Goal: Task Accomplishment & Management: Manage account settings

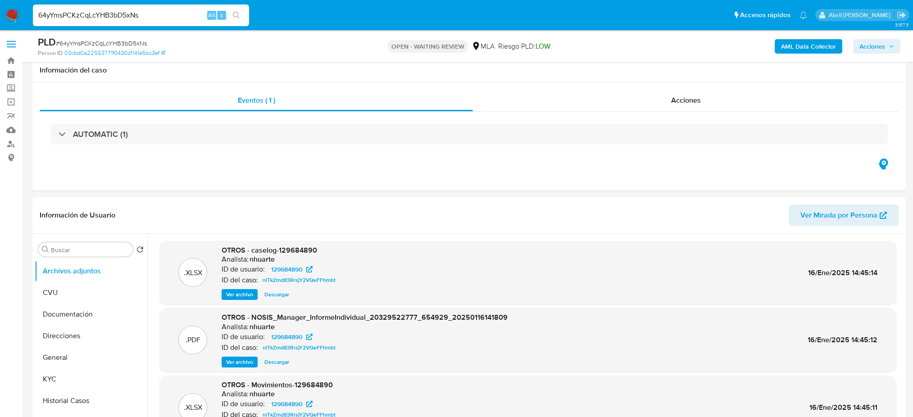
select select "10"
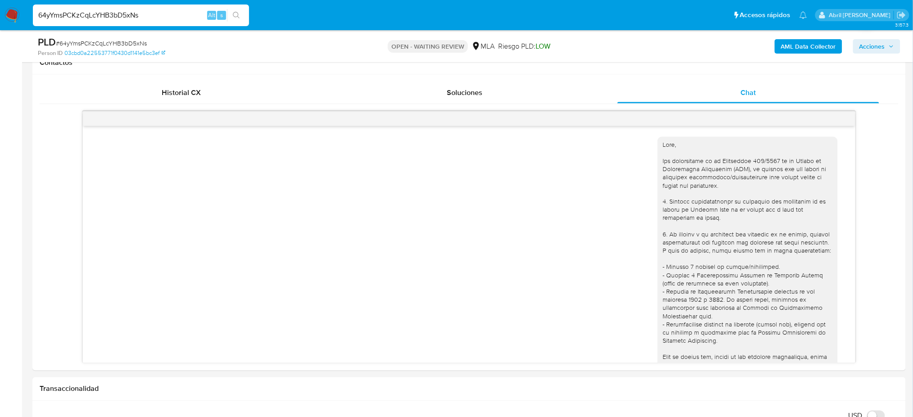
scroll to position [551, 0]
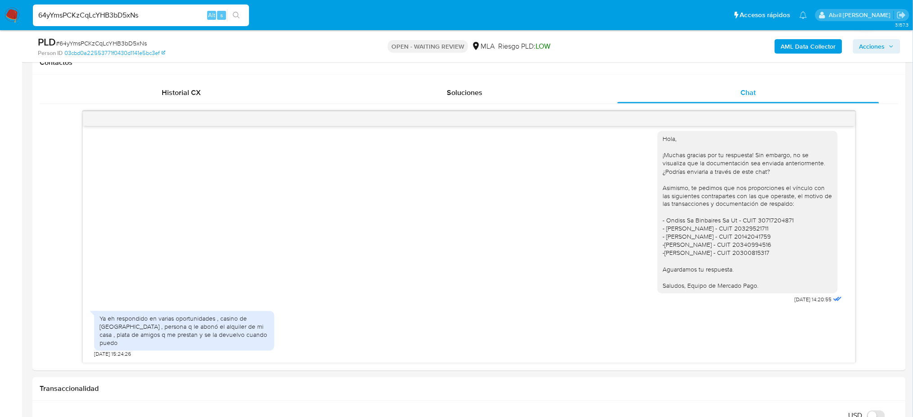
click at [0, 17] on nav "Pausado Ver notificaciones 64yYmsPCKzCqLcYHB3bD5xNs Alt s Accesos rápidos Presi…" at bounding box center [456, 15] width 913 height 30
paste input "R8L4TifphNaS5dnQTeiEBHD4"
type input "R8L4TifphNaS5dnQTeiEBHD4"
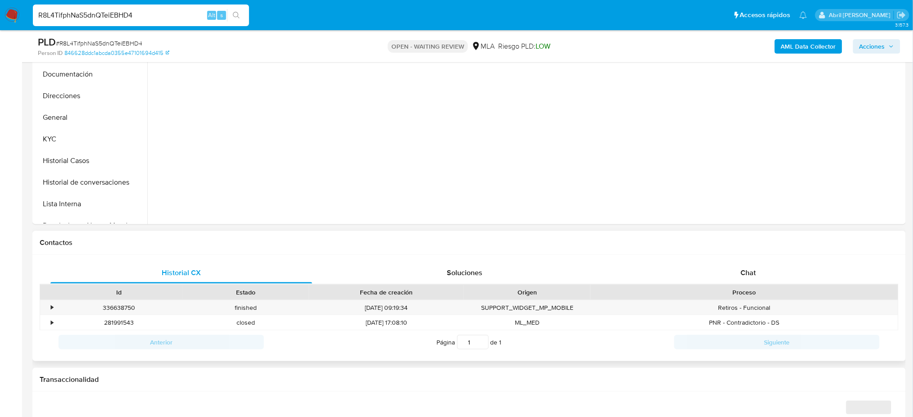
click at [764, 259] on div "Historial CX Soluciones Chat Id Estado Fecha de creación Origen Proceso • 33663…" at bounding box center [468, 308] width 873 height 107
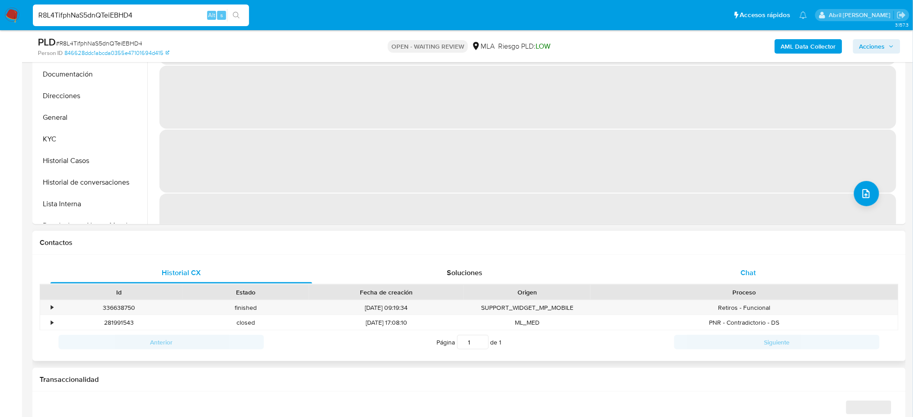
click at [774, 271] on div "Chat" at bounding box center [748, 273] width 262 height 22
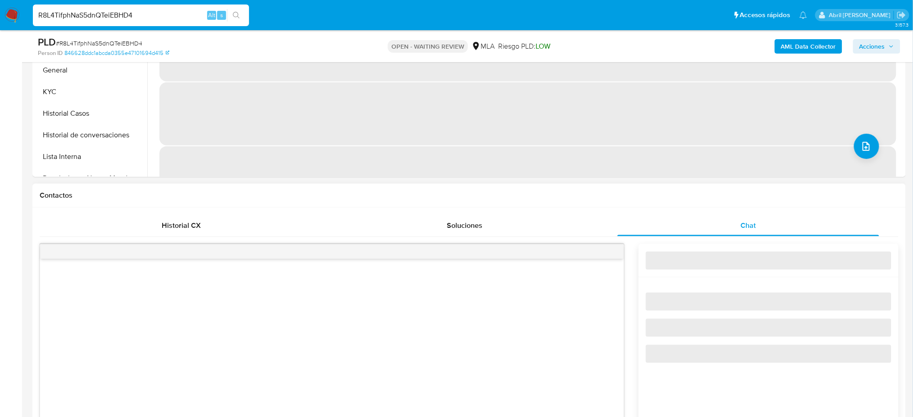
select select "10"
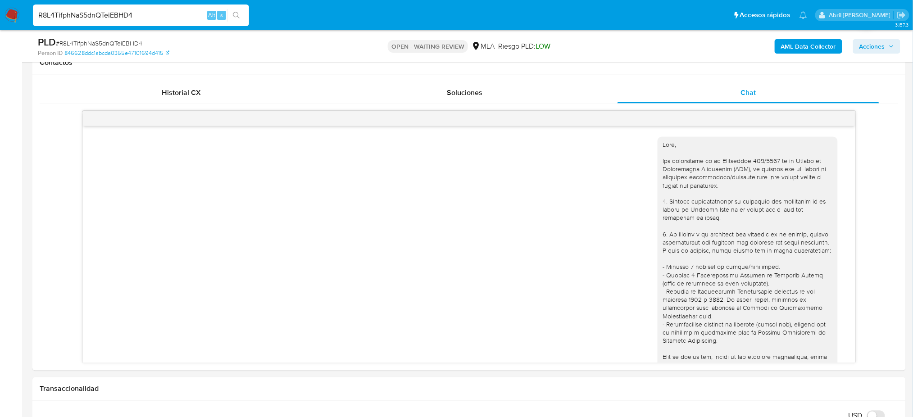
scroll to position [882, 0]
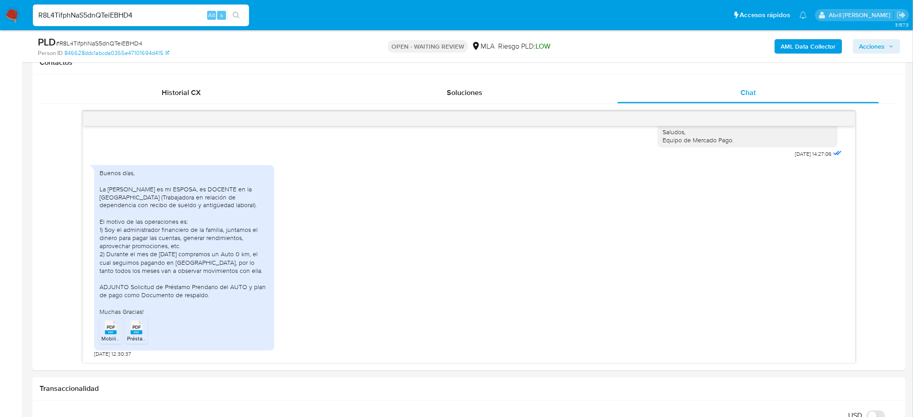
drag, startPoint x: 131, startPoint y: 15, endPoint x: 0, endPoint y: 23, distance: 130.8
click at [0, 23] on nav "Pausado Ver notificaciones R8L4TifphNaS5dnQTeiEBHD4 Alt s Accesos rápidos Presi…" at bounding box center [456, 15] width 913 height 30
paste input "wTWQQwJa77Yndm1WaJgXgydh"
drag, startPoint x: 170, startPoint y: 17, endPoint x: 0, endPoint y: 18, distance: 169.8
click at [0, 18] on nav "Pausado Ver notificaciones wTWQQwJa77Yndm1WaJgXgydh4 Alt s Accesos rápidos Pres…" at bounding box center [456, 15] width 913 height 30
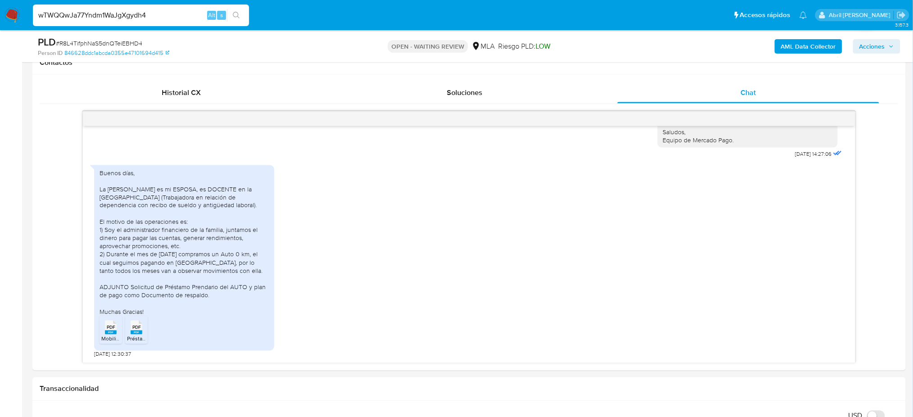
paste input
type input "wTWQQwJa77Yndm1WaJgXgydh"
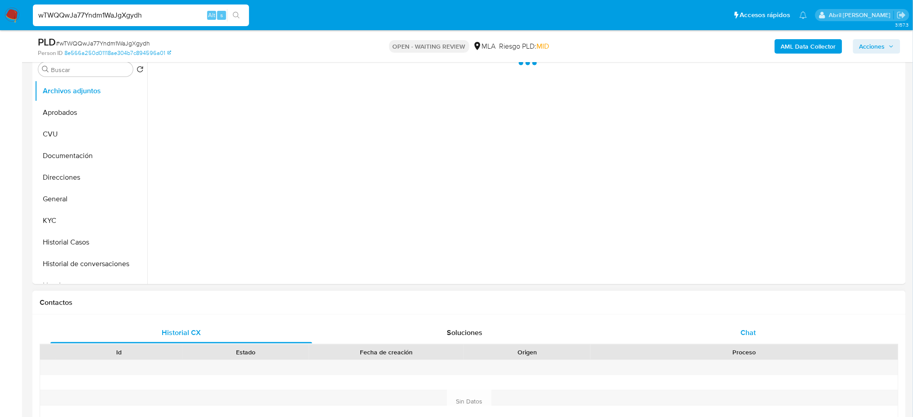
click at [772, 324] on div "Chat" at bounding box center [748, 333] width 262 height 22
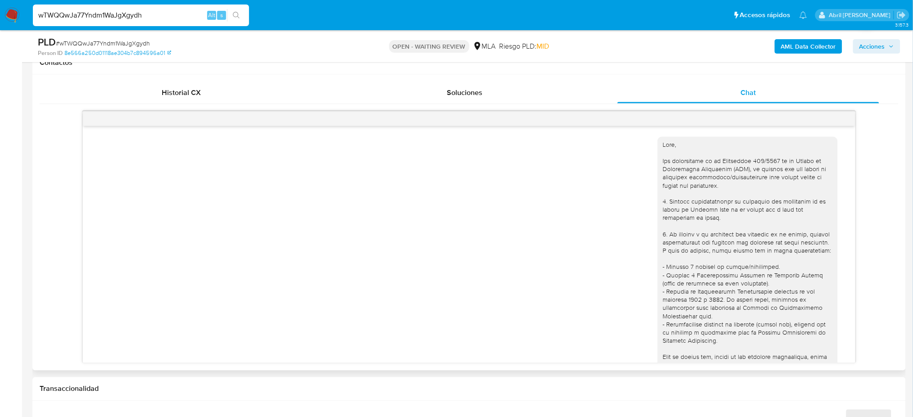
scroll to position [975, 0]
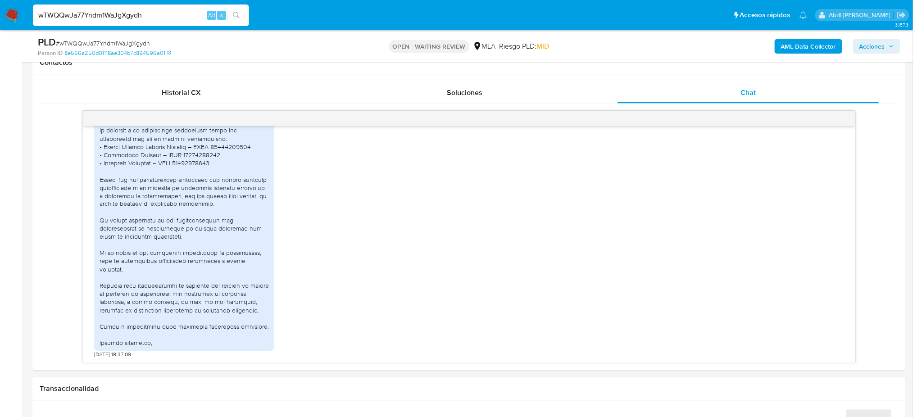
select select "10"
drag, startPoint x: 146, startPoint y: 18, endPoint x: 0, endPoint y: 20, distance: 145.9
click at [0, 20] on nav "Pausado Ver notificaciones wTWQQwJa77Yndm1WaJgXgydh Alt s Accesos rápidos Presi…" at bounding box center [456, 15] width 913 height 30
paste input "3oQPnUAEwzcJL4bU06XzUon6"
type input "3oQPnUAEwzcJL4bU06XzUon6"
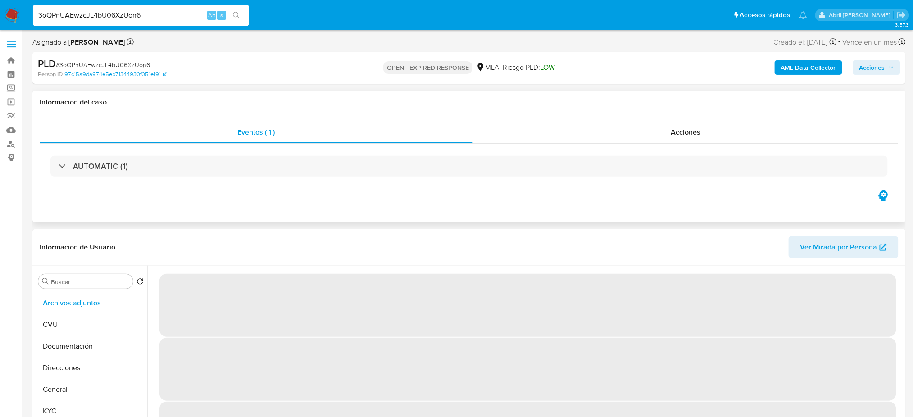
select select "10"
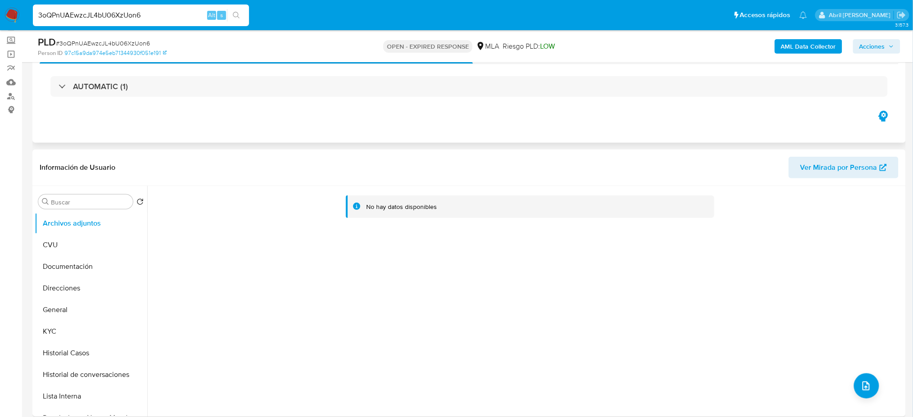
scroll to position [180, 0]
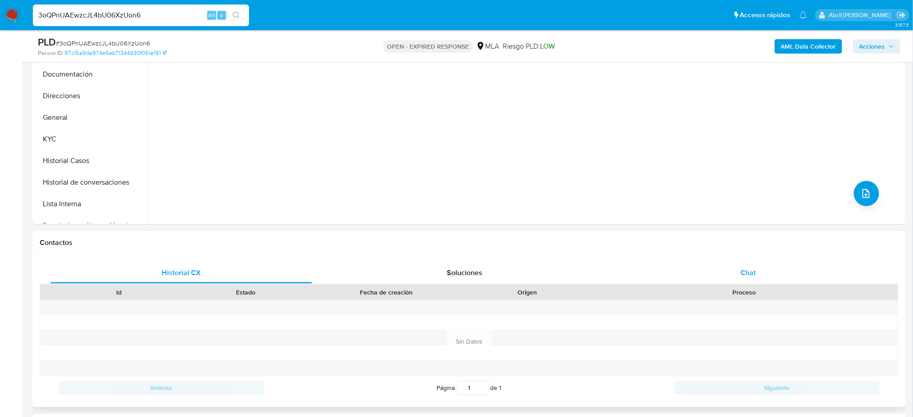
click at [728, 267] on div "Chat" at bounding box center [748, 273] width 262 height 22
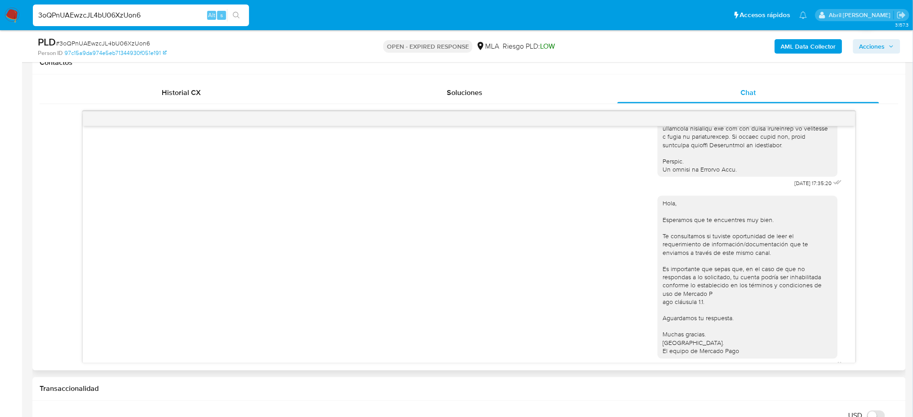
scroll to position [335, 0]
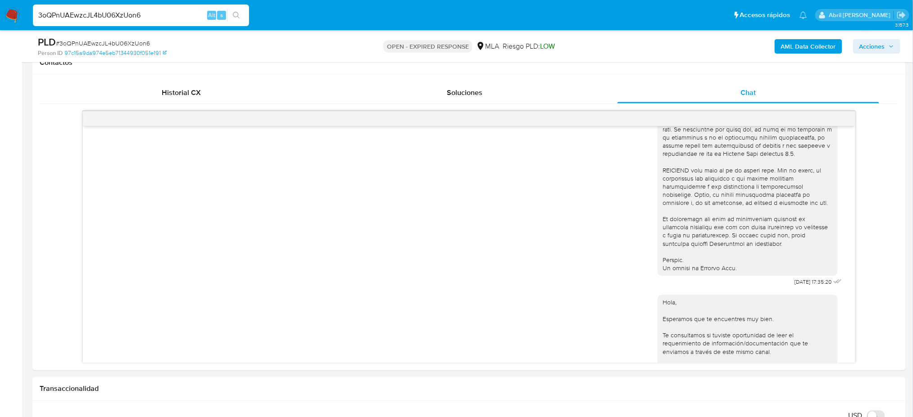
drag, startPoint x: 154, startPoint y: 14, endPoint x: 0, endPoint y: 15, distance: 153.6
click at [0, 15] on nav "Pausado Ver notificaciones 3oQPnUAEwzcJL4bU06XzUon6 Alt s Accesos rápidos Presi…" at bounding box center [456, 15] width 913 height 30
paste input "zjm8lOZXdtrAdE4WI1WksDHf"
type input "zjm8lOZXdtrAdE4WI1WksDHf"
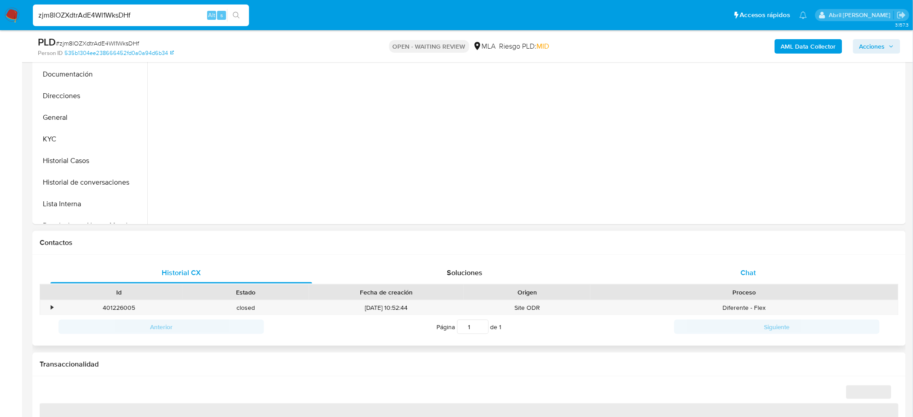
drag, startPoint x: 735, startPoint y: 276, endPoint x: 725, endPoint y: 267, distance: 13.1
click at [735, 276] on div "Chat" at bounding box center [748, 273] width 262 height 22
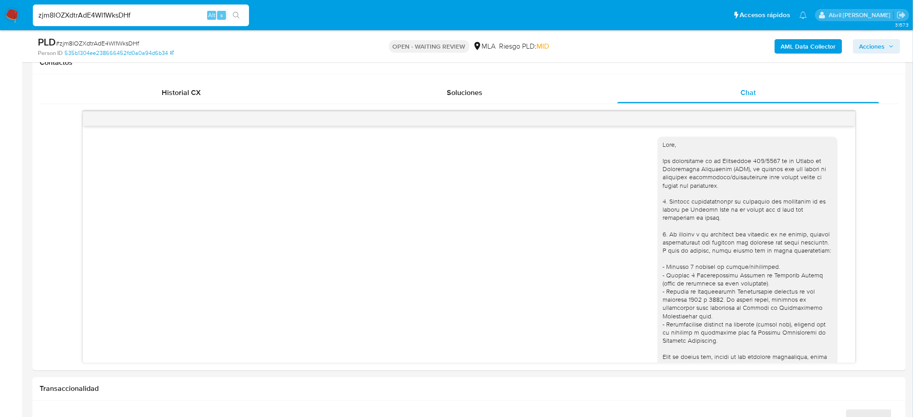
scroll to position [668, 0]
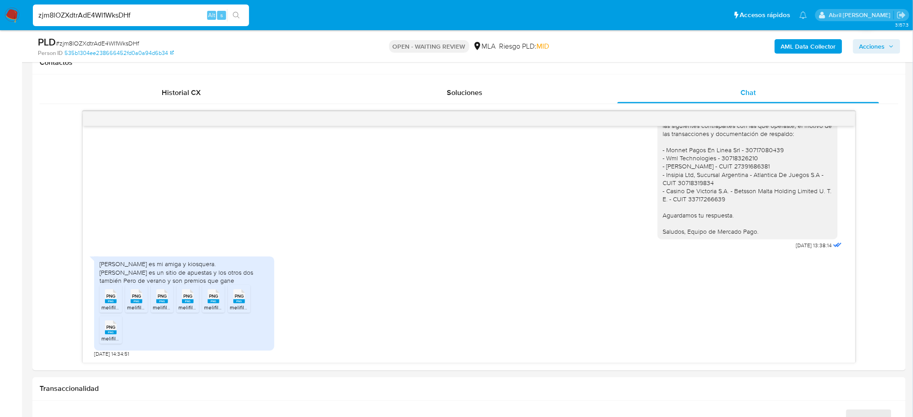
select select "10"
drag, startPoint x: 151, startPoint y: 15, endPoint x: 0, endPoint y: 28, distance: 151.9
click at [0, 28] on nav "Pausado Ver notificaciones zjm8lOZXdtrAdE4WI1WksDHf Alt s Accesos rápidos Presi…" at bounding box center [456, 15] width 913 height 30
paste input "Xfoz5SeJqSkxNvjqEV2pYiSi"
type input "Xfoz5SeJqSkxNvjqEV2pYiSi"
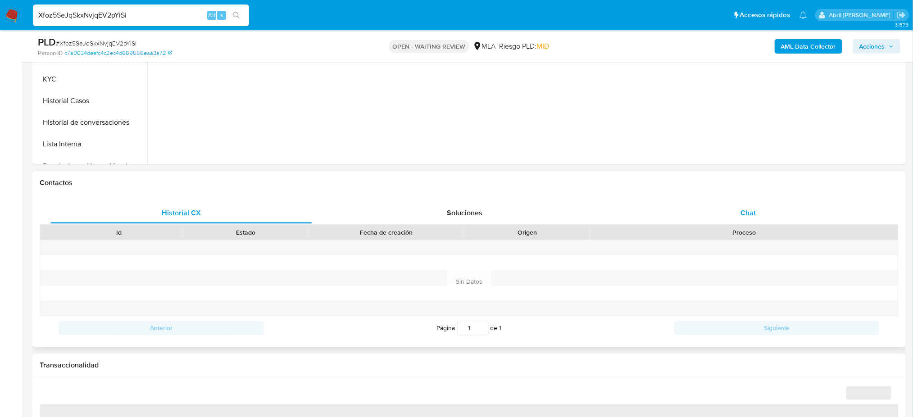
click at [793, 206] on div "Chat" at bounding box center [748, 213] width 262 height 22
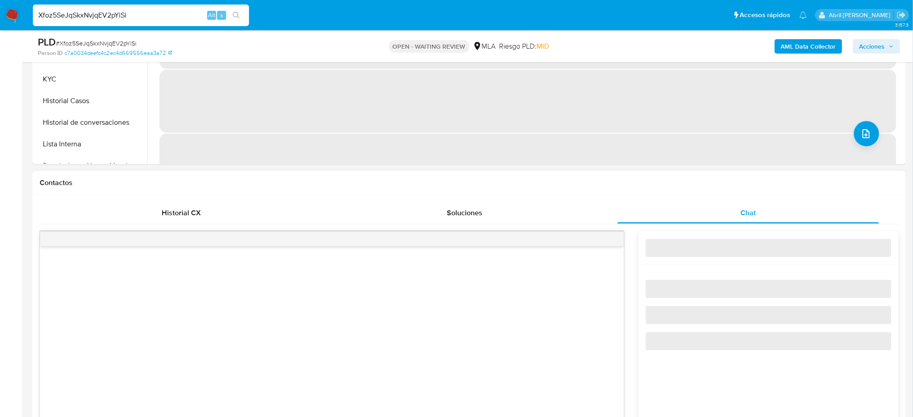
scroll to position [420, 0]
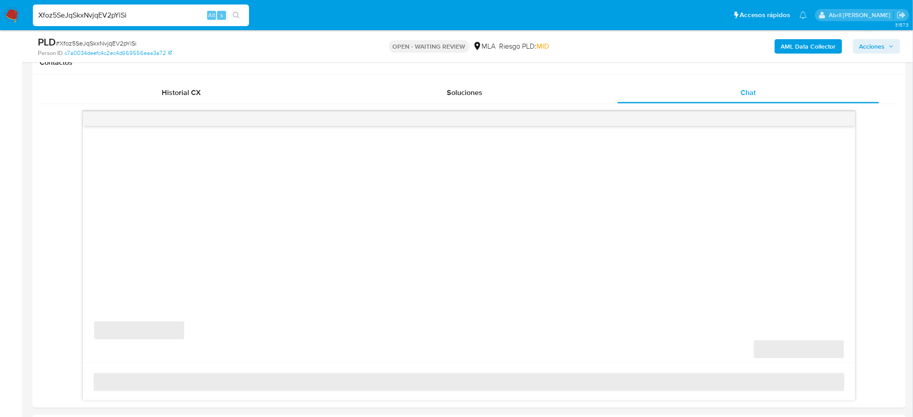
select select "10"
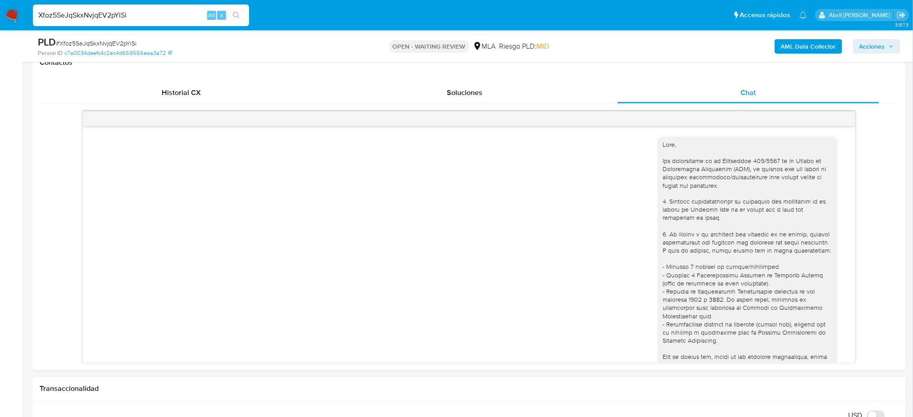
scroll to position [1085, 0]
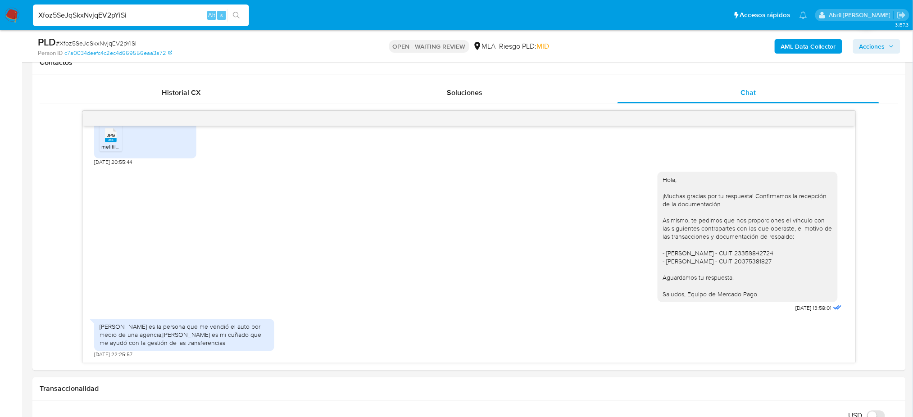
drag, startPoint x: 162, startPoint y: 14, endPoint x: 0, endPoint y: 36, distance: 163.1
paste input "gzKovlXtZANpf2G9jJYXnPTN"
type input "gzKovlXtZANpf2G9jJYXnPTN"
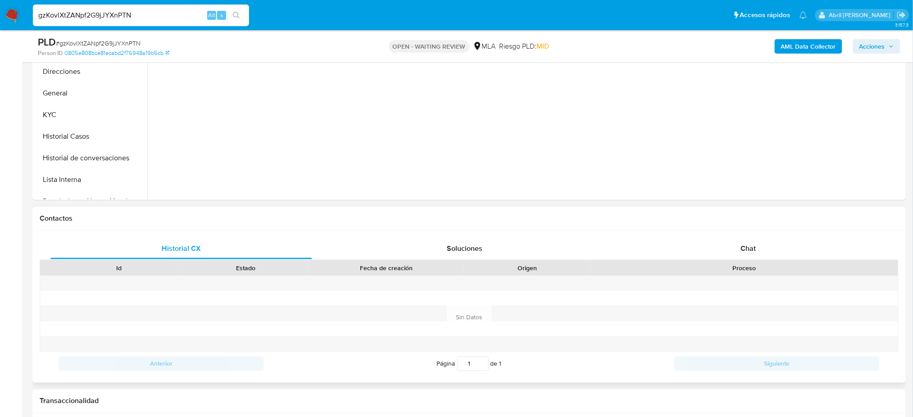
scroll to position [300, 0]
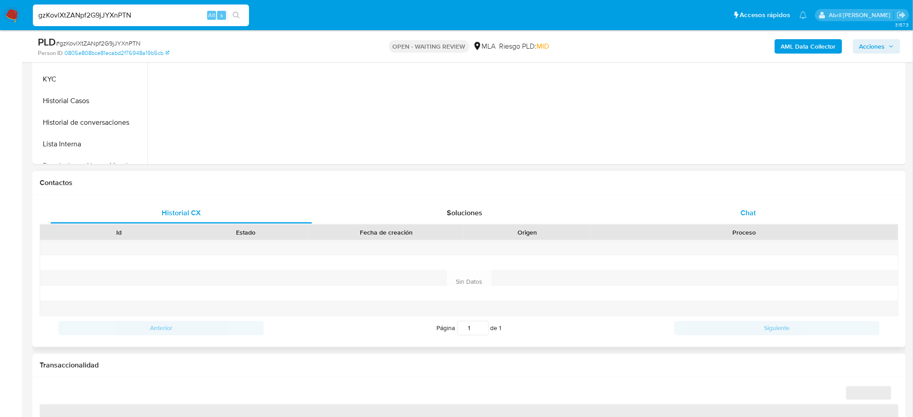
click at [775, 218] on div "Chat" at bounding box center [748, 213] width 262 height 22
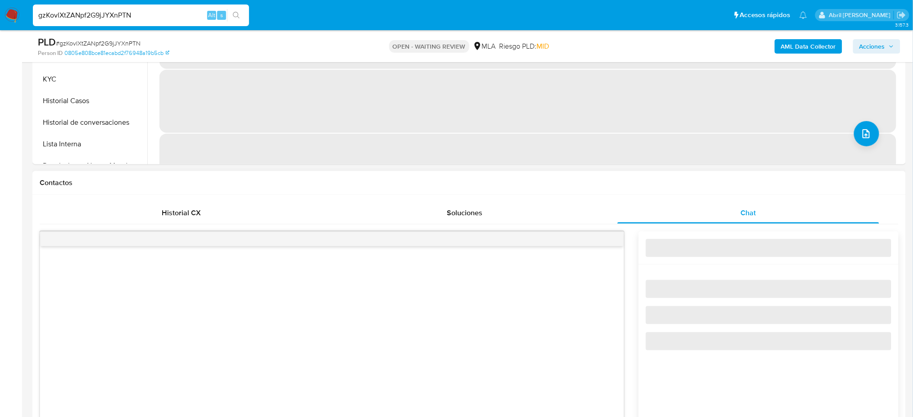
select select "10"
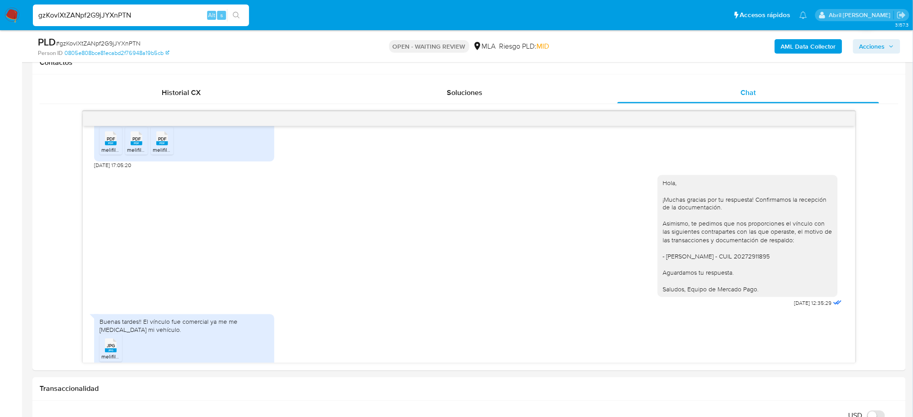
scroll to position [611, 0]
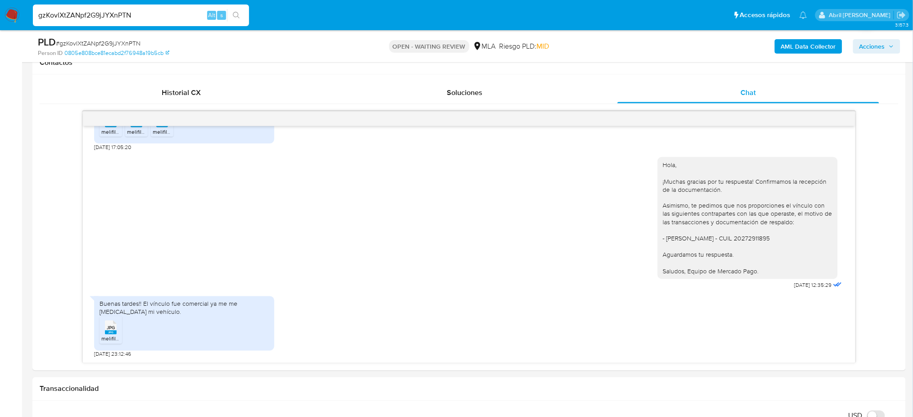
drag, startPoint x: 178, startPoint y: 19, endPoint x: 0, endPoint y: 22, distance: 178.3
click at [0, 22] on nav "Pausado Ver notificaciones gzKovlXtZANpf2G9jJYXnPTN Alt s Accesos rápidos Presi…" at bounding box center [456, 15] width 913 height 30
paste input "MqZQfhGqeyGxwJGyGEb4QMSv"
type input "MqZQfhGqeyGxwJGyGEb4QMSv"
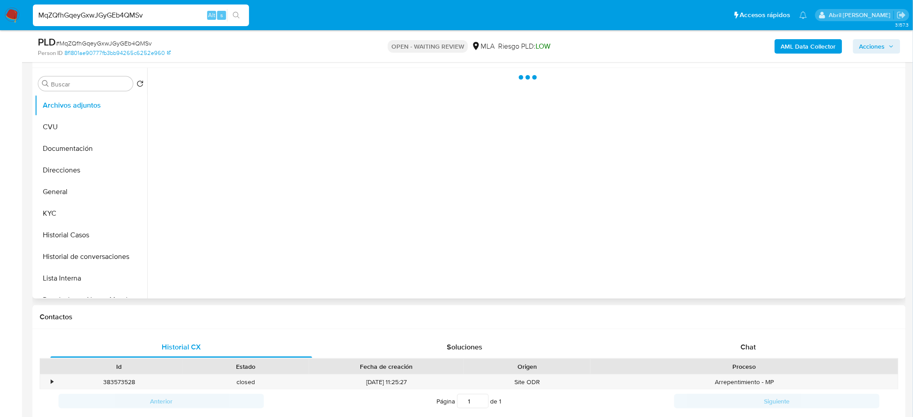
scroll to position [180, 0]
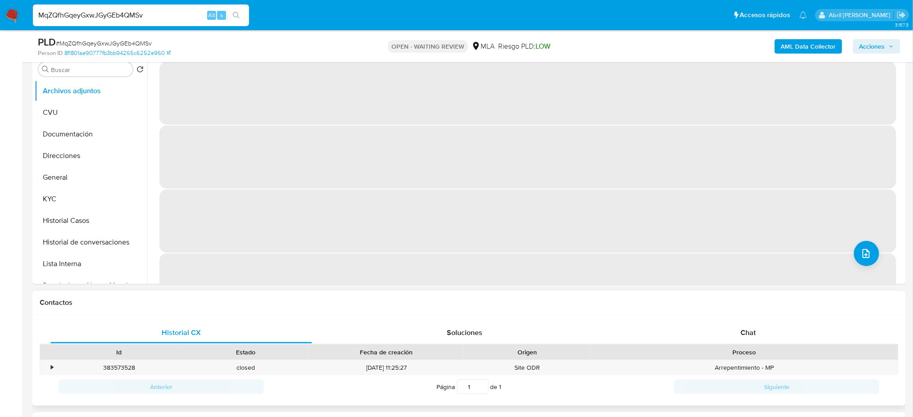
click at [745, 319] on div "Historial CX Soluciones Chat Id Estado Fecha de creación Origen Proceso • 38357…" at bounding box center [468, 360] width 873 height 91
click at [746, 329] on span "Chat" at bounding box center [747, 332] width 15 height 10
select select "10"
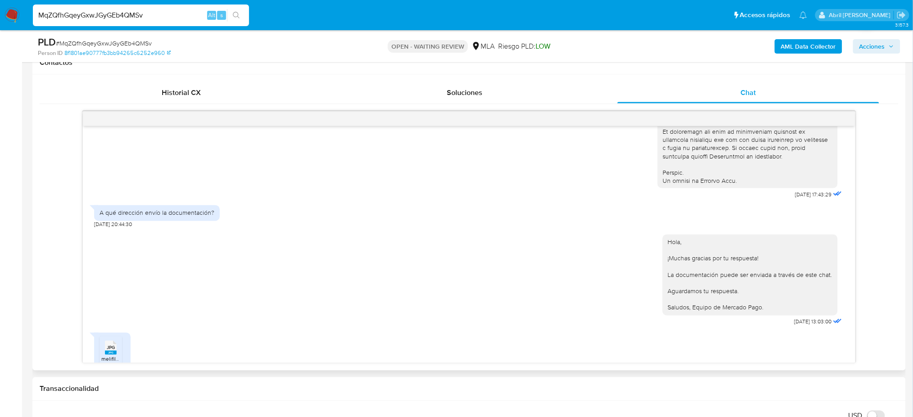
scroll to position [603, 0]
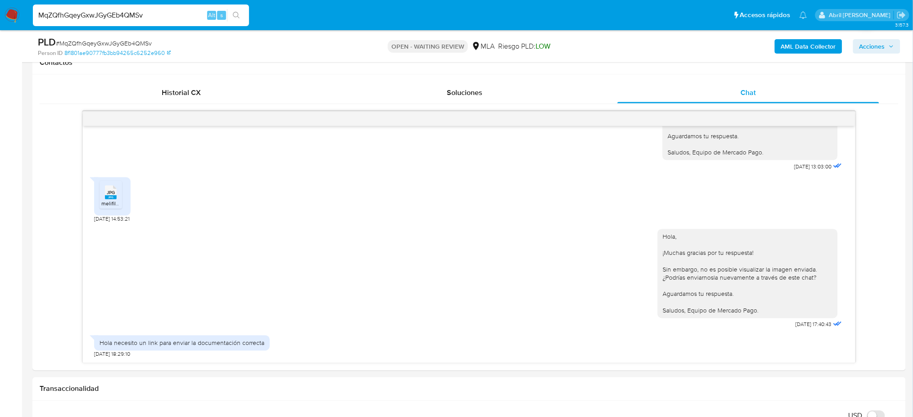
drag, startPoint x: 140, startPoint y: 11, endPoint x: 123, endPoint y: 13, distance: 16.8
click at [121, 12] on div "MqZQfhGqeyGxwJGyGEb4QMSv Alt s" at bounding box center [141, 16] width 216 height 22
drag, startPoint x: 162, startPoint y: 17, endPoint x: 0, endPoint y: 22, distance: 162.2
click at [0, 22] on nav "Pausado Ver notificaciones MqZQfhGqeyGxwJGyGEb4QMSv Alt s Accesos rápidos Presi…" at bounding box center [456, 15] width 913 height 30
paste input "DYR4q2F1Z1CTAbFmK8huykzp"
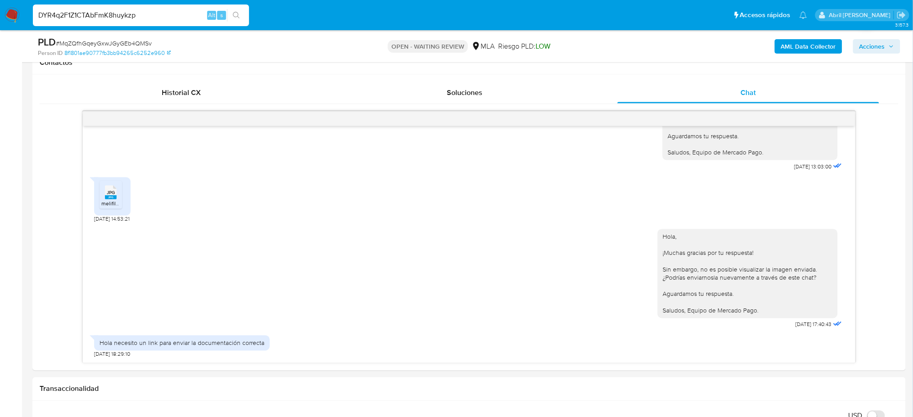
type input "DYR4q2F1Z1CTAbFmK8huykzp"
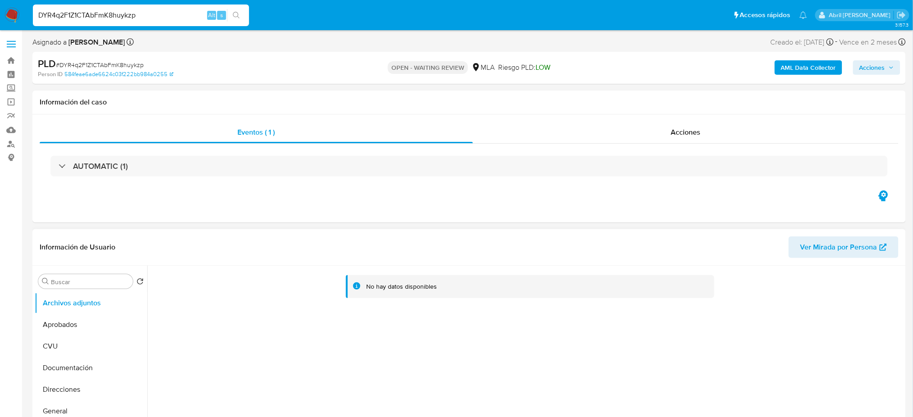
select select "10"
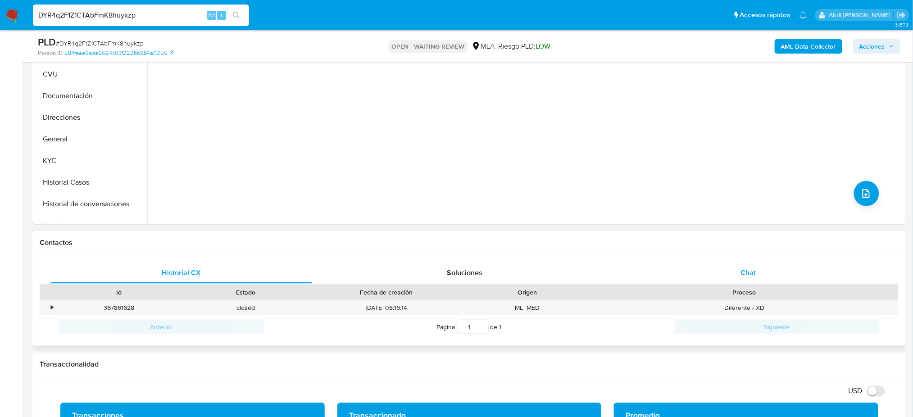
click at [759, 267] on div "Chat" at bounding box center [748, 273] width 262 height 22
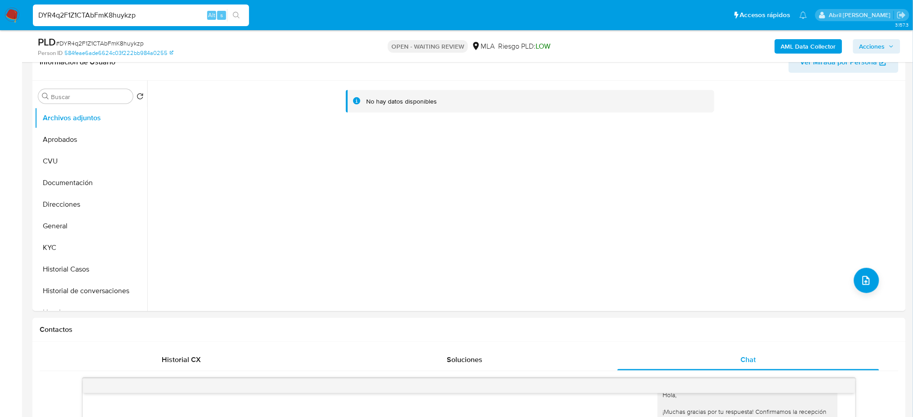
scroll to position [120, 0]
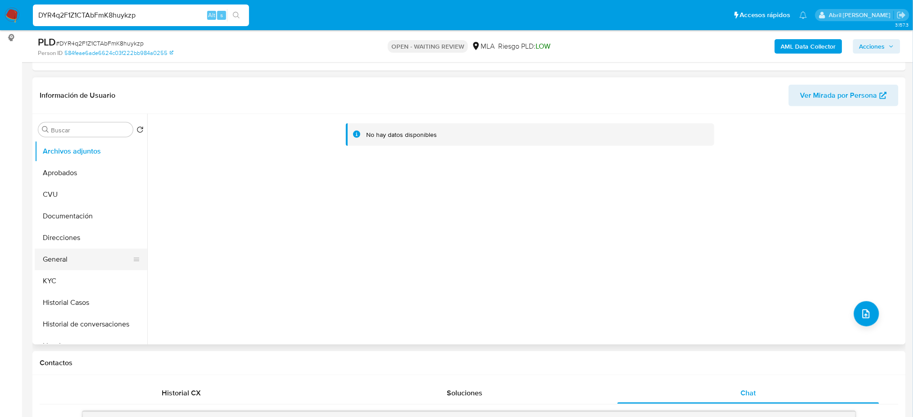
click at [74, 255] on button "General" at bounding box center [87, 260] width 105 height 22
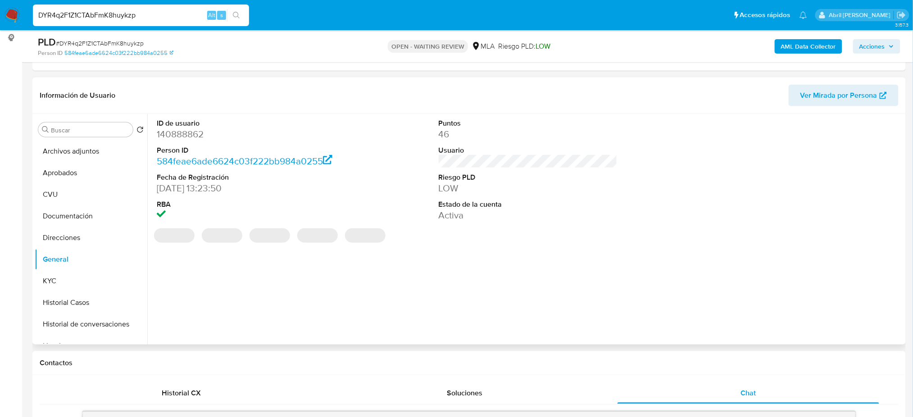
click at [178, 136] on dd "140888862" at bounding box center [246, 134] width 179 height 13
copy dd "140888862"
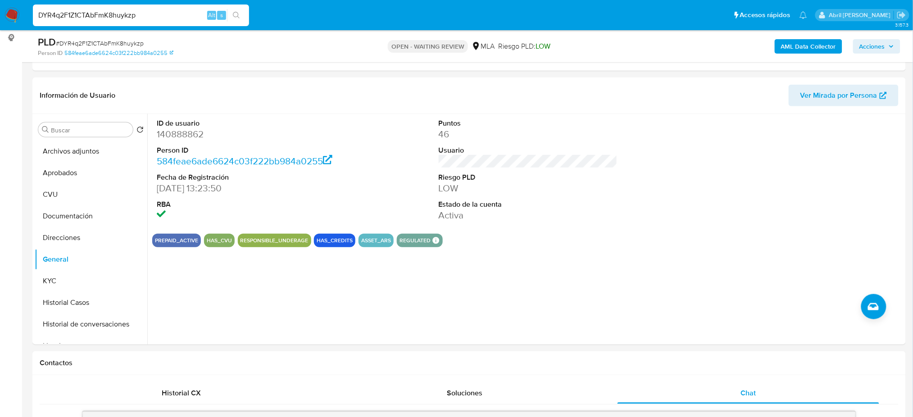
click at [115, 44] on span "# DYR4q2F1Z1CTAbFmK8huykzp" at bounding box center [100, 43] width 88 height 9
click at [115, 43] on span "# DYR4q2F1Z1CTAbFmK8huykzp" at bounding box center [100, 43] width 88 height 9
copy span "DYR4q2F1Z1CTAbFmK8huykzp"
click at [91, 273] on button "KYC" at bounding box center [87, 281] width 105 height 22
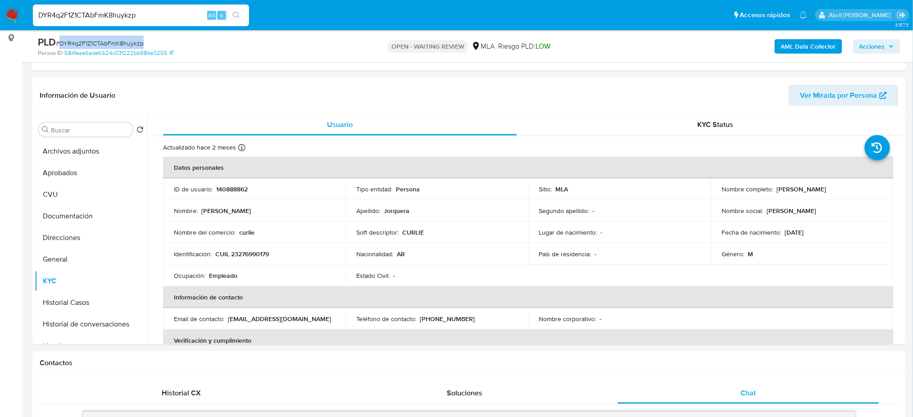
copy span "DYR4q2F1Z1CTAbFmK8huykzp"
click at [13, 12] on img at bounding box center [12, 15] width 15 height 15
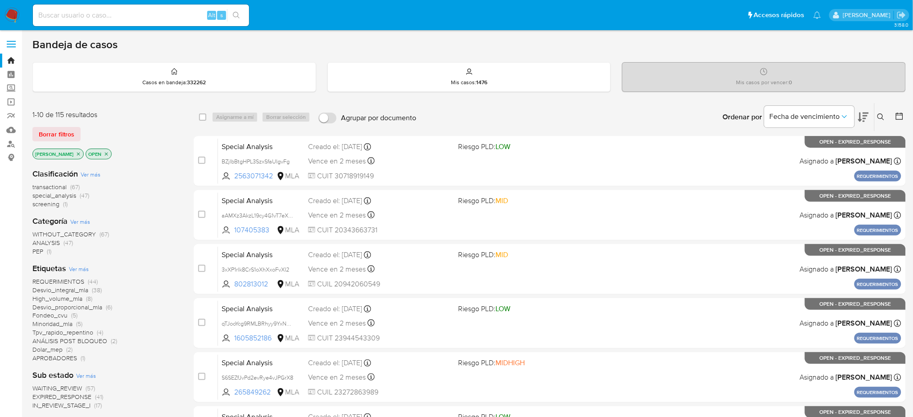
click at [879, 118] on icon at bounding box center [880, 116] width 7 height 7
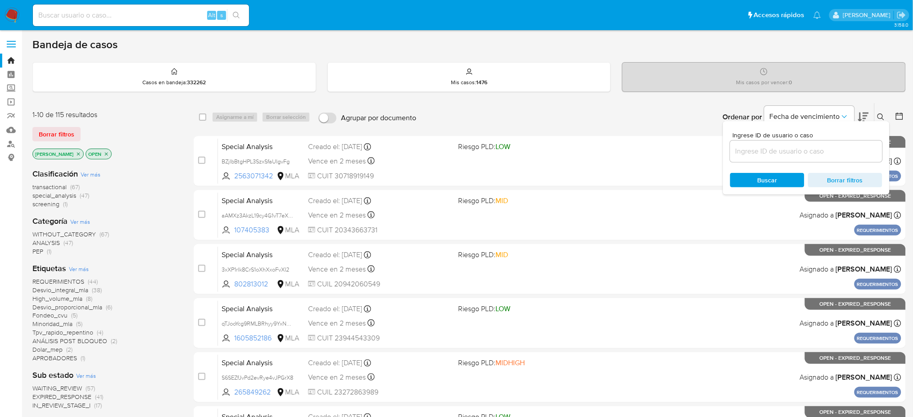
click at [816, 152] on input at bounding box center [806, 151] width 152 height 12
type input "DYR4q2F1Z1CTAbFmK8huykzp"
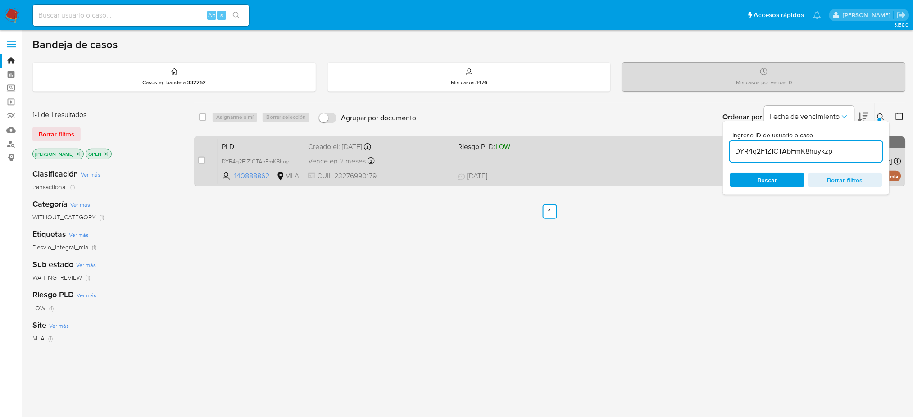
click at [205, 159] on div "case-item-checkbox No es posible asignar el caso" at bounding box center [208, 160] width 20 height 45
click at [201, 158] on input "checkbox" at bounding box center [201, 160] width 7 height 7
checkbox input "true"
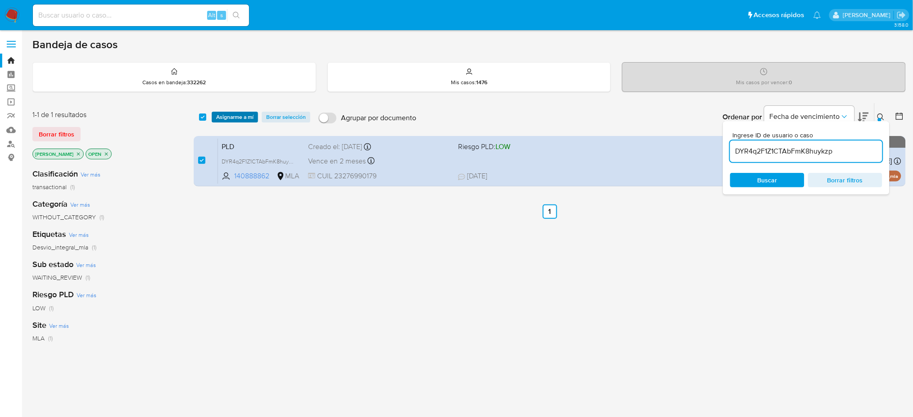
click at [233, 115] on span "Asignarme a mí" at bounding box center [234, 117] width 37 height 9
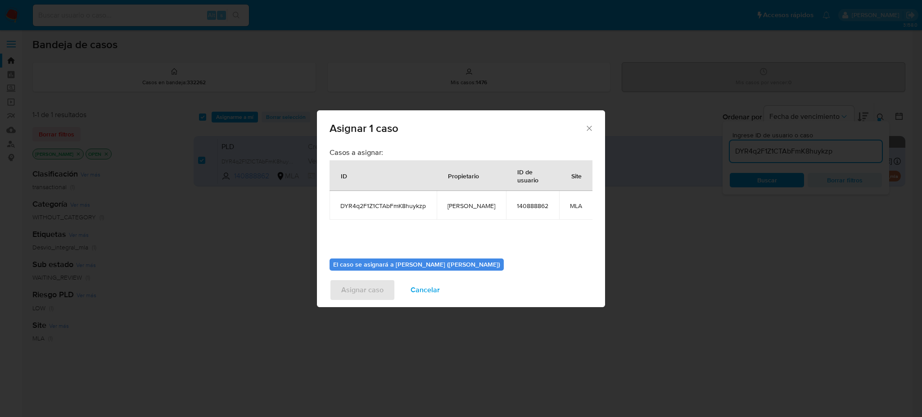
click at [458, 209] on span "[PERSON_NAME]" at bounding box center [472, 206] width 48 height 8
copy span "[PERSON_NAME]"
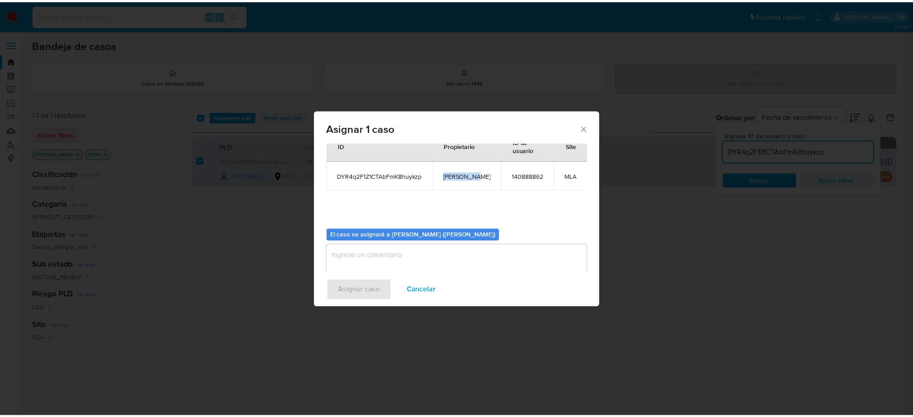
scroll to position [46, 0]
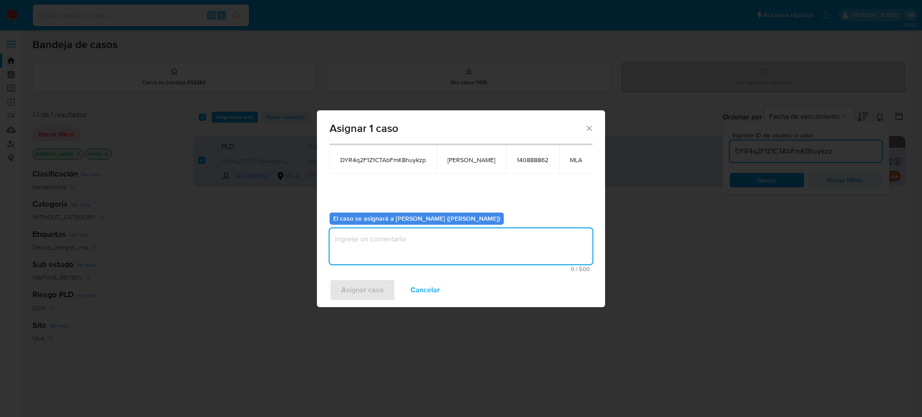
click at [376, 251] on textarea "assign-modal" at bounding box center [461, 246] width 263 height 36
paste textarea "[PERSON_NAME]"
type textarea "[PERSON_NAME]"
click at [361, 295] on span "Asignar caso" at bounding box center [362, 290] width 42 height 20
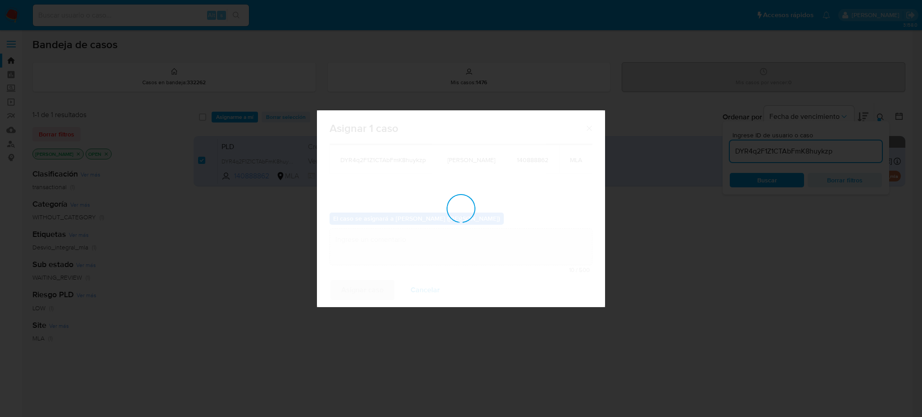
checkbox input "false"
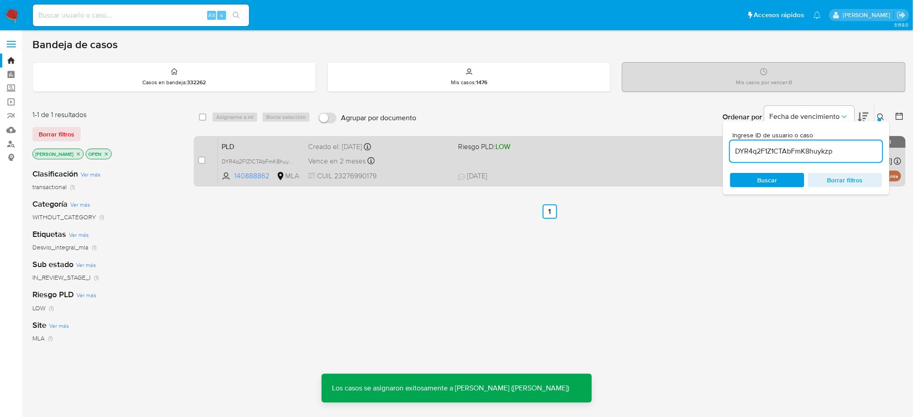
click at [416, 177] on span "CUIL 23276990179" at bounding box center [379, 176] width 143 height 10
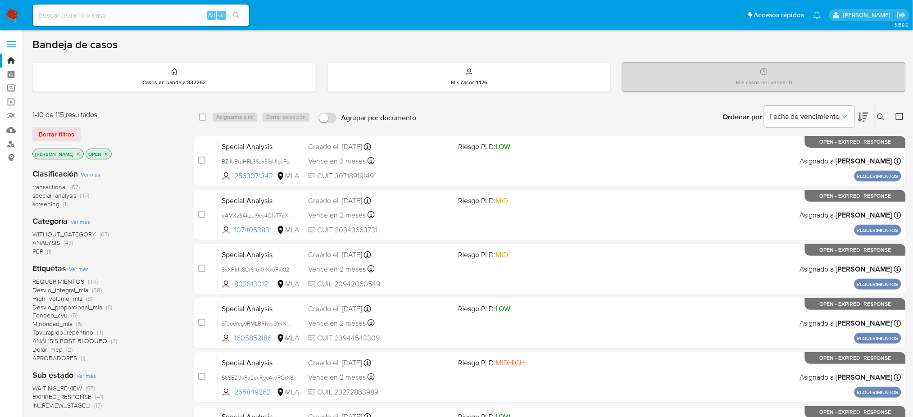
click at [691, 118] on icon at bounding box center [880, 116] width 7 height 7
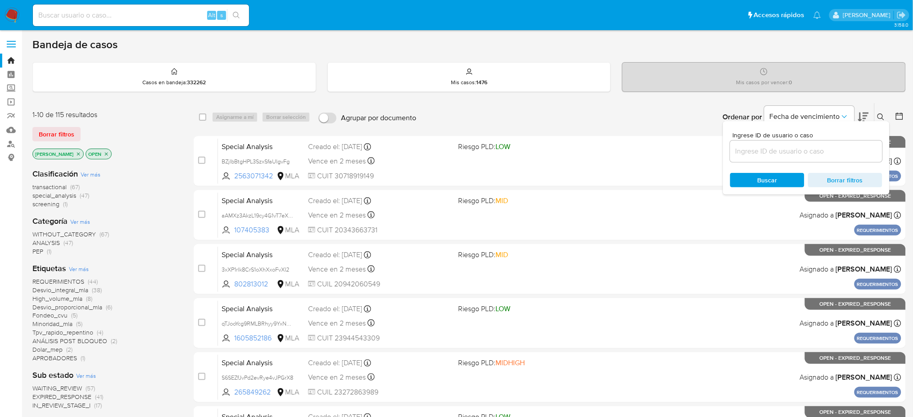
click at [691, 152] on input at bounding box center [806, 151] width 152 height 12
type input "DYR4q2F1Z1CTAbFmK8huykzp"
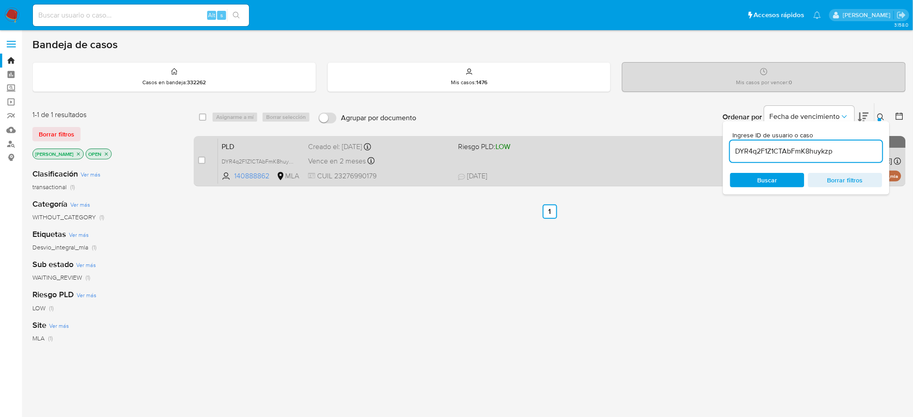
drag, startPoint x: 202, startPoint y: 159, endPoint x: 208, endPoint y: 152, distance: 9.3
click at [202, 160] on input "checkbox" at bounding box center [201, 160] width 7 height 7
checkbox input "true"
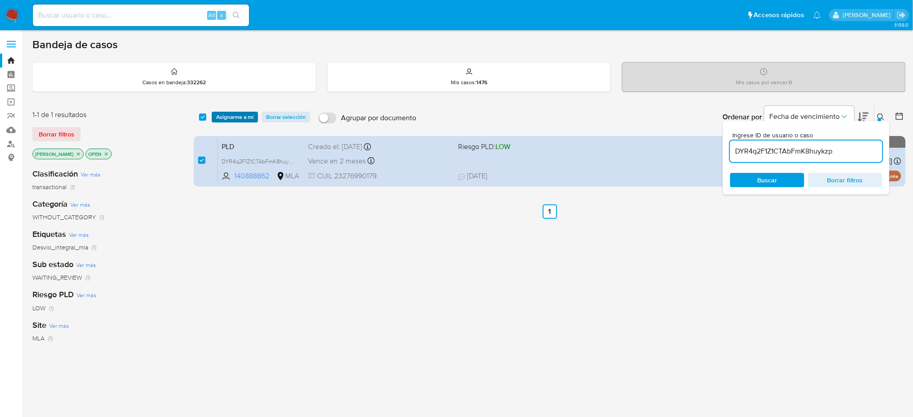
click at [233, 120] on span "Asignarme a mí" at bounding box center [234, 117] width 37 height 9
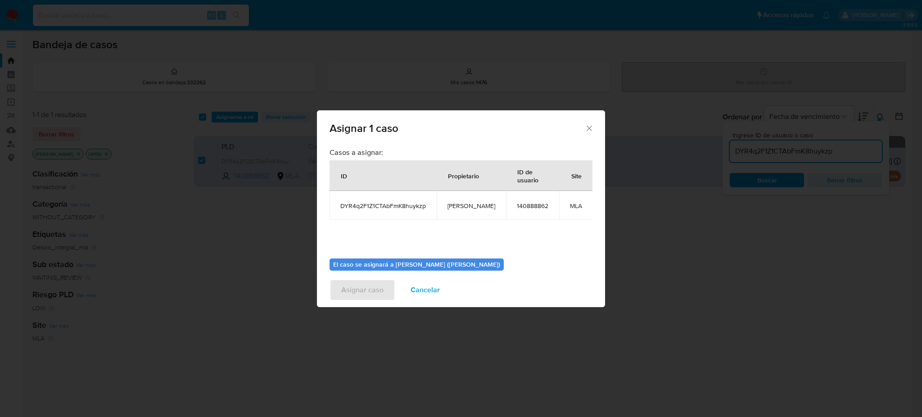
click at [472, 206] on span "[PERSON_NAME]" at bounding box center [472, 206] width 48 height 8
copy span "[PERSON_NAME]"
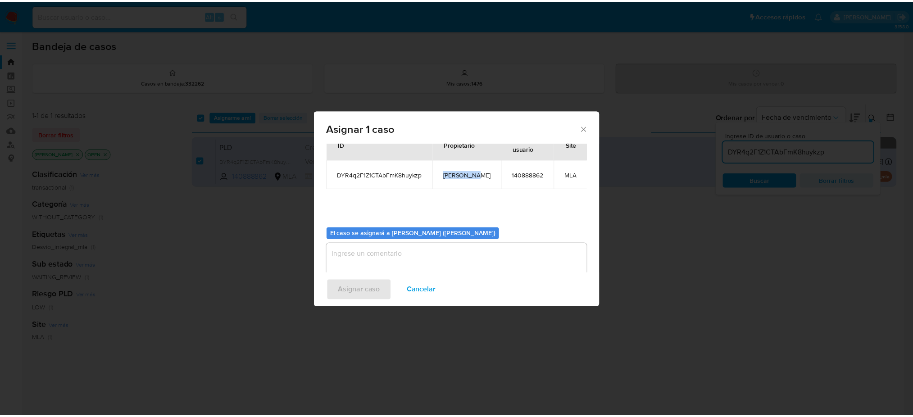
scroll to position [46, 0]
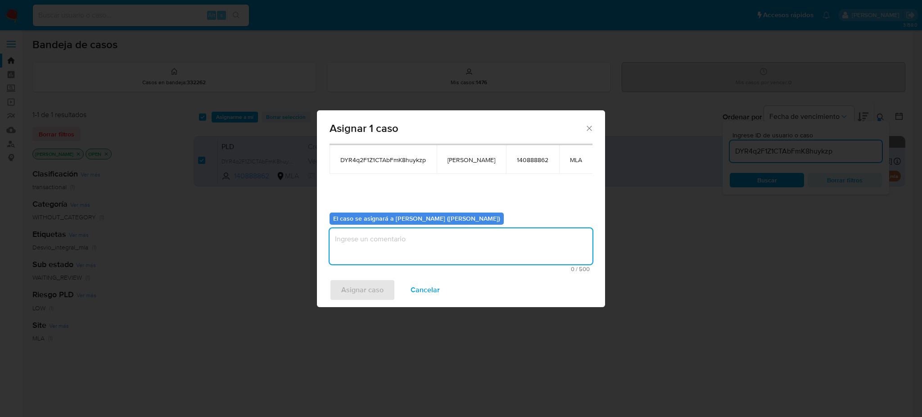
click at [398, 255] on textarea "assign-modal" at bounding box center [461, 246] width 263 height 36
paste textarea "[PERSON_NAME]"
type textarea "[PERSON_NAME]"
click at [362, 290] on span "Asignar caso" at bounding box center [362, 290] width 42 height 20
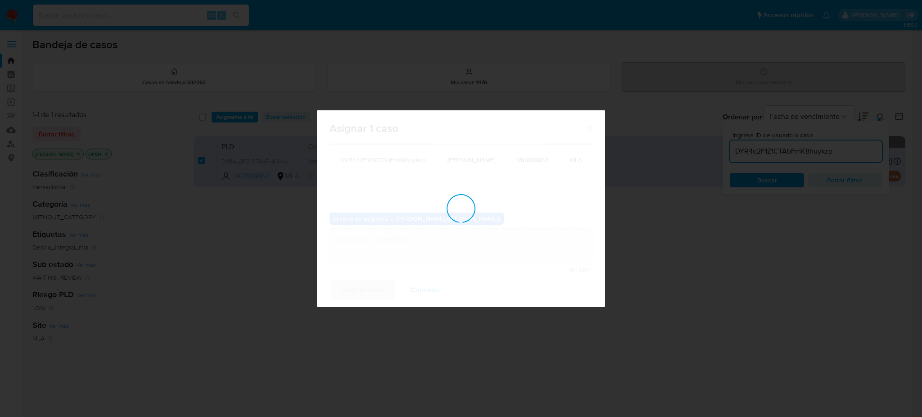
checkbox input "false"
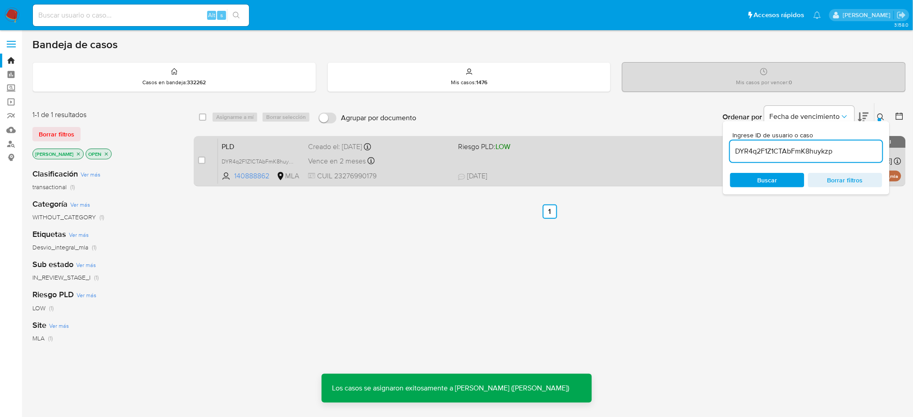
click at [408, 170] on div "PLD DYR4q2F1Z1CTAbFmK8huykzp 140888862 MLA Riesgo PLD: LOW Creado el: 12/08/202…" at bounding box center [559, 160] width 683 height 45
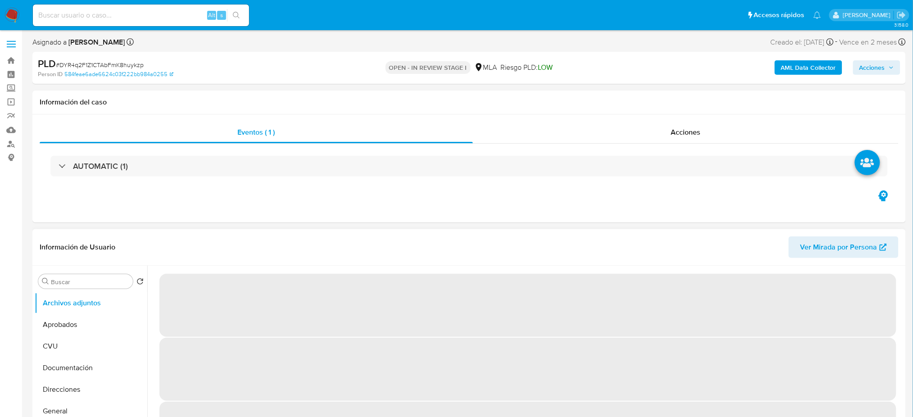
select select "10"
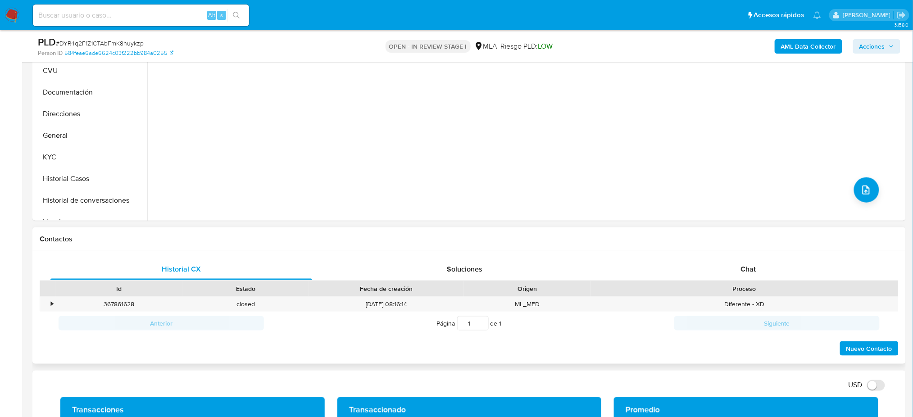
scroll to position [360, 0]
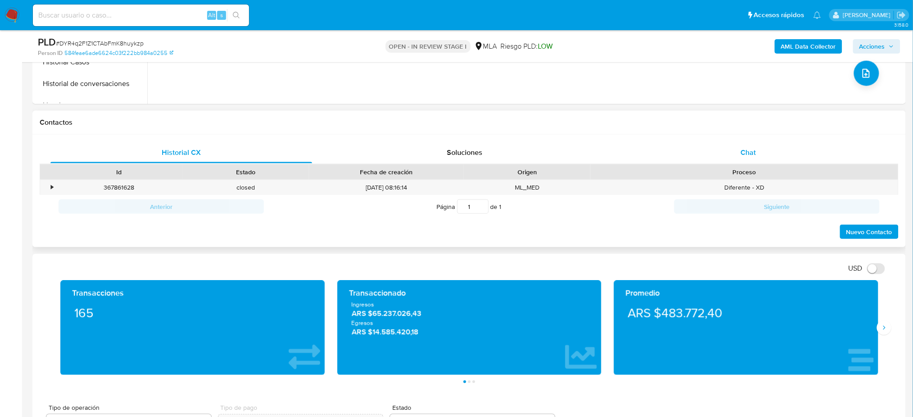
click at [793, 148] on div "Chat" at bounding box center [748, 153] width 262 height 22
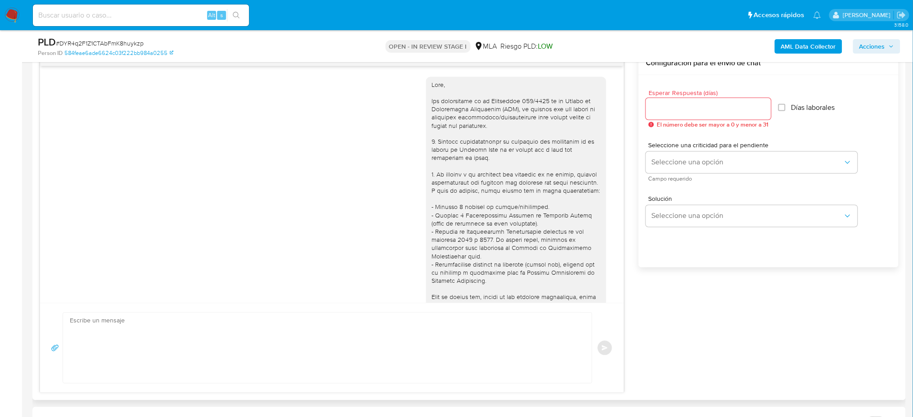
scroll to position [620, 0]
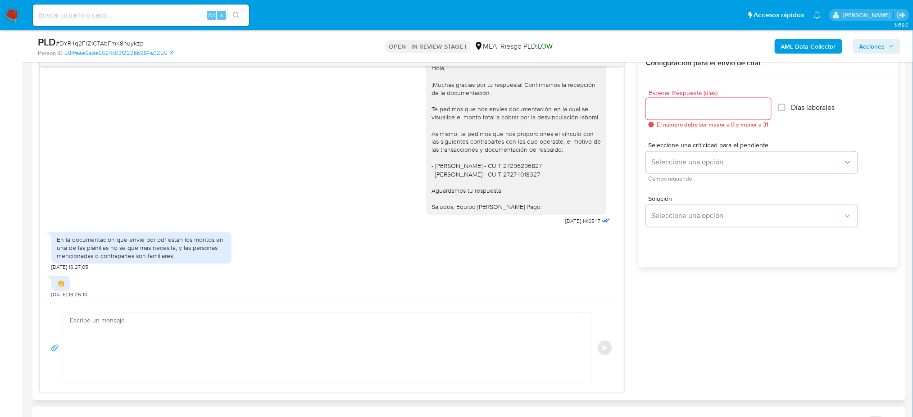
click at [145, 321] on textarea at bounding box center [325, 348] width 511 height 70
paste textarea "Hola, ¡Muchas gracias por tu respuesta! Confirmamos la recepción de la document…"
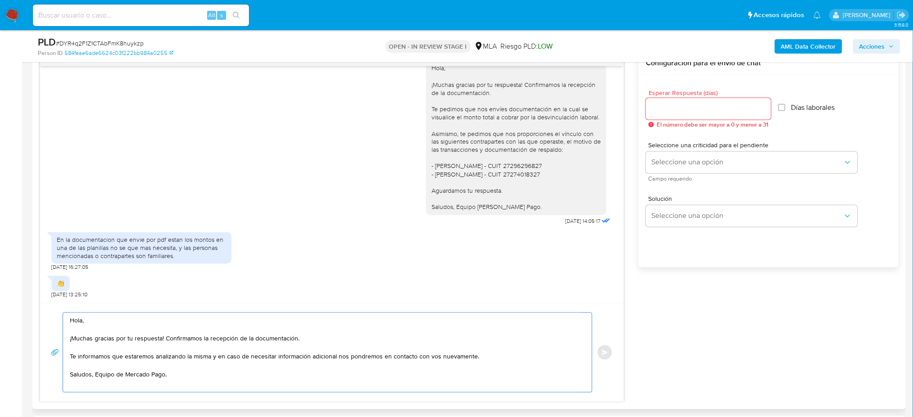
type textarea "Hola, ¡Muchas gracias por tu respuesta! Confirmamos la recepción de la document…"
click at [701, 108] on input "Esperar Respuesta (días)" at bounding box center [708, 109] width 125 height 12
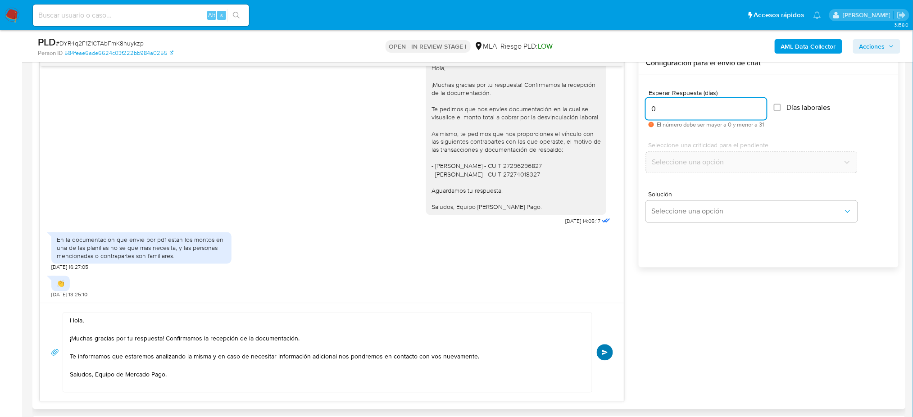
type input "0"
click at [608, 352] on button "Enviar" at bounding box center [605, 352] width 16 height 16
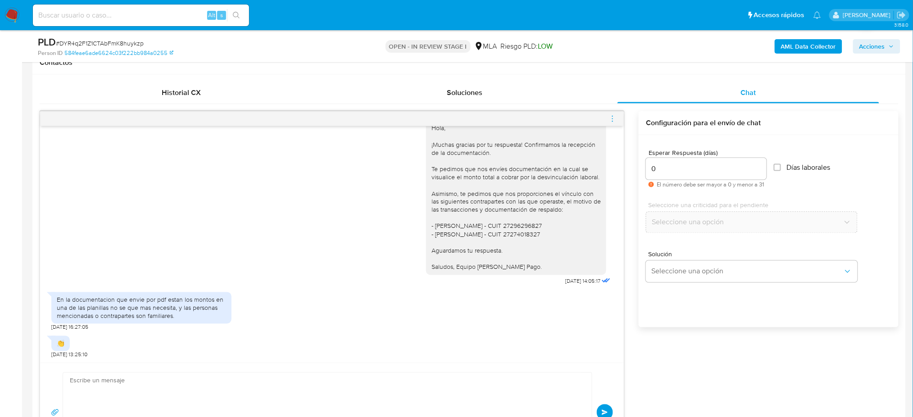
scroll to position [728, 0]
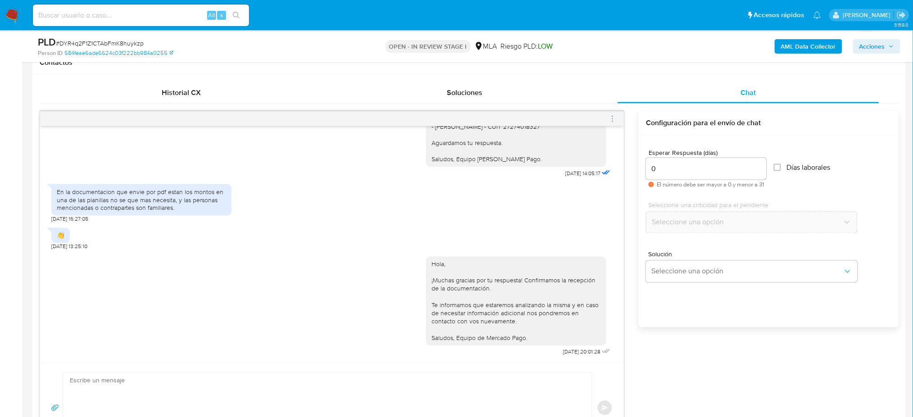
click at [613, 118] on icon "menu-action" at bounding box center [612, 119] width 8 height 8
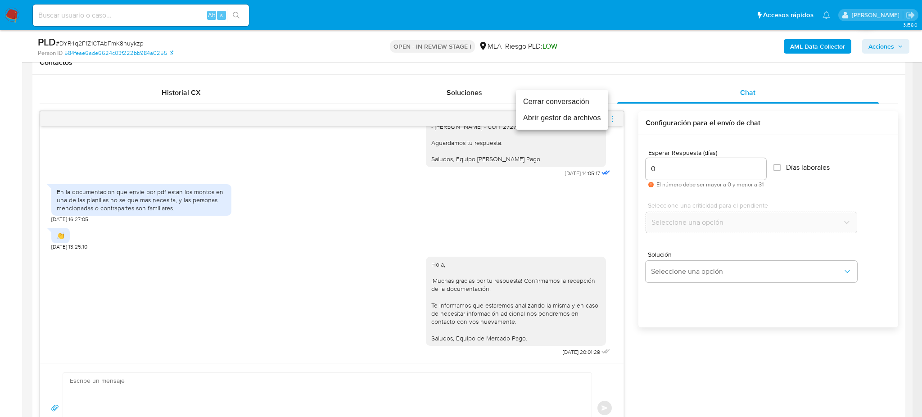
click at [574, 105] on li "Cerrar conversación" at bounding box center [562, 102] width 92 height 16
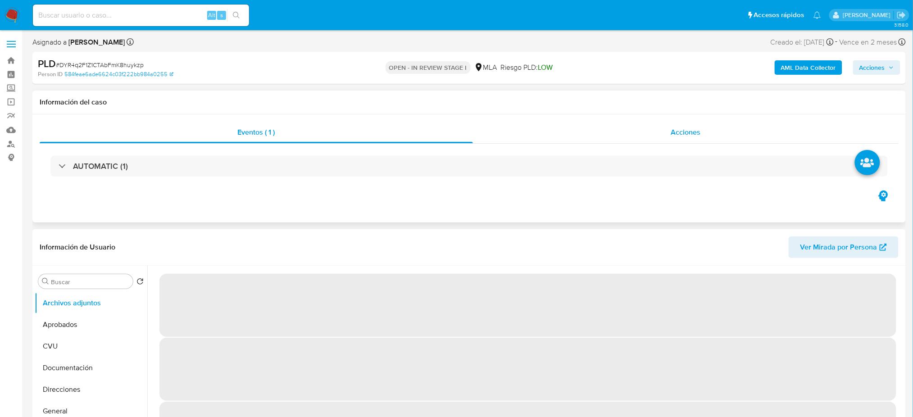
select select "10"
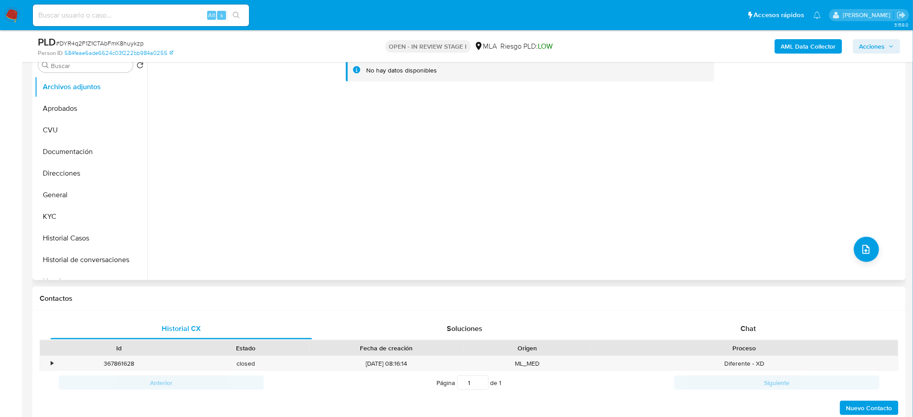
scroll to position [240, 0]
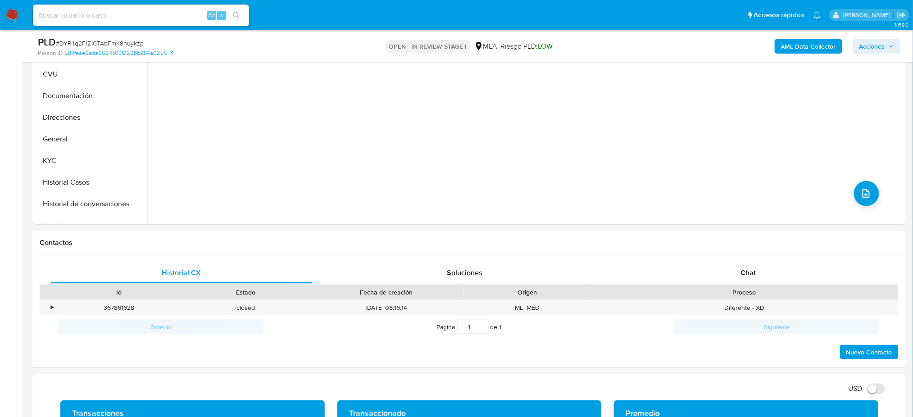
click at [796, 43] on b "AML Data Collector" at bounding box center [808, 46] width 55 height 14
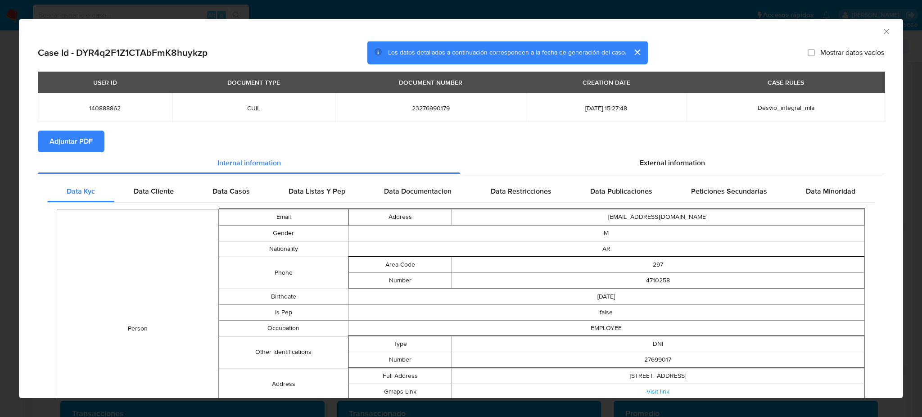
click at [56, 141] on span "Adjuntar PDF" at bounding box center [71, 141] width 43 height 20
click at [872, 36] on div "AML Data Collector" at bounding box center [461, 30] width 884 height 23
click at [882, 31] on icon "Cerrar ventana" at bounding box center [886, 31] width 9 height 9
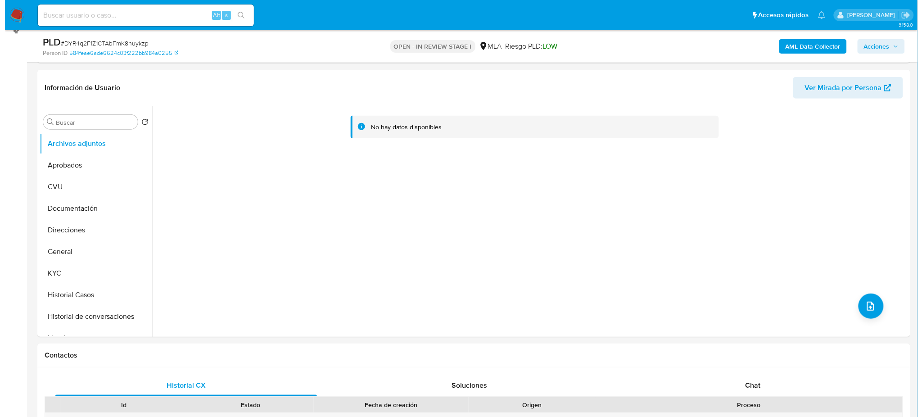
scroll to position [120, 0]
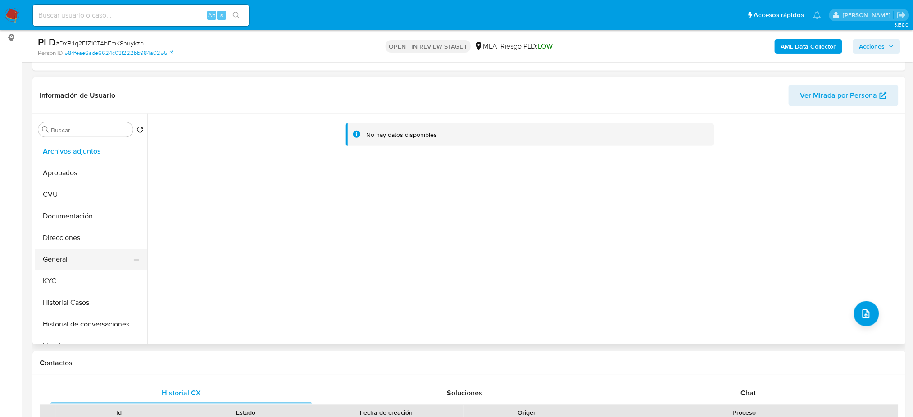
click at [63, 252] on button "General" at bounding box center [87, 260] width 105 height 22
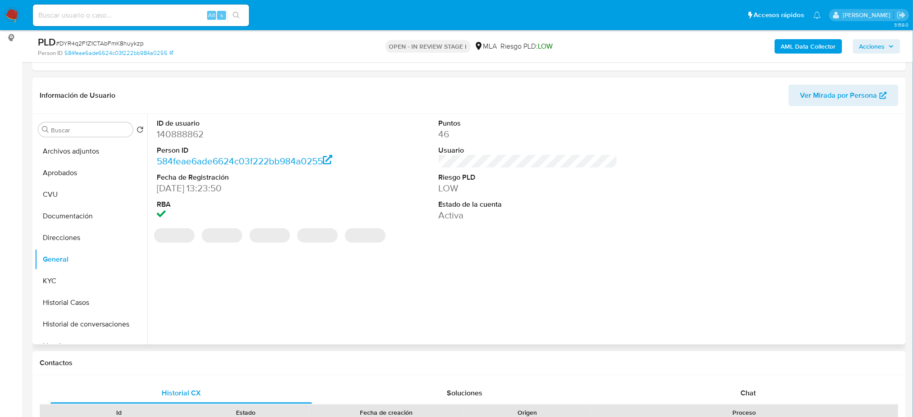
click at [168, 139] on dd "140888862" at bounding box center [246, 134] width 179 height 13
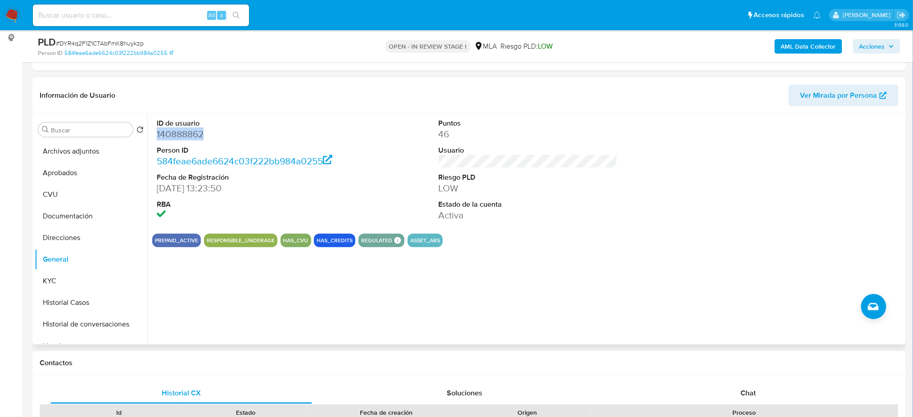
copy dd "140888862"
click at [105, 150] on button "Archivos adjuntos" at bounding box center [87, 152] width 105 height 22
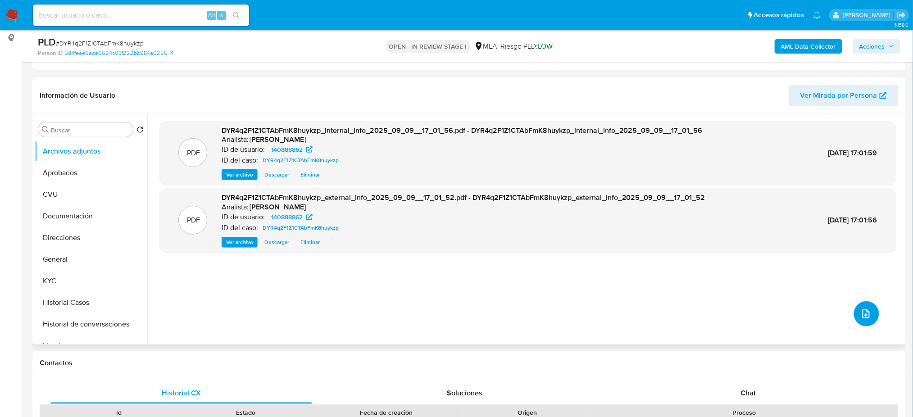
click at [864, 313] on icon "upload-file" at bounding box center [866, 313] width 11 height 11
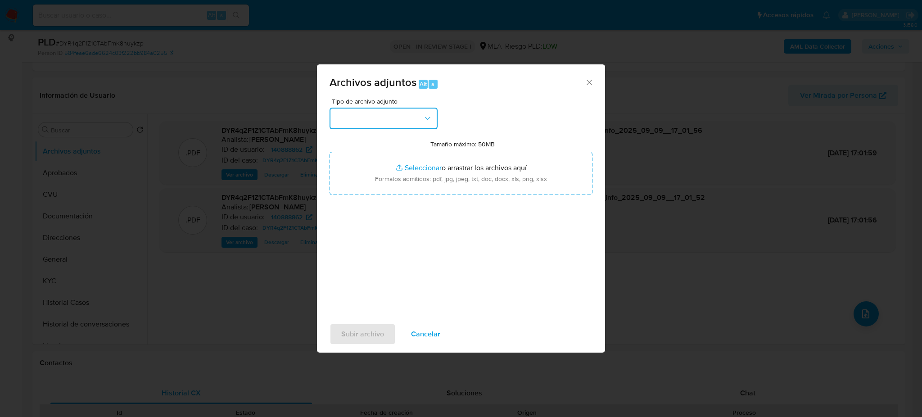
click at [391, 123] on button "button" at bounding box center [384, 119] width 108 height 22
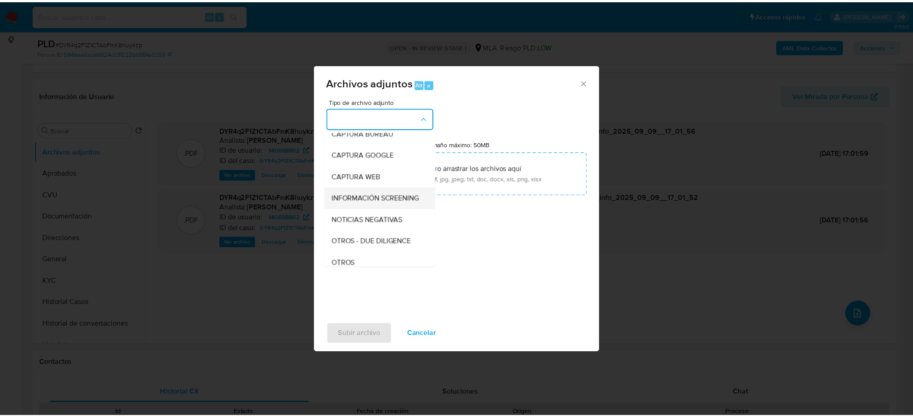
scroll to position [60, 0]
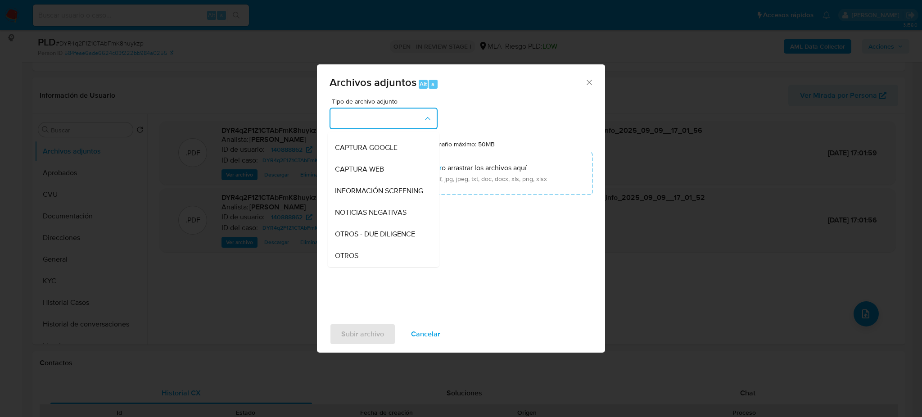
click at [386, 258] on div "OTROS" at bounding box center [381, 256] width 92 height 22
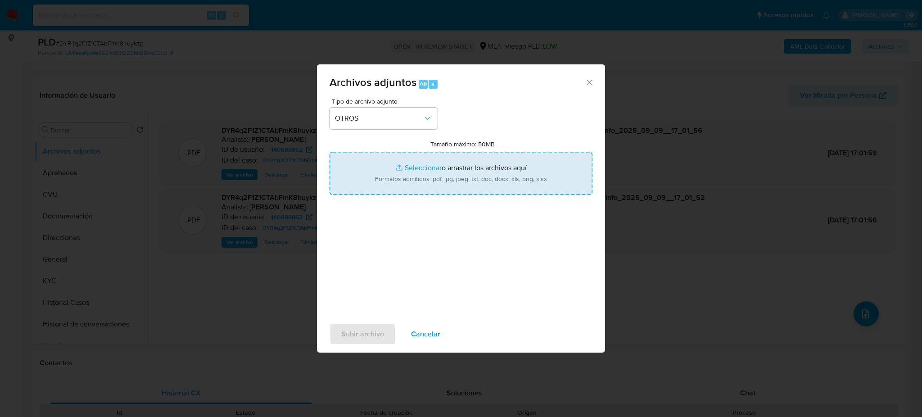
click at [433, 188] on input "Tamaño máximo: 50MB Seleccionar archivos" at bounding box center [461, 173] width 263 height 43
type input "C:\fakepath\Caselog DYR4q2F1Z1CTAbFmK8huykzp_2025_08_19_15_29_45.docx"
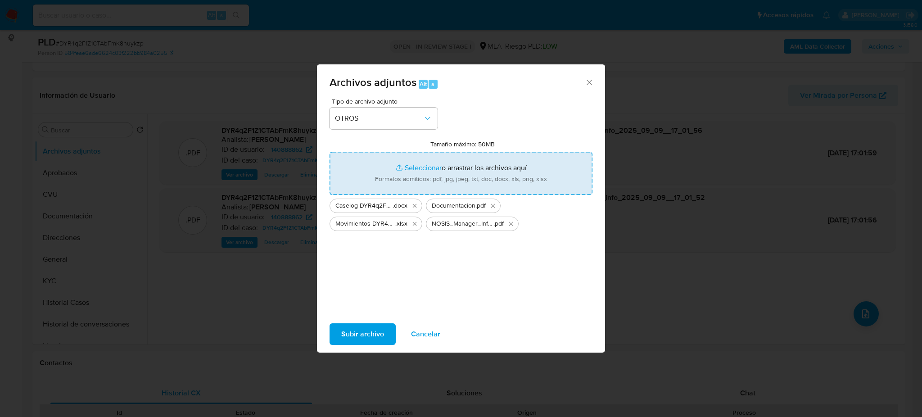
click at [369, 328] on span "Subir archivo" at bounding box center [362, 334] width 43 height 20
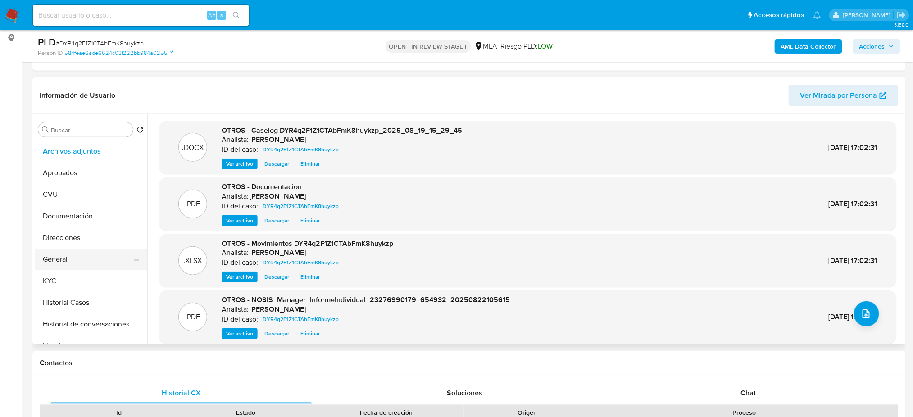
click at [73, 259] on button "General" at bounding box center [87, 260] width 105 height 22
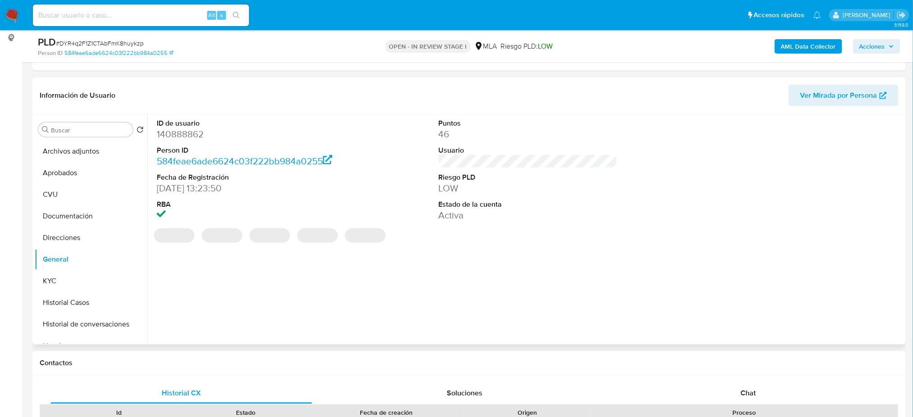
click at [175, 133] on dd "140888862" at bounding box center [246, 134] width 179 height 13
copy dd "140888862"
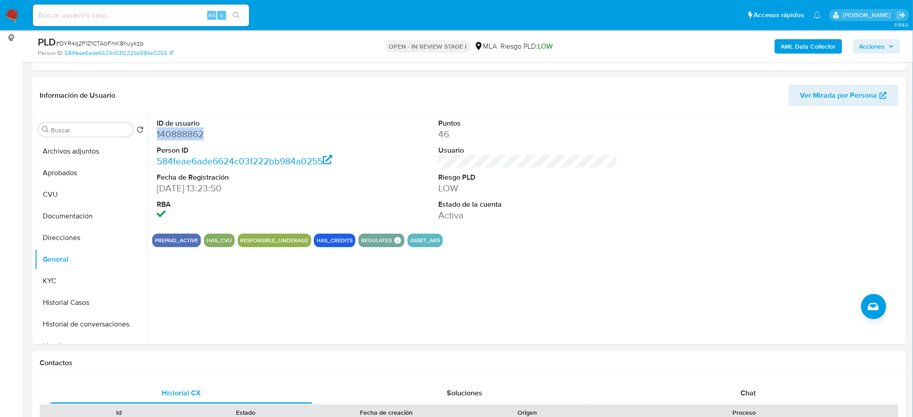
click at [875, 48] on span "Acciones" at bounding box center [872, 46] width 26 height 14
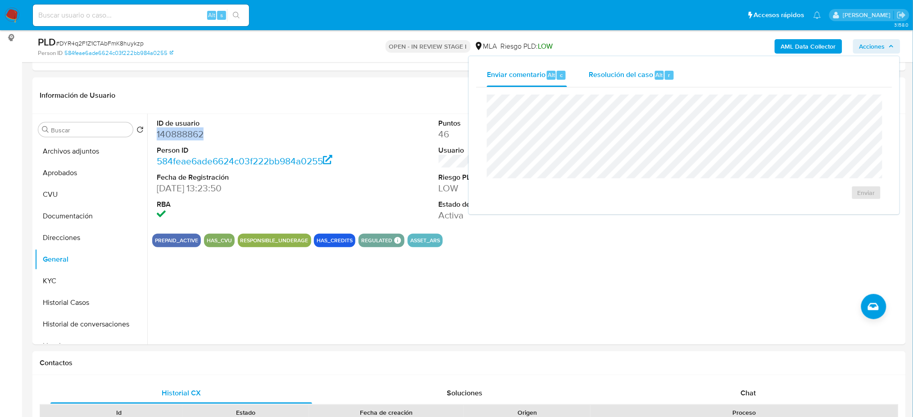
click at [623, 80] on div "Resolución del caso Alt r" at bounding box center [632, 74] width 86 height 23
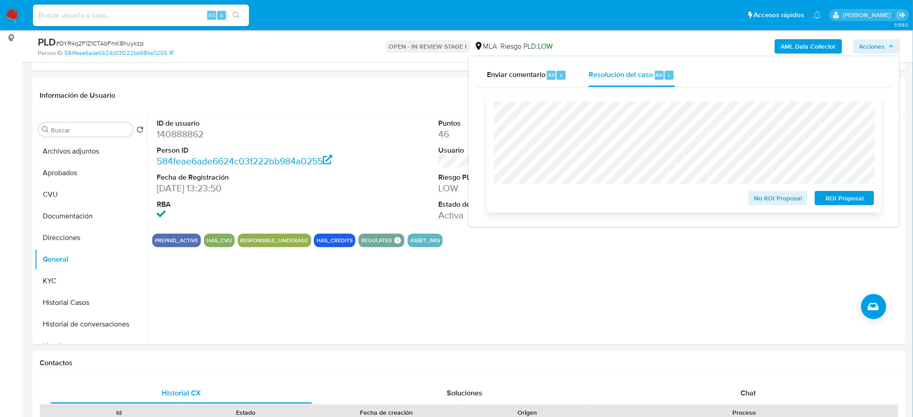
click at [755, 199] on span "No ROI Proposal" at bounding box center [778, 198] width 47 height 13
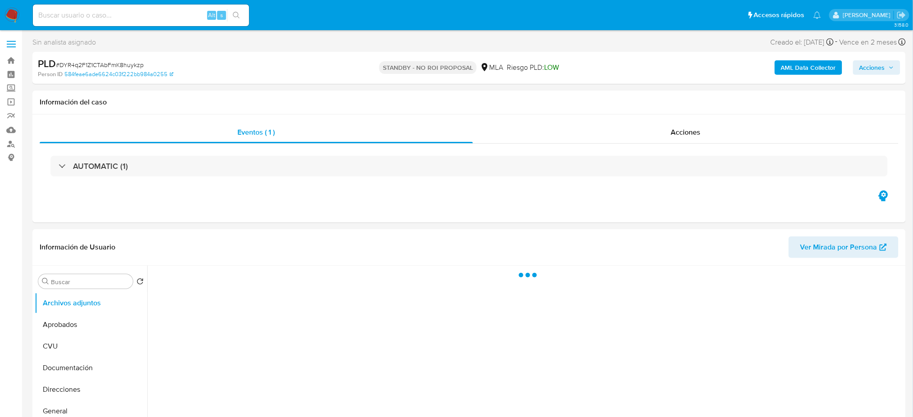
select select "10"
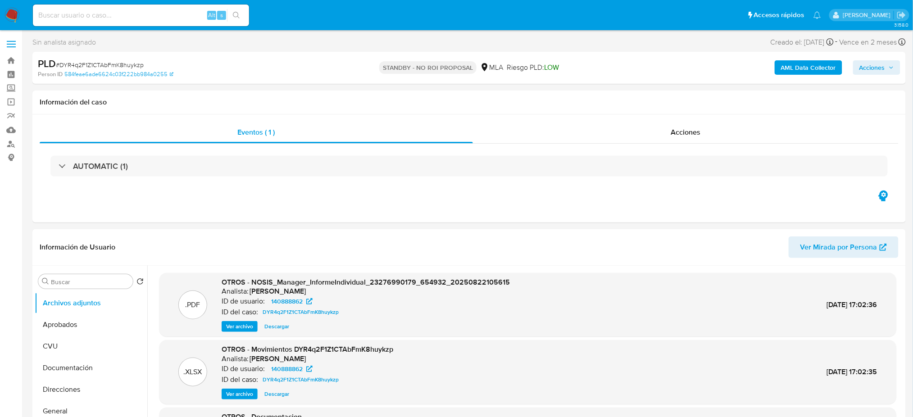
click at [20, 11] on nav "Pausado Ver notificaciones Alt s Accesos rápidos Presiona las siguientes teclas…" at bounding box center [456, 15] width 913 height 30
click at [9, 11] on img at bounding box center [12, 15] width 15 height 15
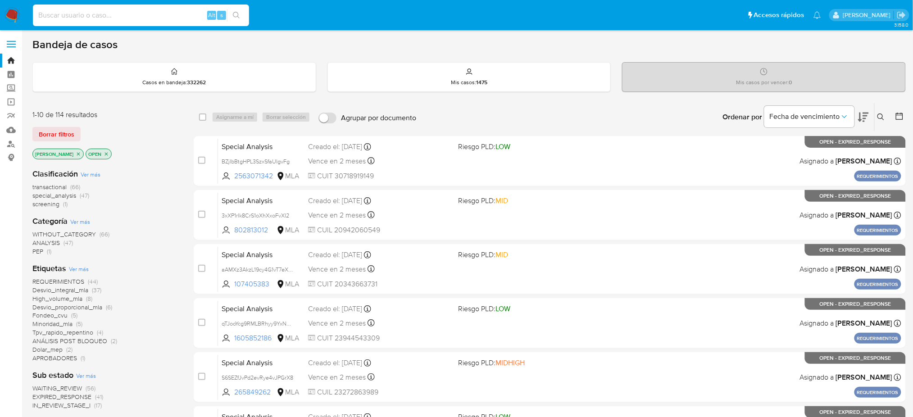
click at [139, 15] on input at bounding box center [141, 15] width 216 height 12
paste input "wJUdwwUdljyz9OcmwpuqjnSc"
type input "wJUdwwUdljyz9OcmwpuqjnSc"
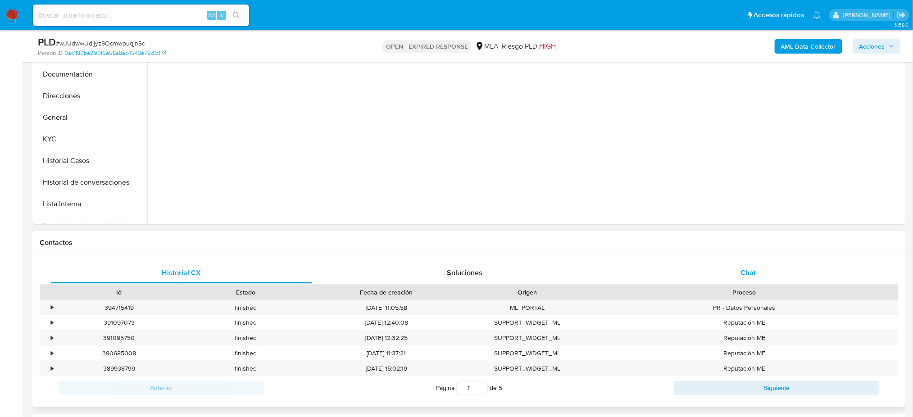
click at [737, 270] on div "Chat" at bounding box center [748, 273] width 262 height 22
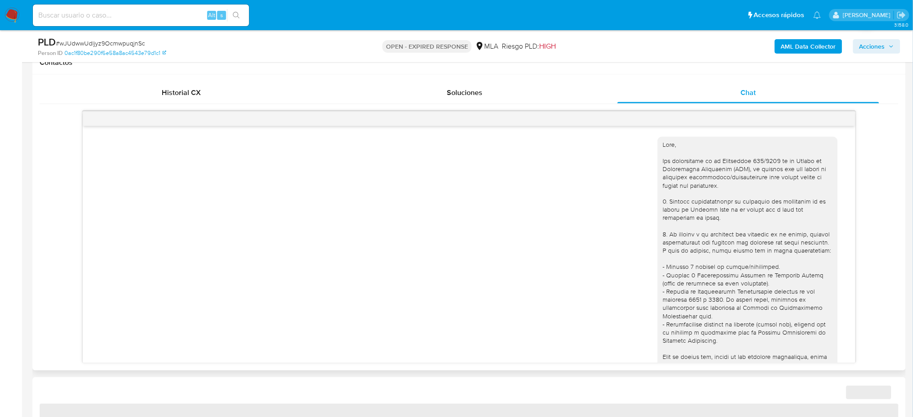
scroll to position [856, 0]
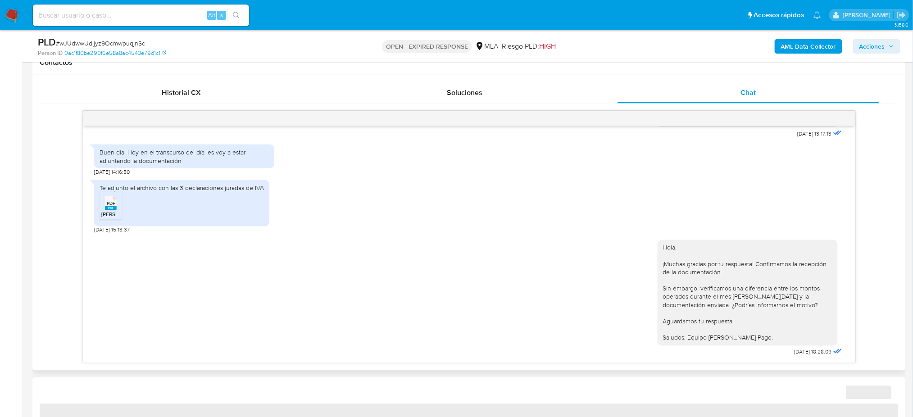
select select "10"
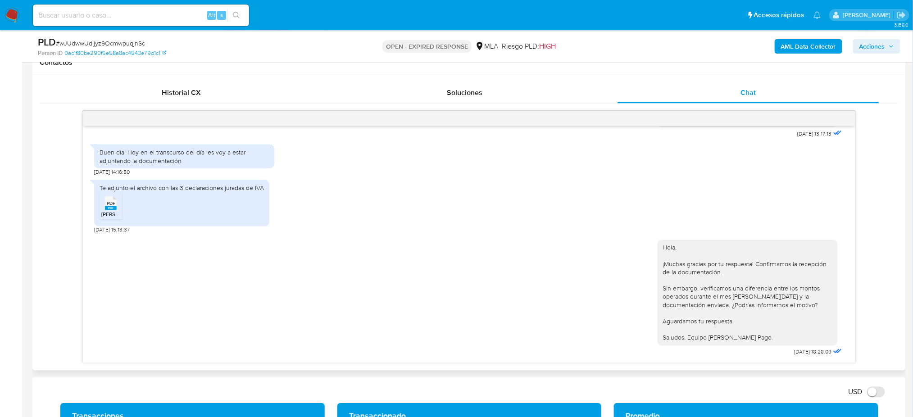
click at [116, 41] on span "# wJUdwwUdljyz9OcmwpuqjnSc" at bounding box center [100, 43] width 89 height 9
copy span "wJUdwwUdljyz9OcmwpuqjnSc"
click at [17, 11] on img at bounding box center [12, 15] width 15 height 15
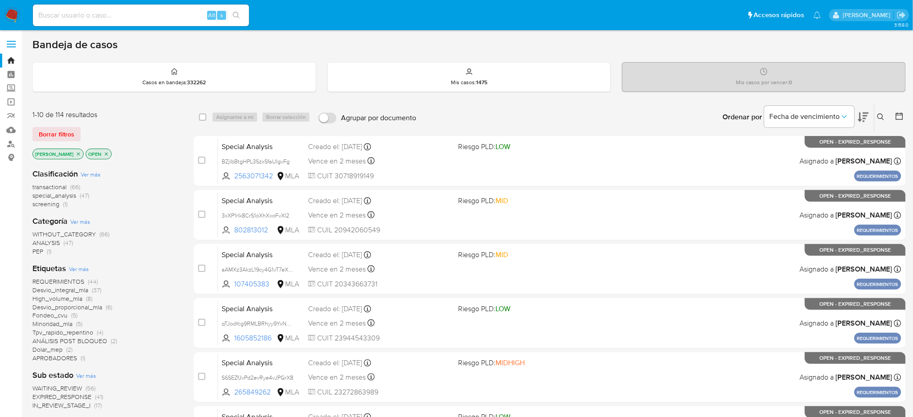
drag, startPoint x: 880, startPoint y: 117, endPoint x: 847, endPoint y: 131, distance: 35.9
click at [880, 118] on icon at bounding box center [880, 116] width 7 height 7
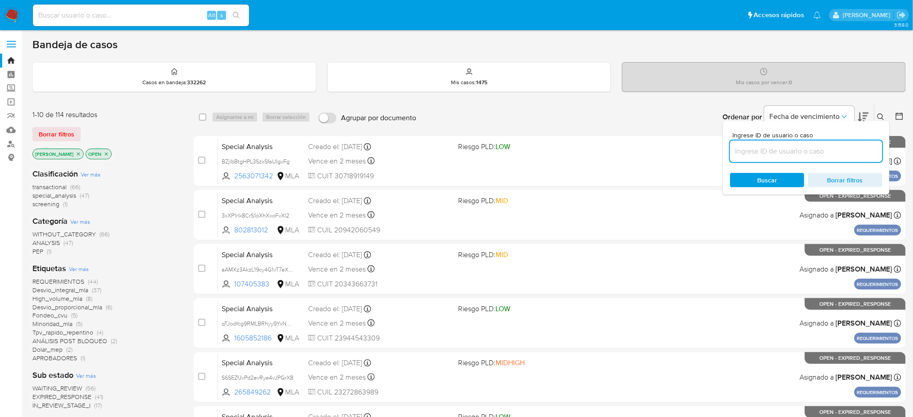
click at [837, 152] on input at bounding box center [806, 151] width 152 height 12
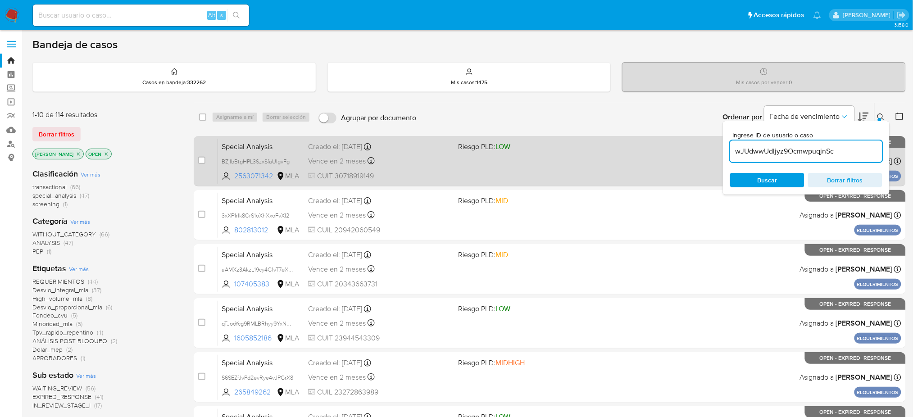
type input "wJUdwwUdljyz9OcmwpuqjnSc"
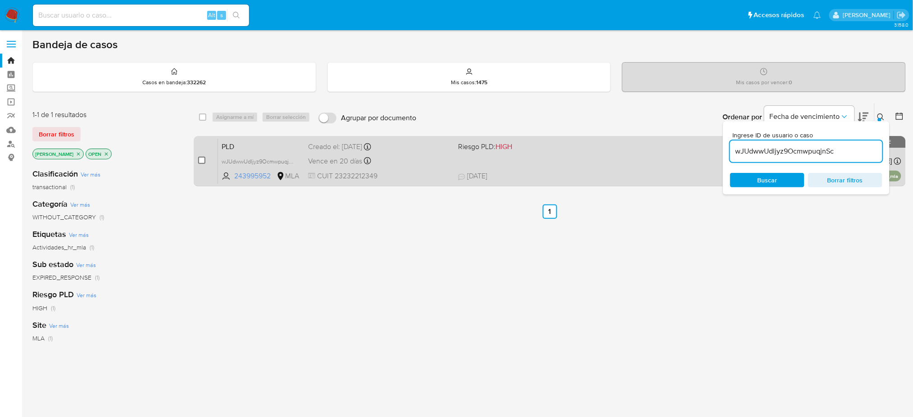
click at [204, 162] on input "checkbox" at bounding box center [201, 160] width 7 height 7
checkbox input "true"
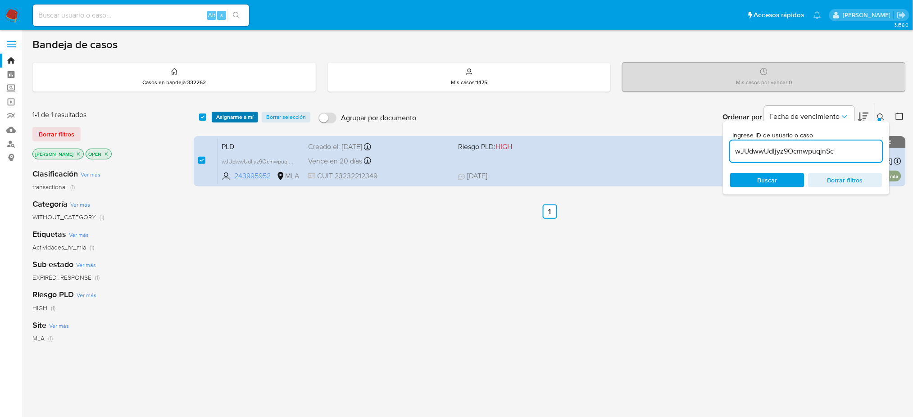
click at [236, 118] on span "Asignarme a mí" at bounding box center [234, 117] width 37 height 9
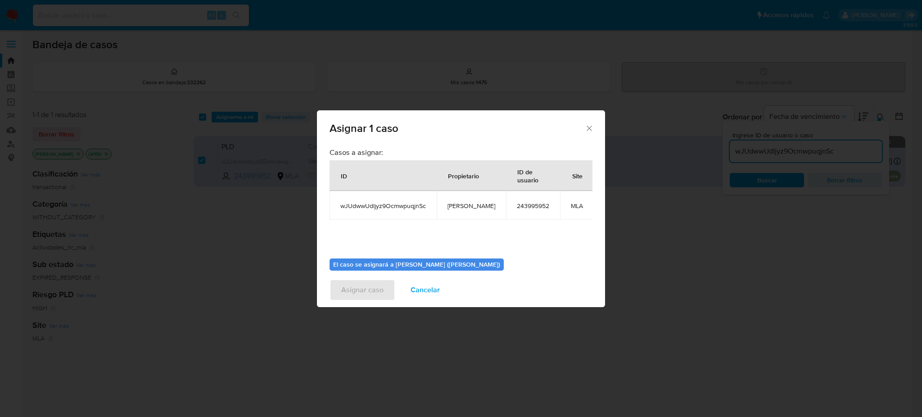
click at [467, 209] on span "[PERSON_NAME]" at bounding box center [472, 206] width 48 height 8
copy span "[PERSON_NAME]"
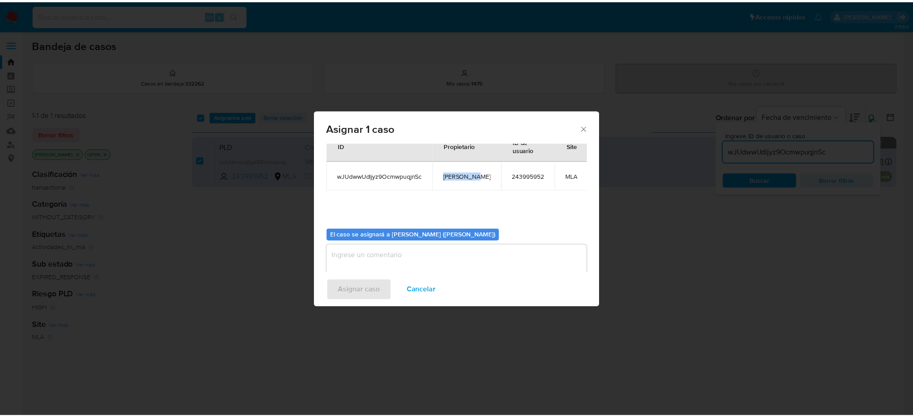
scroll to position [46, 0]
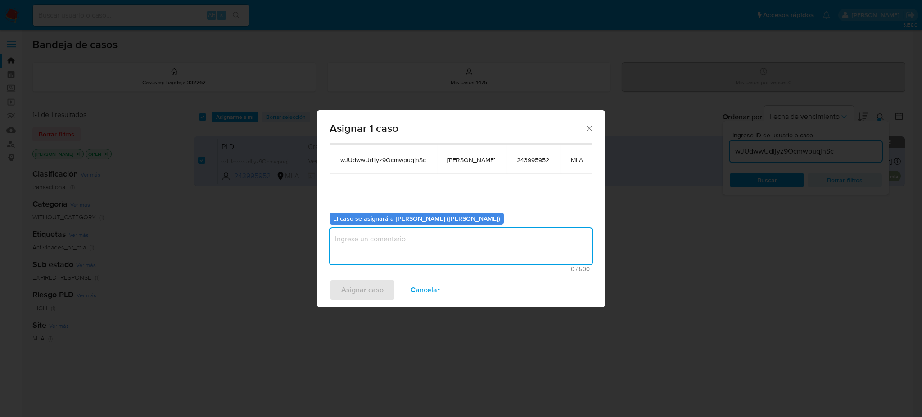
click at [373, 259] on textarea "assign-modal" at bounding box center [461, 246] width 263 height 36
paste textarea "[PERSON_NAME]"
type textarea "[PERSON_NAME]"
click at [370, 293] on span "Asignar caso" at bounding box center [362, 290] width 42 height 20
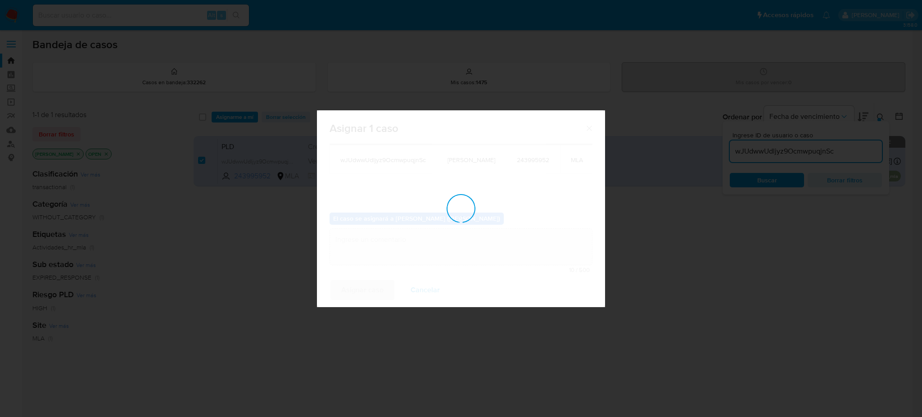
checkbox input "false"
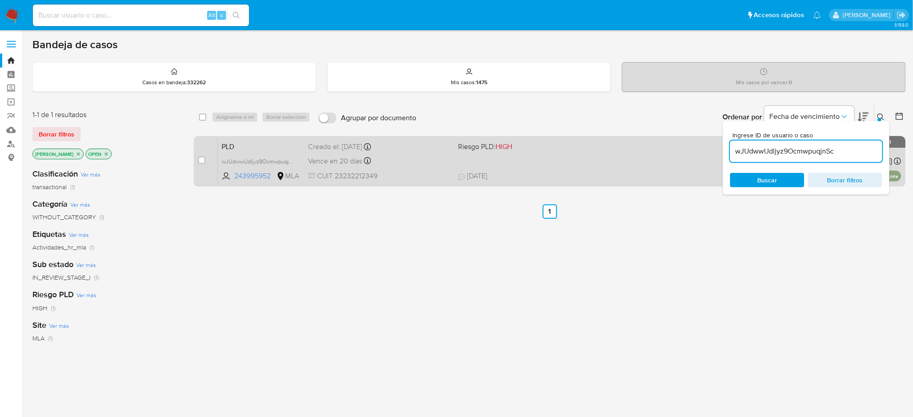
click at [414, 169] on div "PLD wJUdwwUdljyz9OcmwpuqjnSc 243995952 MLA Riesgo PLD: HIGH Creado el: 12/08/20…" at bounding box center [559, 160] width 683 height 45
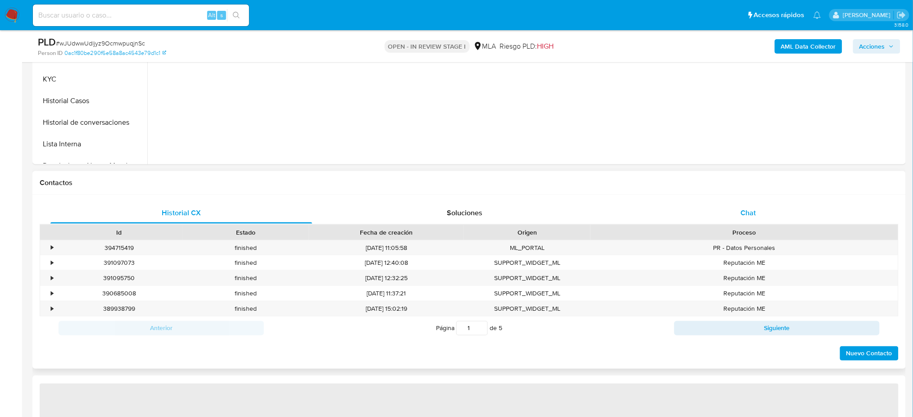
click at [743, 218] on div "Chat" at bounding box center [748, 213] width 262 height 22
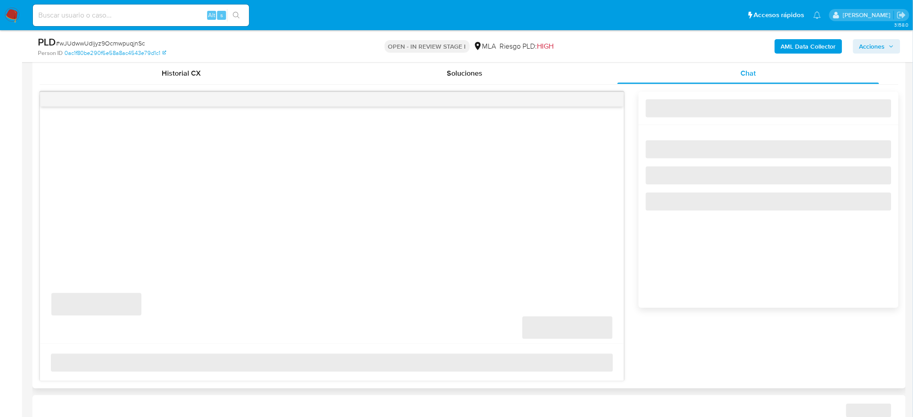
scroll to position [480, 0]
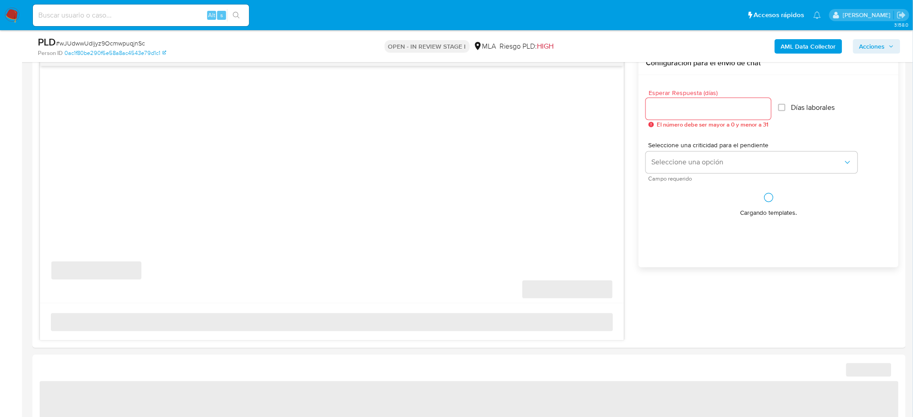
select select "10"
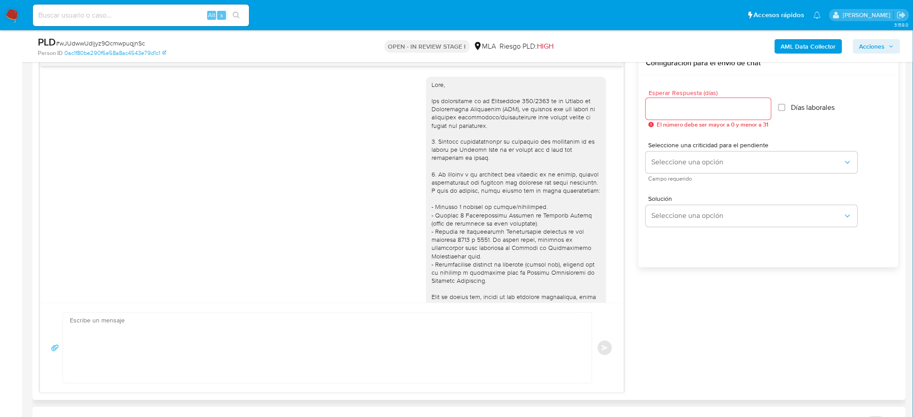
scroll to position [856, 0]
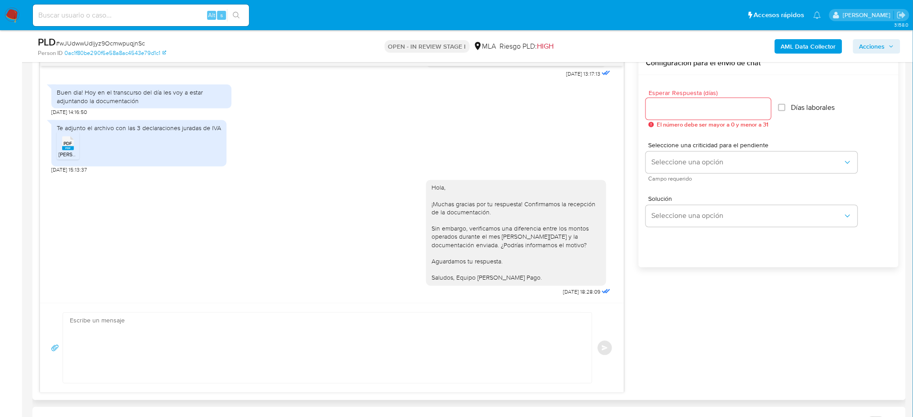
click at [73, 343] on textarea at bounding box center [325, 348] width 511 height 70
paste textarea "Hola, Esperamos que te encuentres muy bien. Te consultamos si tuviste oportunid…"
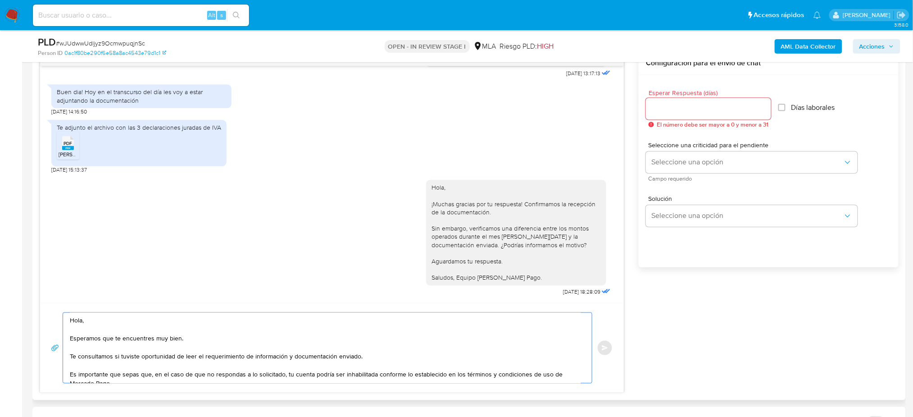
scroll to position [41, 0]
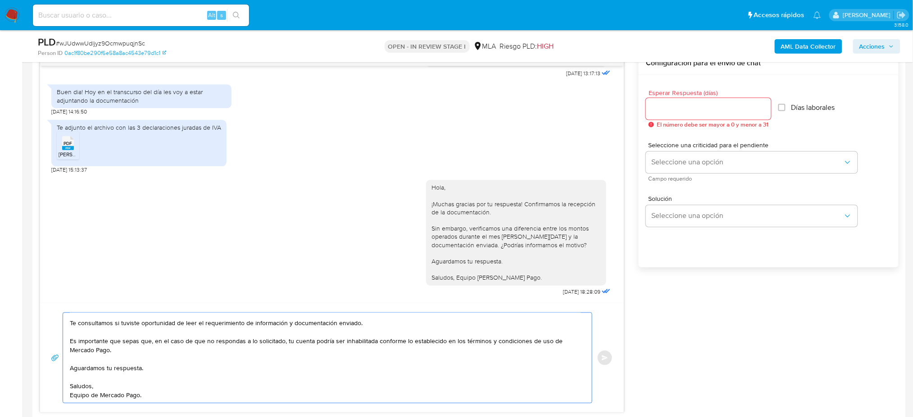
type textarea "Hola, Esperamos que te encuentres muy bien. Te consultamos si tuviste oportunid…"
click at [662, 109] on input "Esperar Respuesta (días)" at bounding box center [708, 109] width 125 height 12
type input "2"
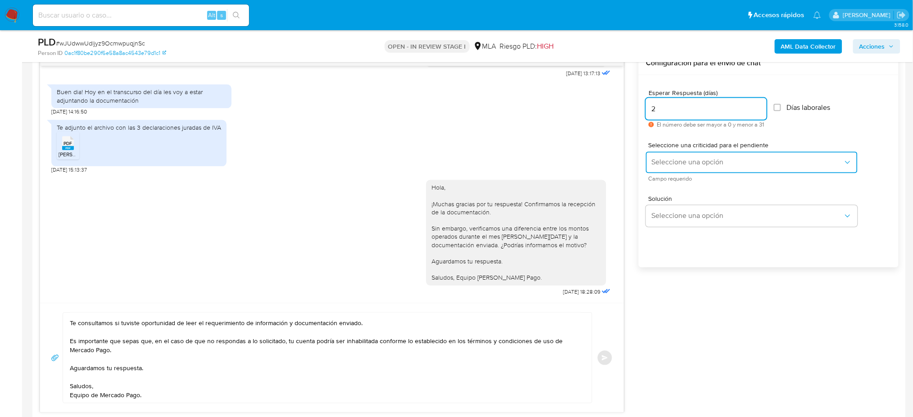
click at [656, 152] on button "Seleccione una opción" at bounding box center [752, 163] width 212 height 22
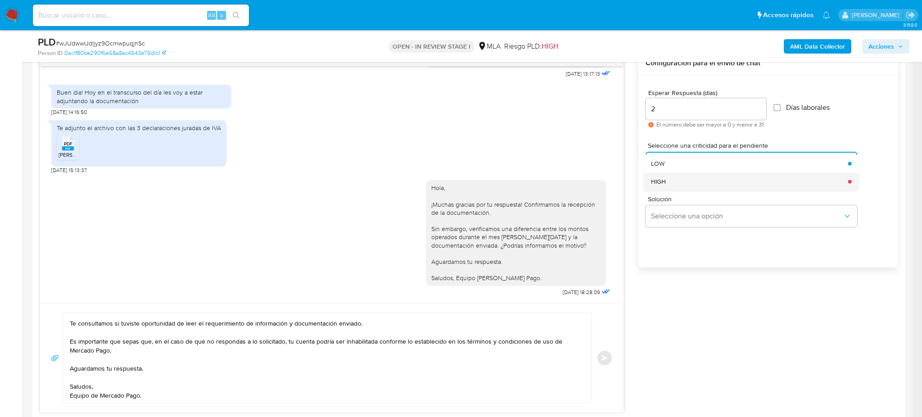
click at [662, 187] on div "HIGH" at bounding box center [747, 181] width 192 height 18
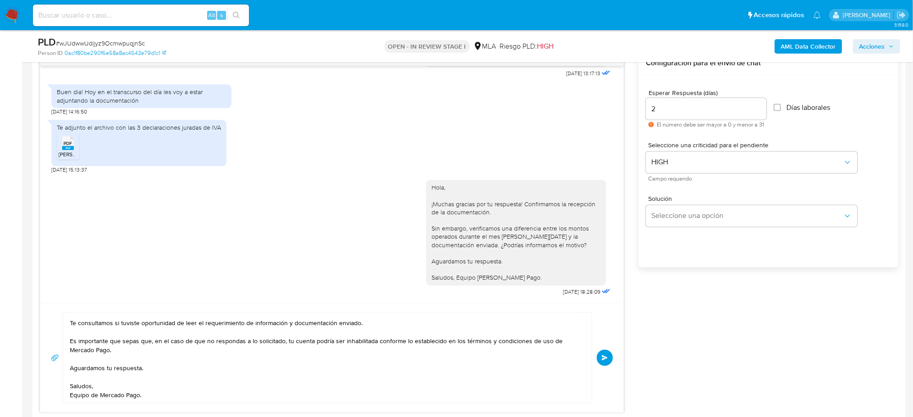
click at [605, 352] on button "Enviar" at bounding box center [605, 358] width 16 height 16
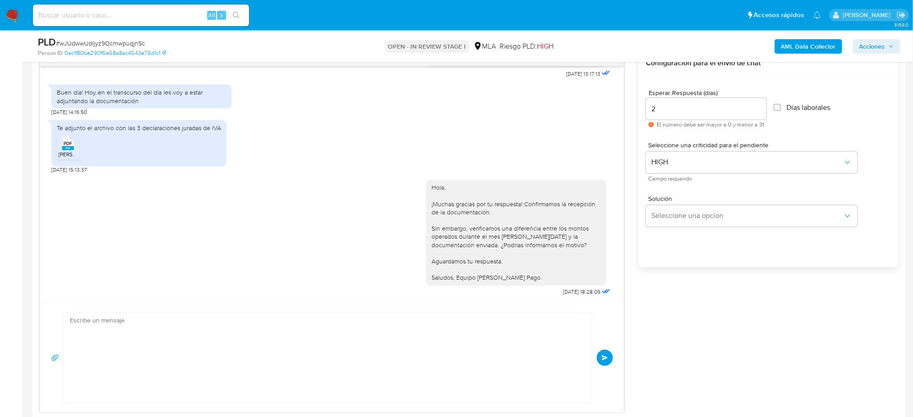
scroll to position [1013, 0]
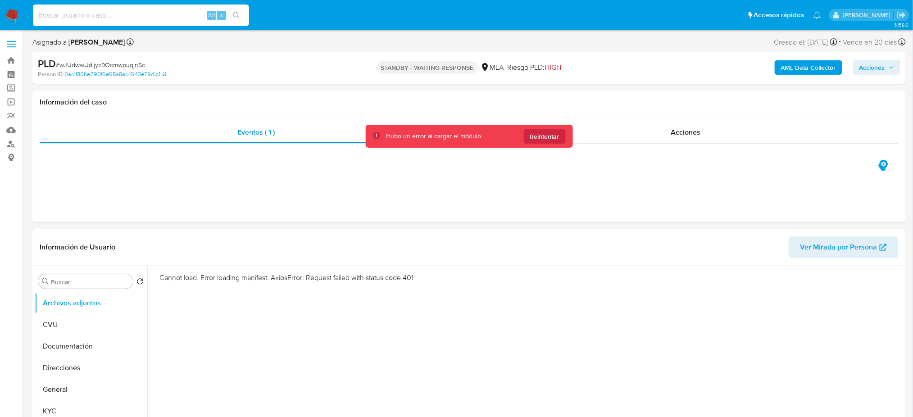
click at [171, 16] on input at bounding box center [141, 15] width 216 height 12
paste input "R8L4TifphNaS5dnQTeiEBHD4"
type input "R8L4TifphNaS5dnQTeiEBHD4"
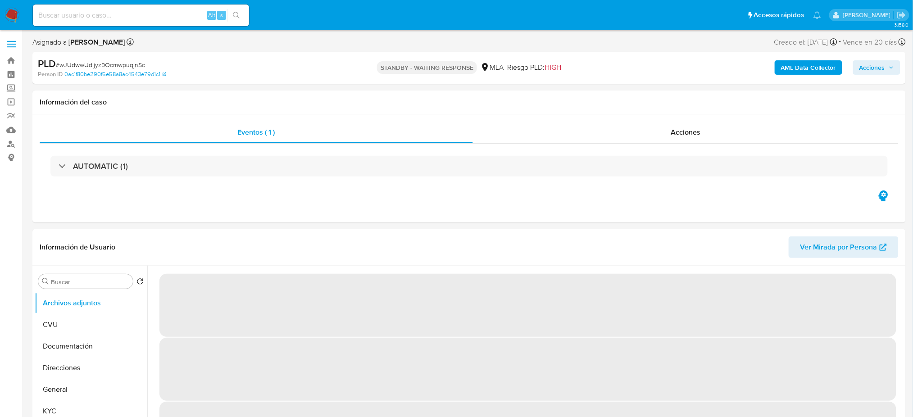
click at [190, 13] on input at bounding box center [141, 15] width 216 height 12
select select "10"
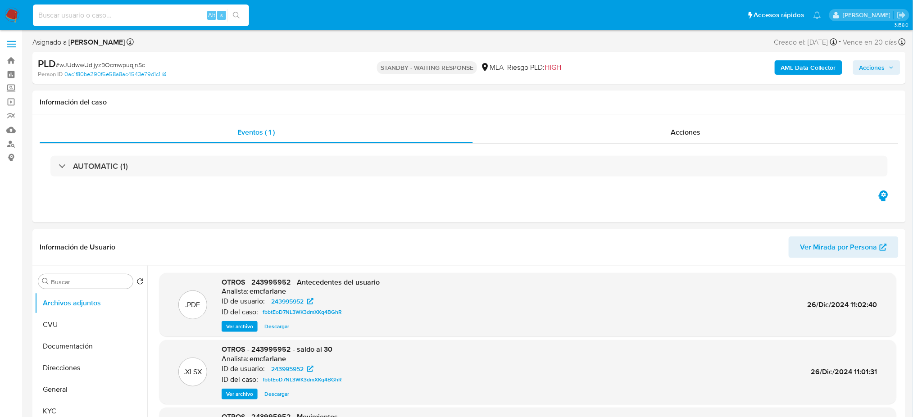
paste input "R8L4TifphNaS5dnQTeiEBHD4"
type input "R8L4TifphNaS5dnQTeiEBHD4"
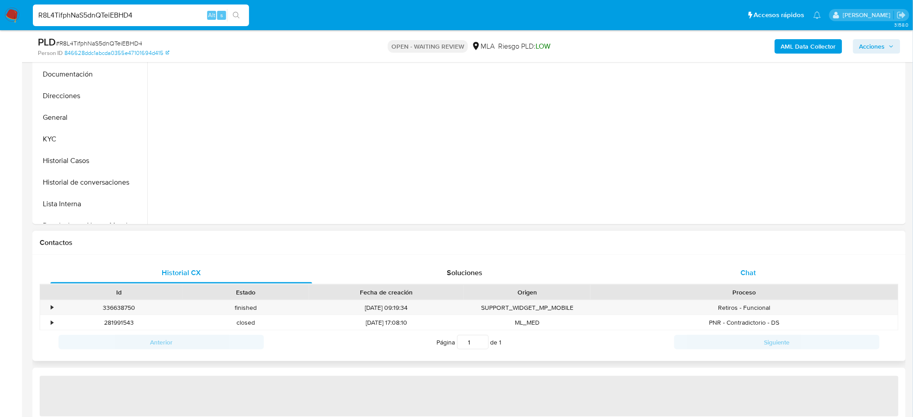
click at [757, 273] on div "Chat" at bounding box center [748, 273] width 262 height 22
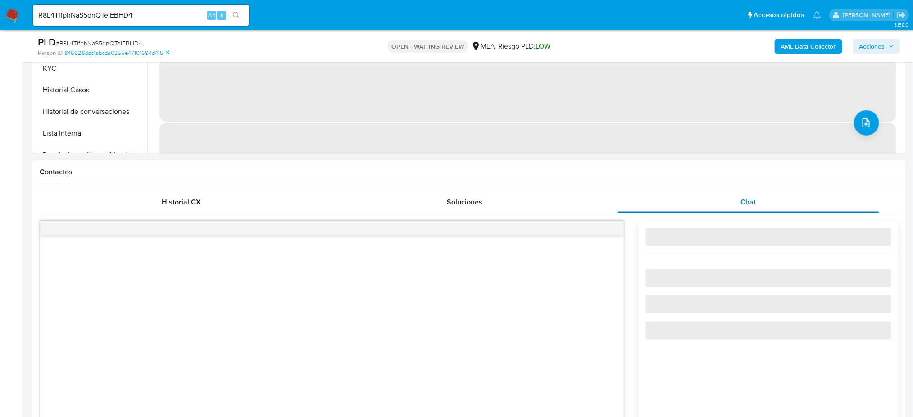
scroll to position [420, 0]
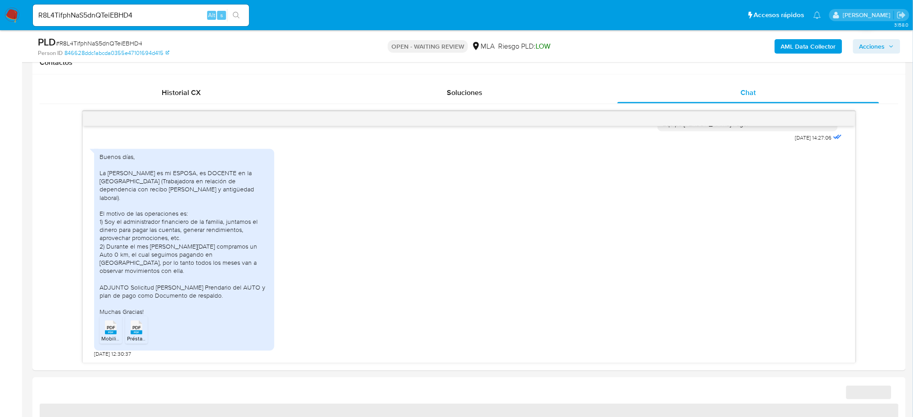
select select "10"
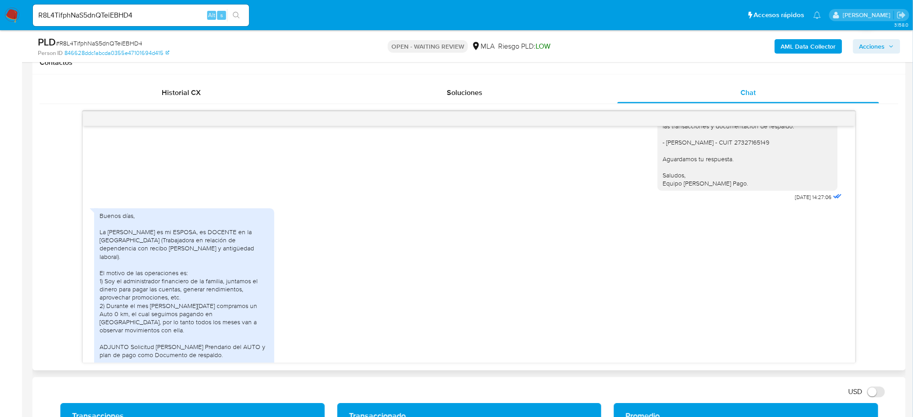
scroll to position [882, 0]
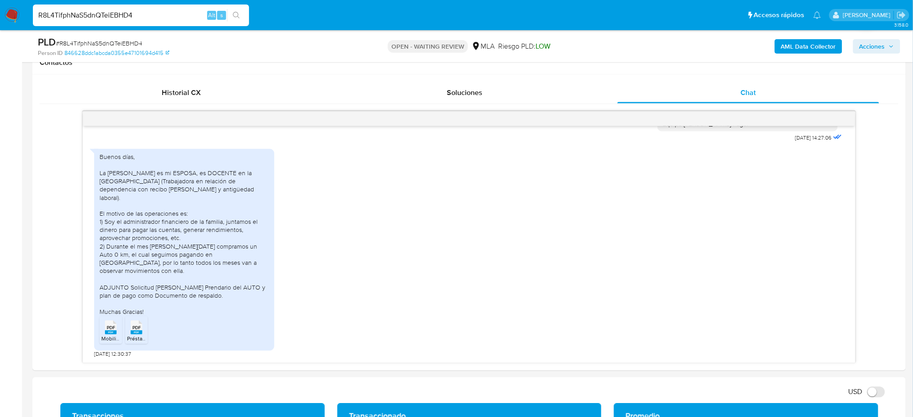
click at [0, 26] on nav "Pausado Ver notificaciones R8L4TifphNaS5dnQTeiEBHD4 Alt s Accesos rápidos Presi…" at bounding box center [456, 15] width 913 height 30
paste input "Kf0p6Ca4dxdzlNRPgYILaTUD"
type input "Kf0p6Ca4dxdzlNRPgYILaTUD"
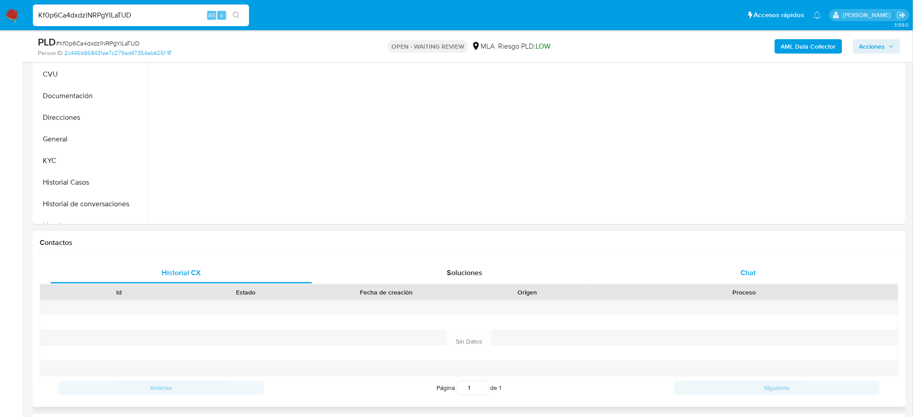
click at [791, 265] on div "Chat" at bounding box center [748, 273] width 262 height 22
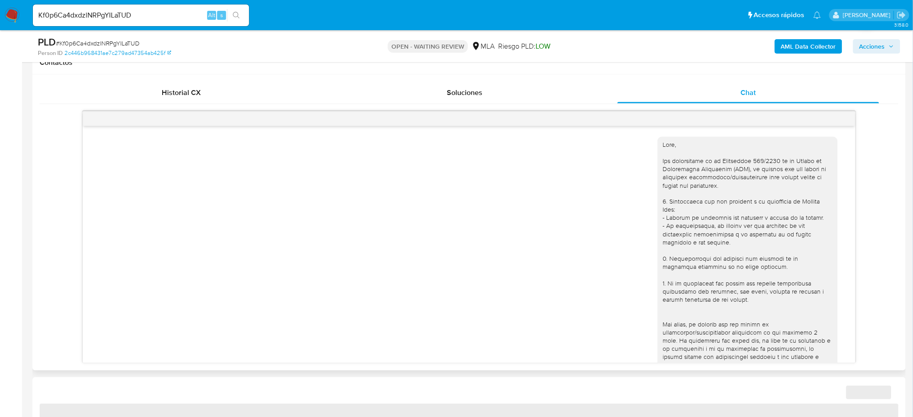
scroll to position [440, 0]
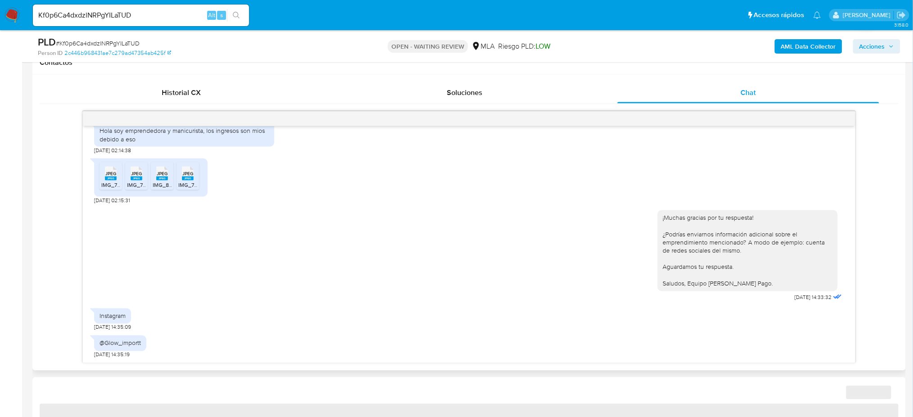
select select "10"
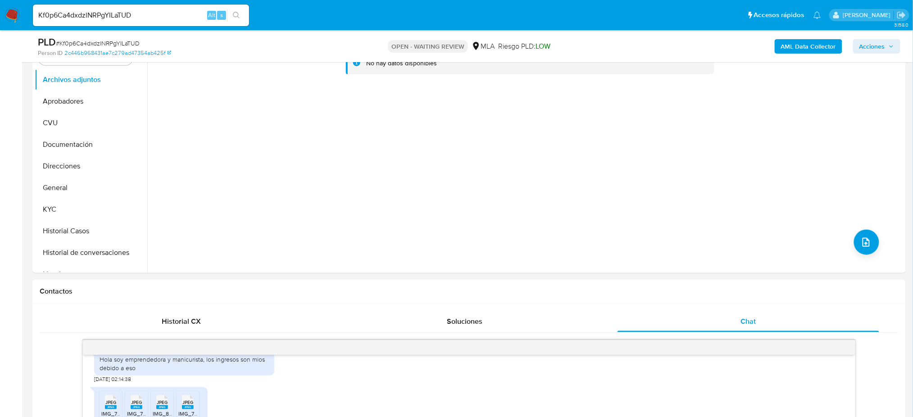
scroll to position [180, 0]
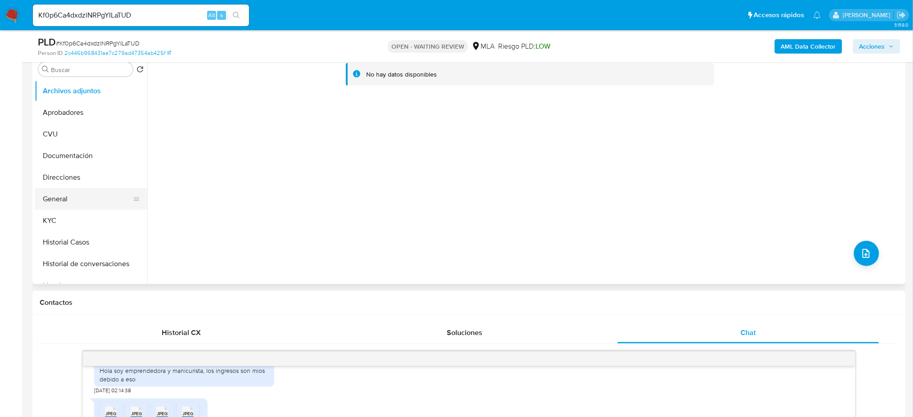
click at [68, 199] on button "General" at bounding box center [87, 199] width 105 height 22
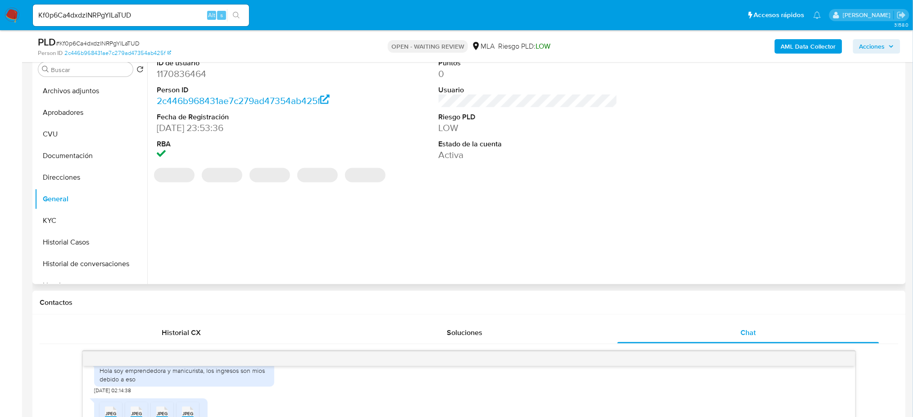
click at [169, 72] on dd "1170836464" at bounding box center [246, 74] width 179 height 13
copy dd "1170836464"
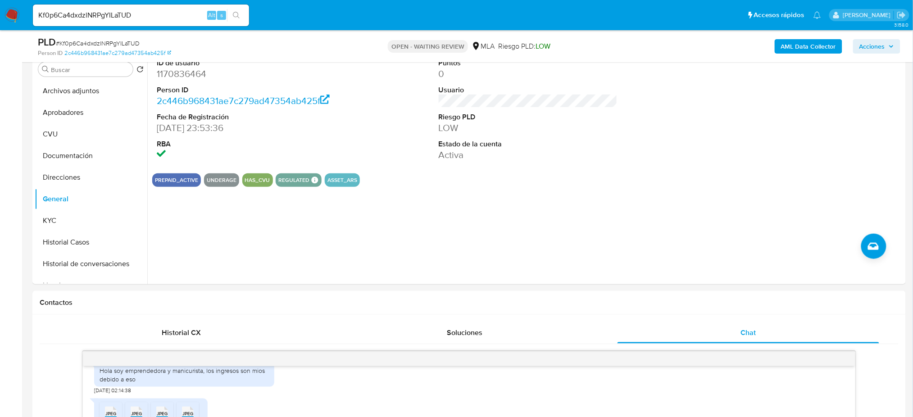
click at [121, 41] on span "# Kf0p6Ca4dxdzlNRPgYILaTUD" at bounding box center [98, 43] width 84 height 9
copy span "Kf0p6Ca4dxdzlNRPgYILaTUD"
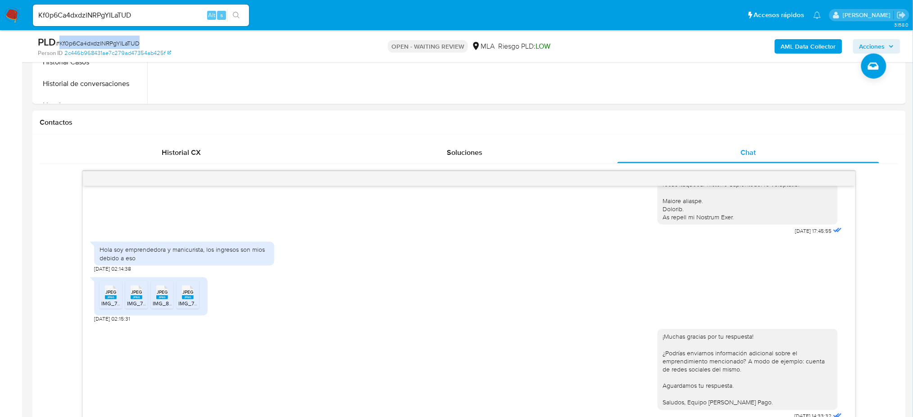
scroll to position [440, 0]
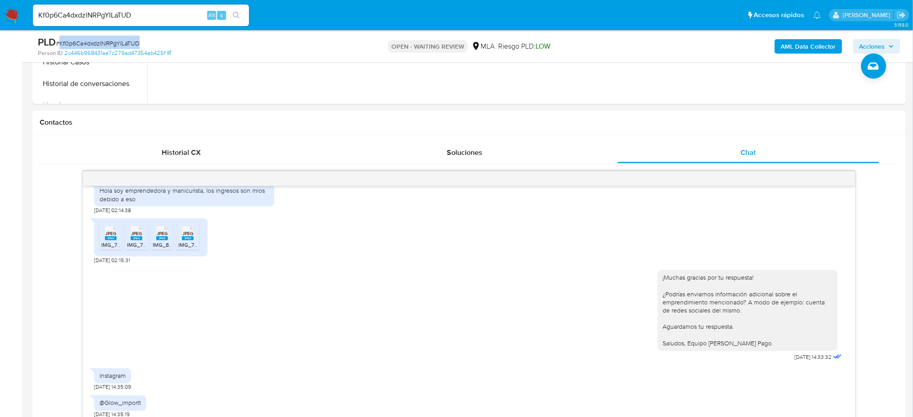
click at [10, 14] on img at bounding box center [12, 15] width 15 height 15
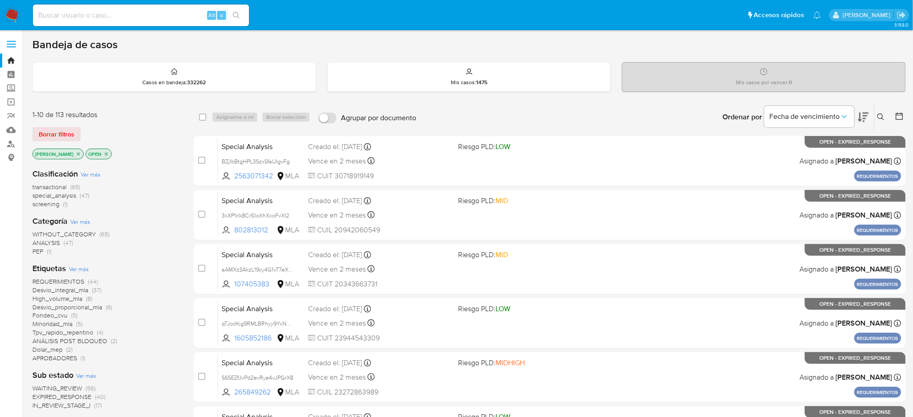
click at [885, 118] on button at bounding box center [882, 117] width 15 height 11
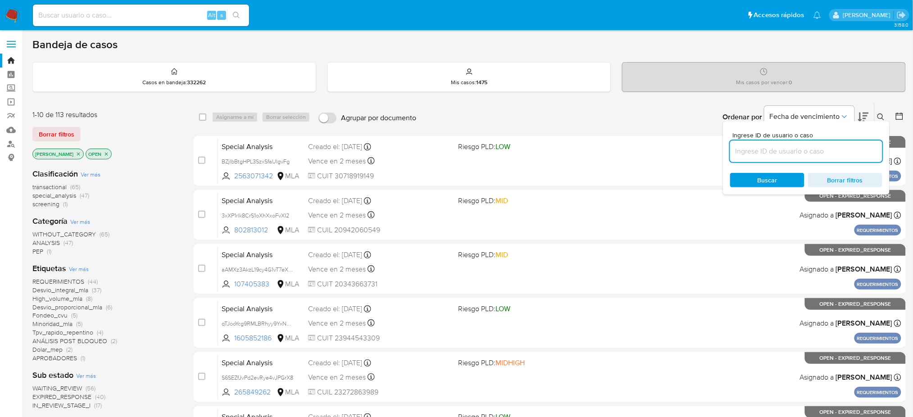
click at [837, 149] on input at bounding box center [806, 151] width 152 height 12
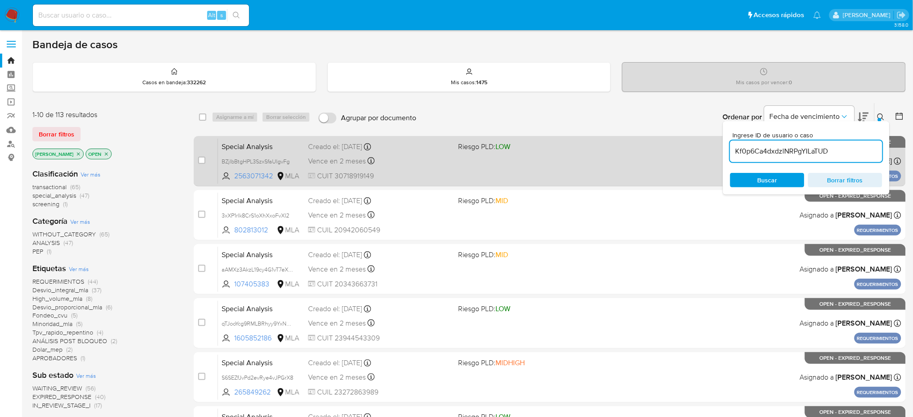
type input "Kf0p6Ca4dxdzlNRPgYILaTUD"
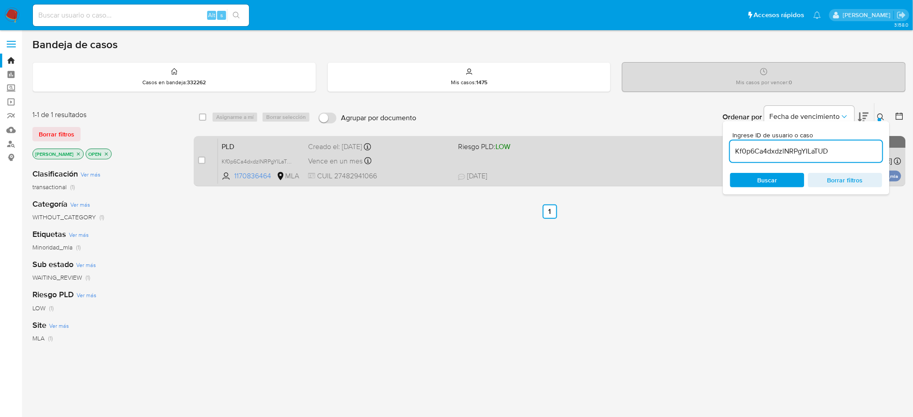
click at [202, 154] on div "case-item-checkbox No es posible asignar el caso" at bounding box center [208, 160] width 20 height 45
click at [199, 161] on input "checkbox" at bounding box center [201, 160] width 7 height 7
checkbox input "true"
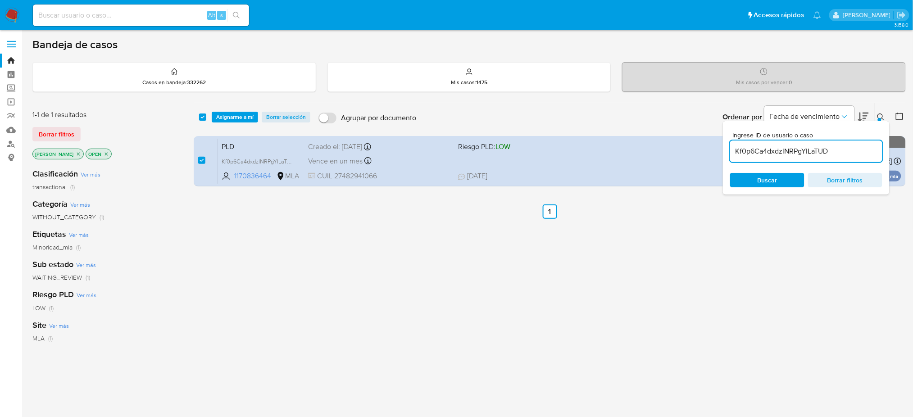
click at [231, 107] on div "select-all-cases-checkbox Asignarme a mí Borrar selección Agrupar por documento…" at bounding box center [550, 117] width 712 height 28
click at [240, 120] on span "Asignarme a mí" at bounding box center [234, 117] width 37 height 9
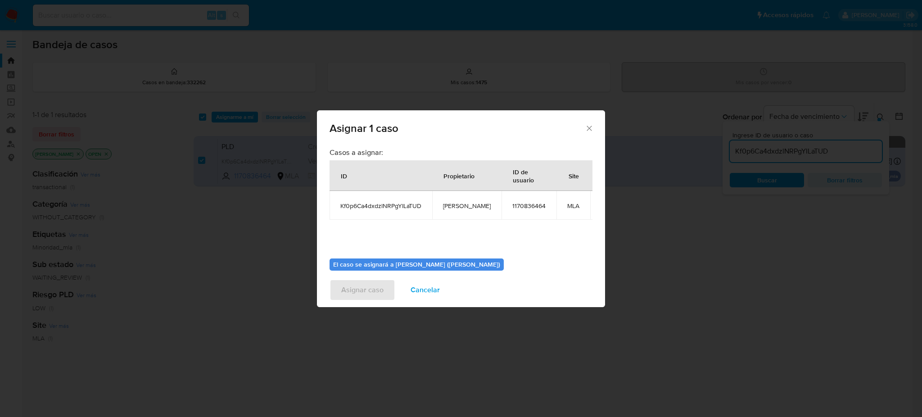
click at [454, 204] on span "[PERSON_NAME]" at bounding box center [467, 206] width 48 height 8
copy span "[PERSON_NAME]"
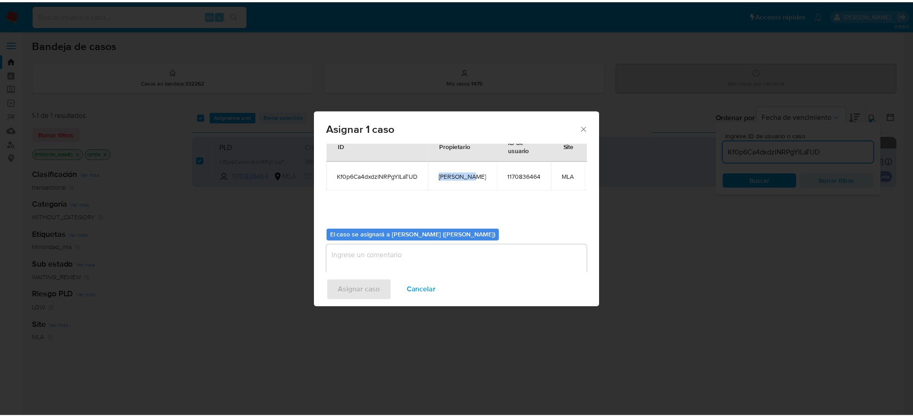
scroll to position [46, 0]
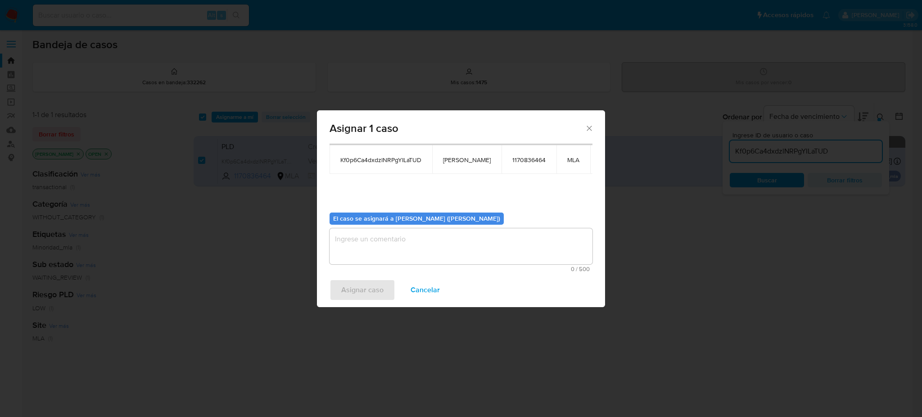
click at [384, 264] on div "0 / 500 500 caracteres restantes" at bounding box center [461, 250] width 263 height 44
paste textarea "[PERSON_NAME]"
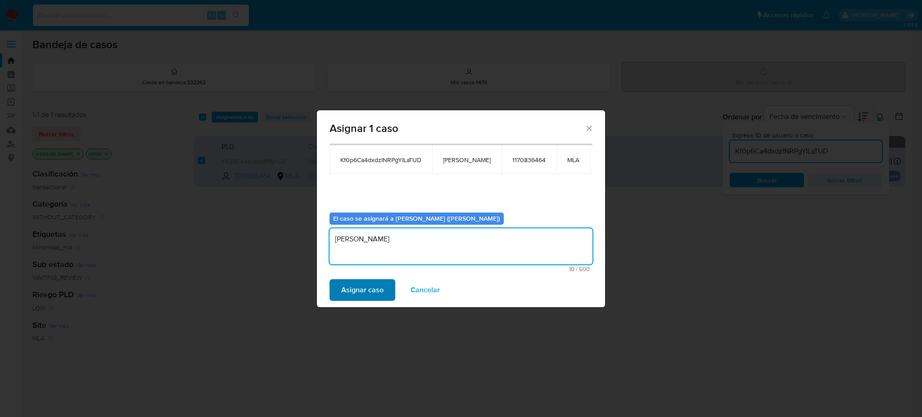
type textarea "[PERSON_NAME]"
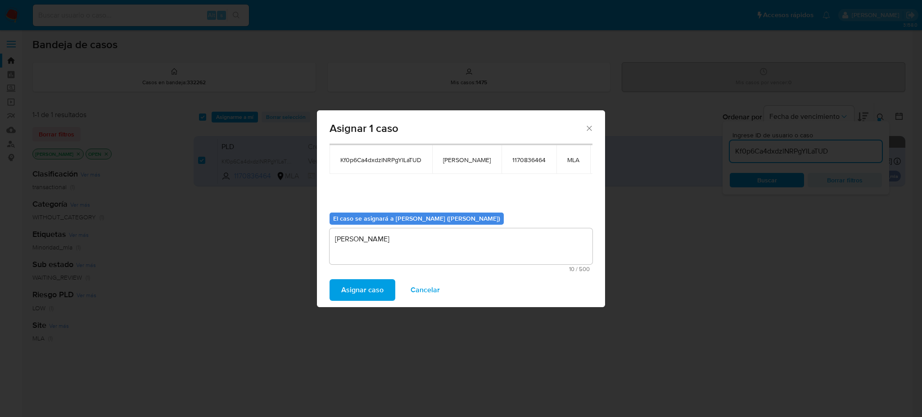
click at [356, 299] on span "Asignar caso" at bounding box center [362, 290] width 42 height 20
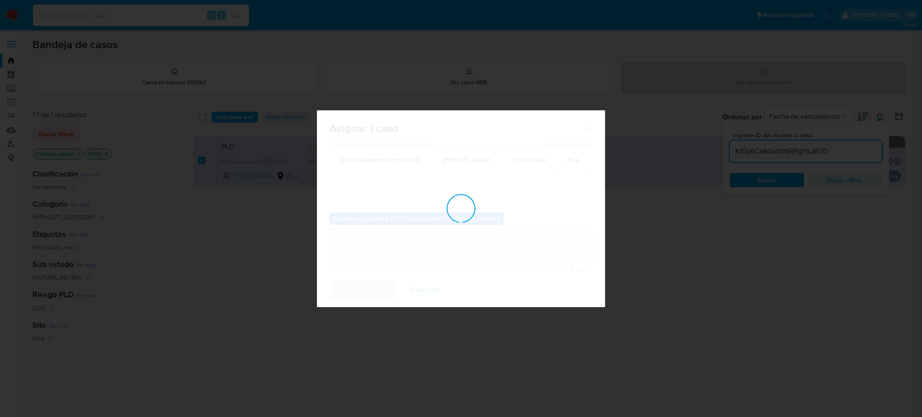
checkbox input "false"
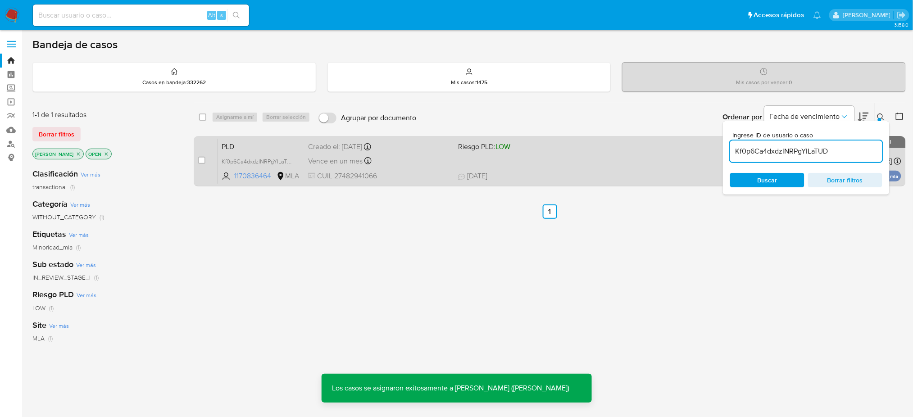
click at [436, 159] on div "Vence en un mes Vence el [DATE] 12:20:34" at bounding box center [379, 161] width 143 height 12
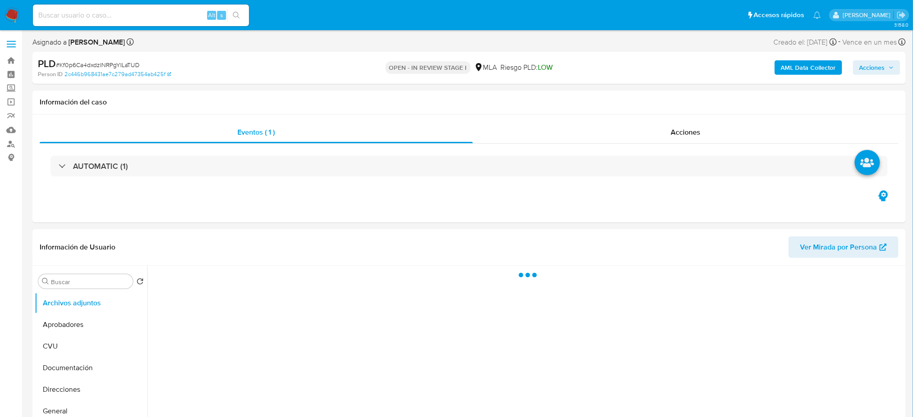
select select "10"
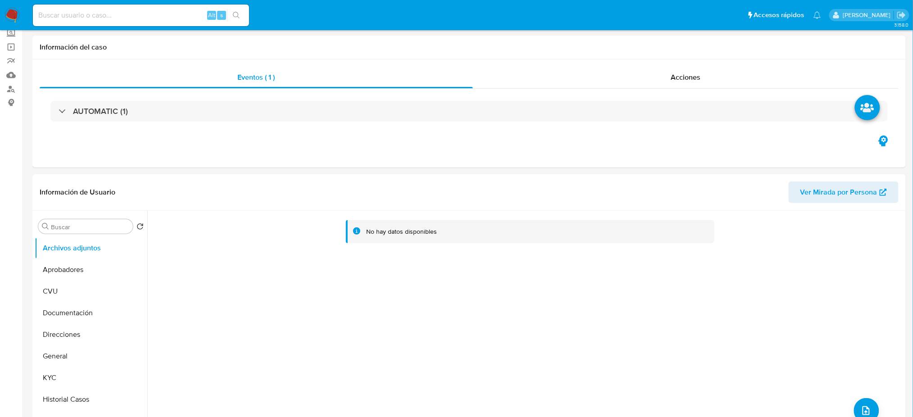
scroll to position [120, 0]
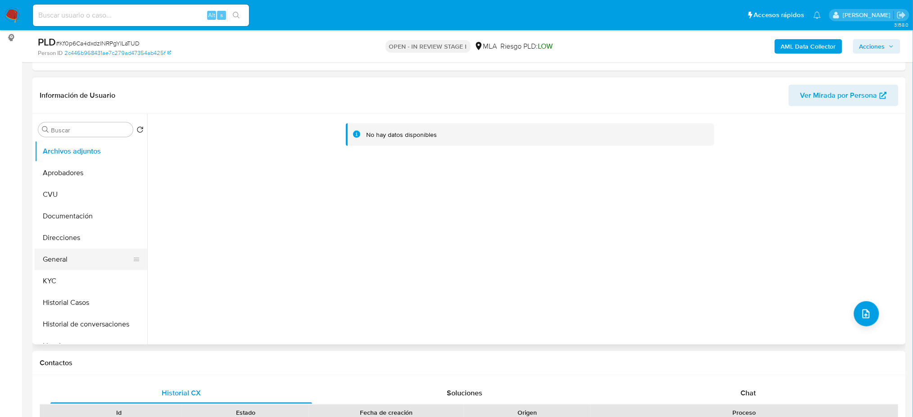
click at [73, 255] on button "General" at bounding box center [87, 260] width 105 height 22
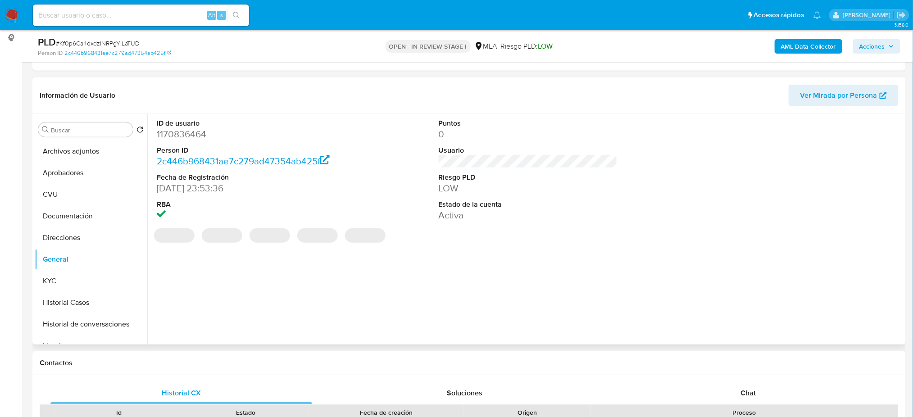
click at [177, 136] on dd "1170836464" at bounding box center [246, 134] width 179 height 13
copy dd "1170836464"
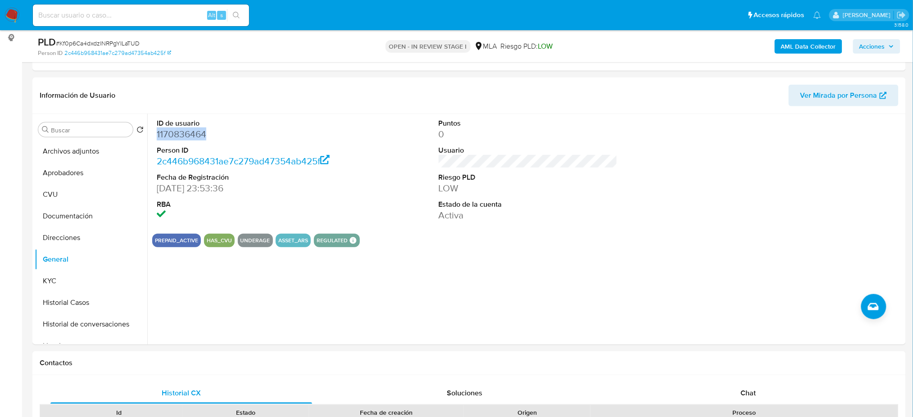
scroll to position [420, 0]
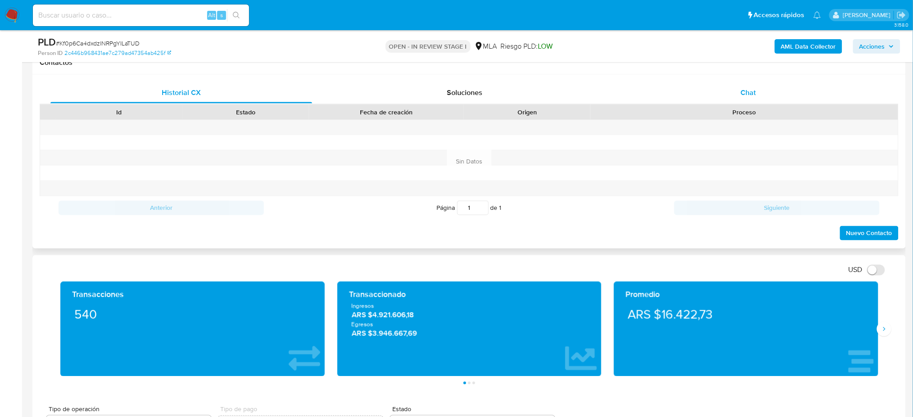
click at [734, 87] on div "Chat" at bounding box center [748, 93] width 262 height 22
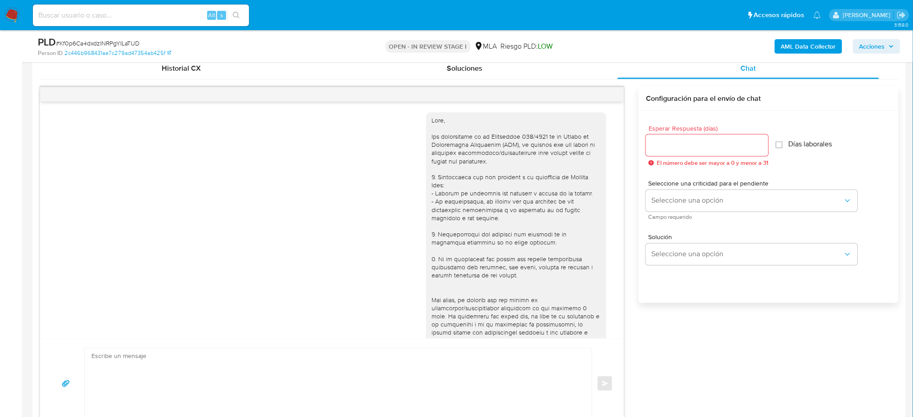
scroll to position [480, 0]
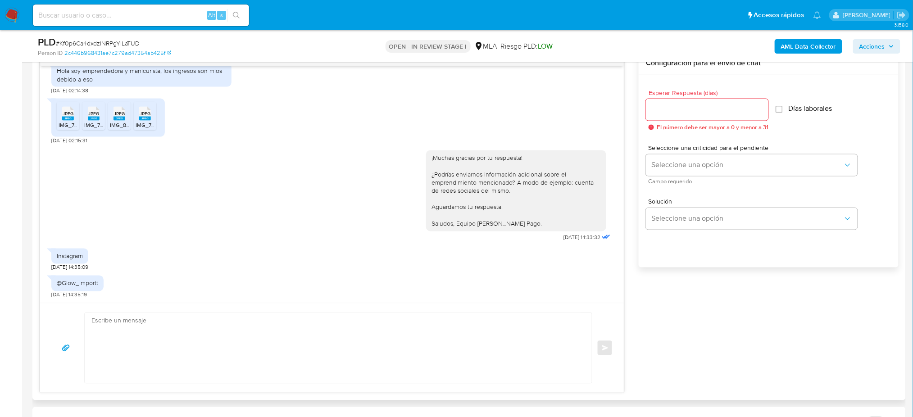
click at [113, 334] on textarea at bounding box center [335, 348] width 489 height 70
paste textarea "Hola, ¡Muchas gracias por tu respuesta! Asimismo, te pedimos que nos proporcion…"
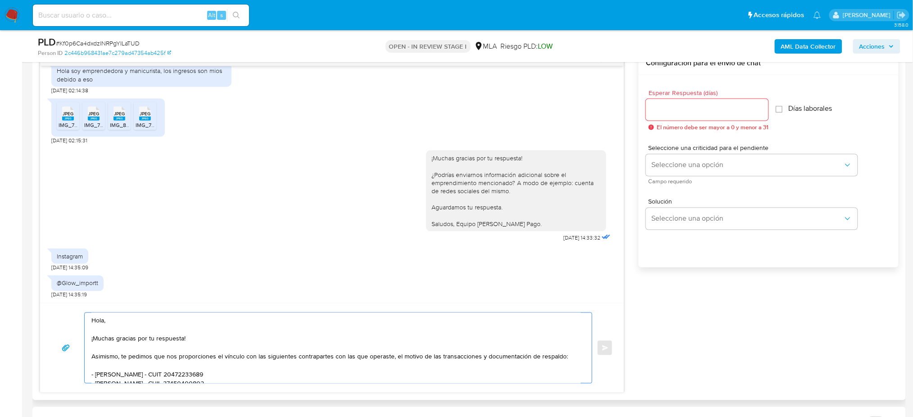
scroll to position [50, 0]
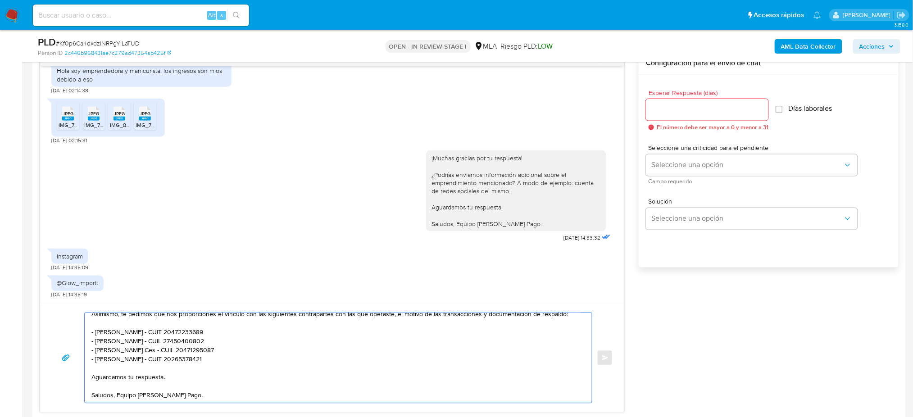
type textarea "Hola, ¡Muchas gracias por tu respuesta! Asimismo, te pedimos que nos proporcion…"
click at [651, 112] on input "Esperar Respuesta (días)" at bounding box center [707, 110] width 122 height 12
type input "2"
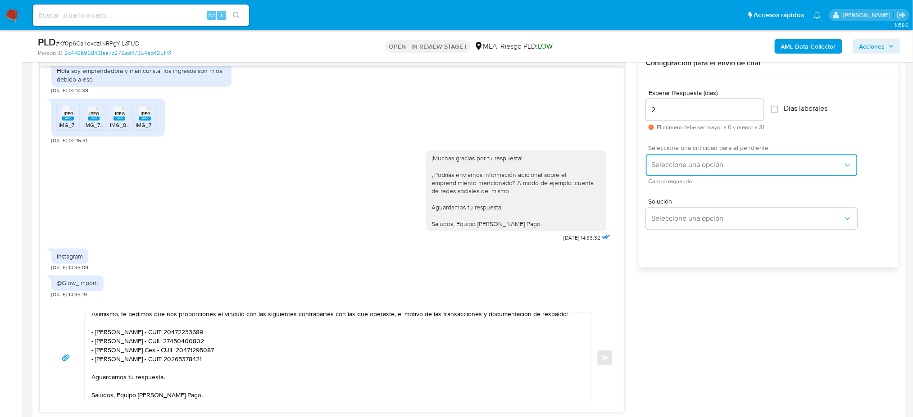
click at [668, 161] on span "Seleccione una opción" at bounding box center [747, 165] width 192 height 9
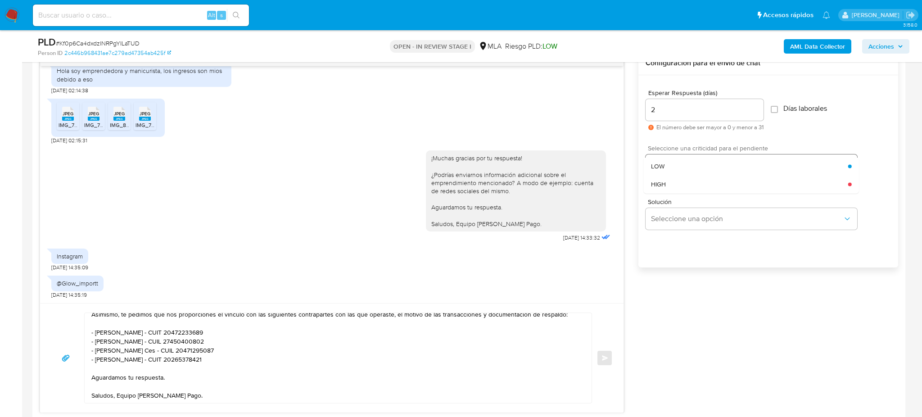
click at [668, 180] on div "HIGH" at bounding box center [749, 184] width 197 height 18
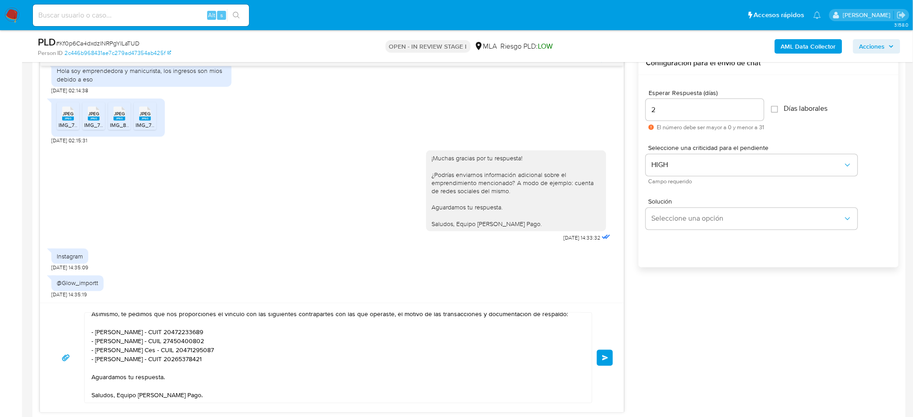
click at [611, 354] on button "Enviar" at bounding box center [605, 358] width 16 height 16
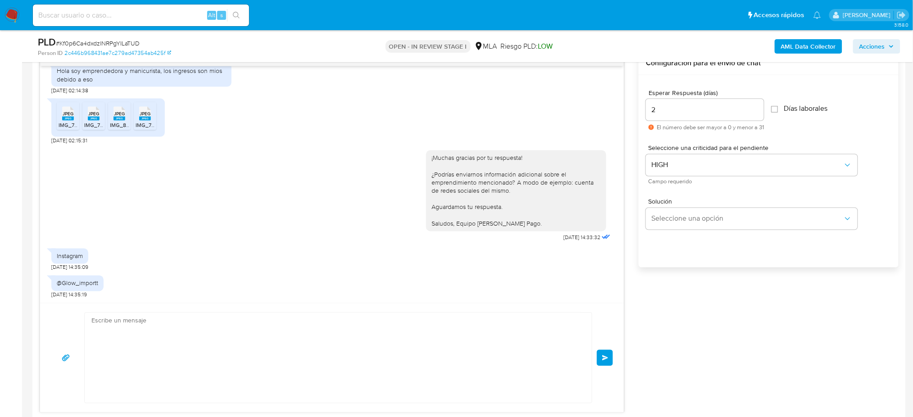
scroll to position [597, 0]
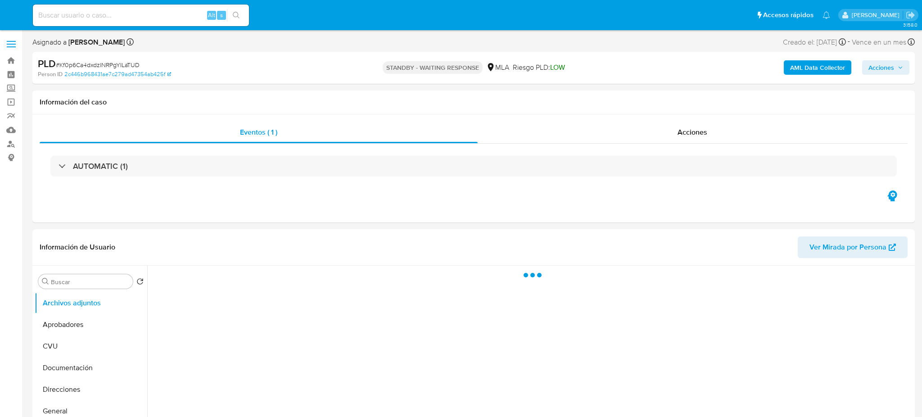
select select "10"
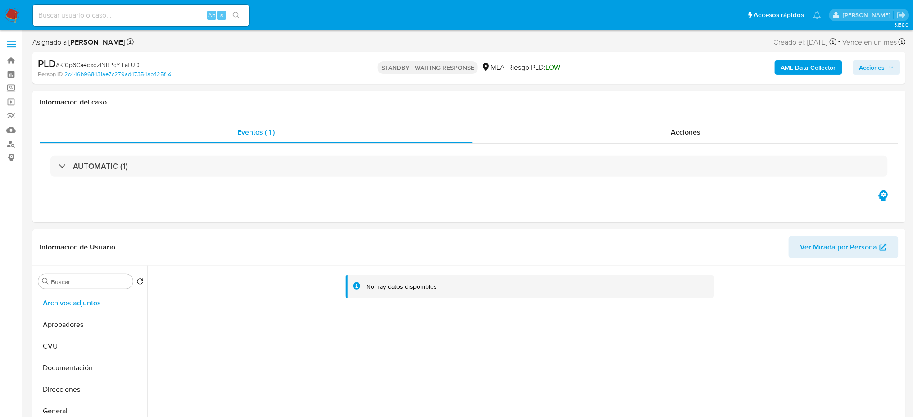
click at [119, 20] on input at bounding box center [141, 15] width 216 height 12
paste input "wTWQQwJa77Yndm1WaJgXgydh"
type input "wTWQQwJa77Yndm1WaJgXgydh"
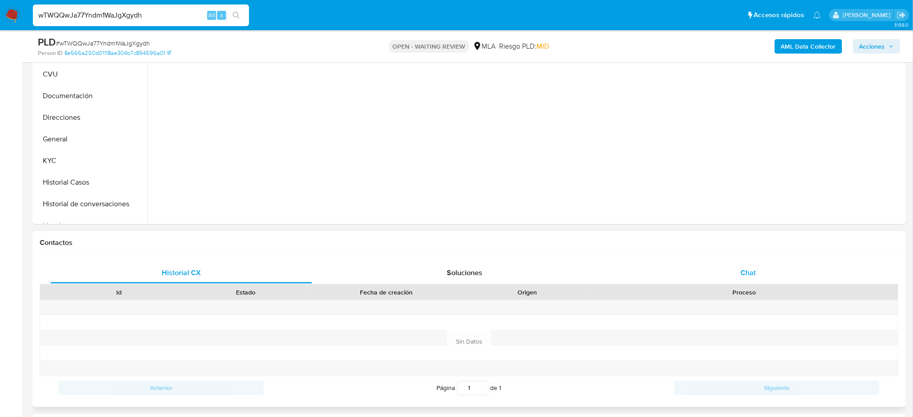
drag, startPoint x: 784, startPoint y: 288, endPoint x: 777, endPoint y: 263, distance: 25.7
click at [777, 275] on div "Historial CX Soluciones Chat Id Estado Fecha de creación Origen Proceso Anterio…" at bounding box center [469, 331] width 859 height 138
click at [777, 263] on div "Chat" at bounding box center [748, 273] width 262 height 22
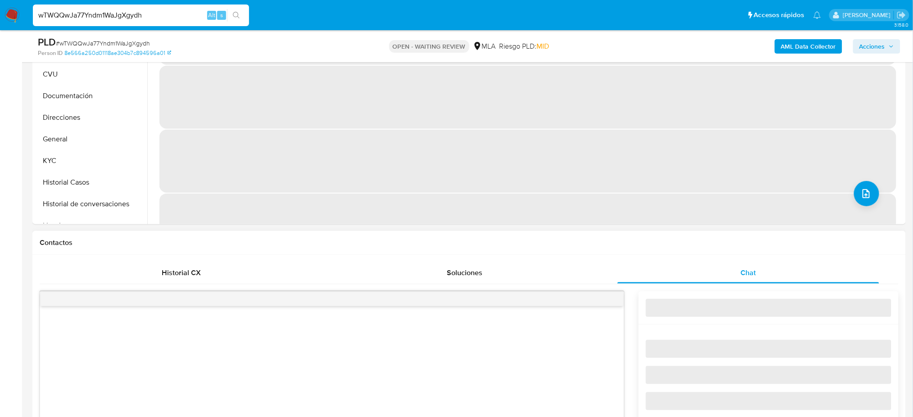
scroll to position [420, 0]
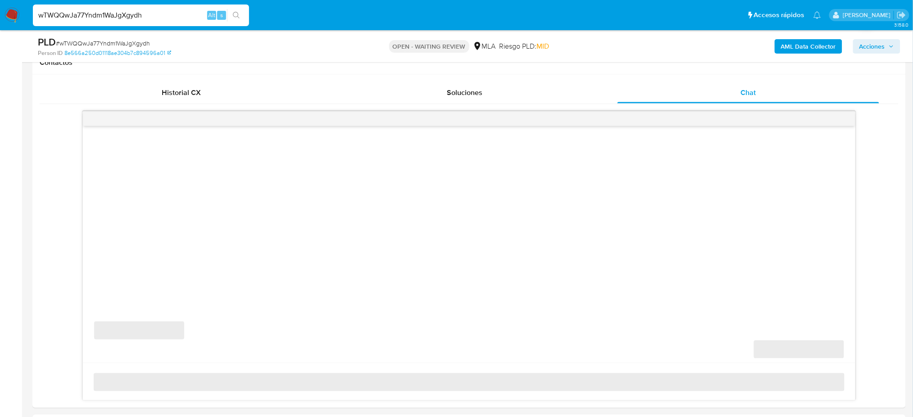
select select "10"
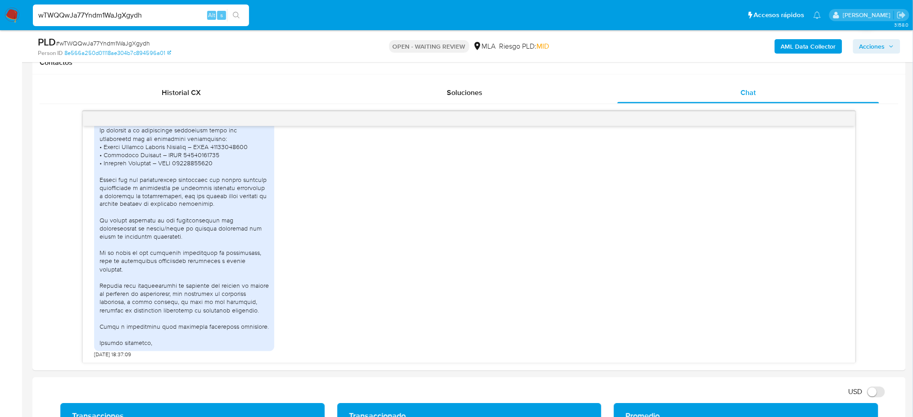
scroll to position [180, 0]
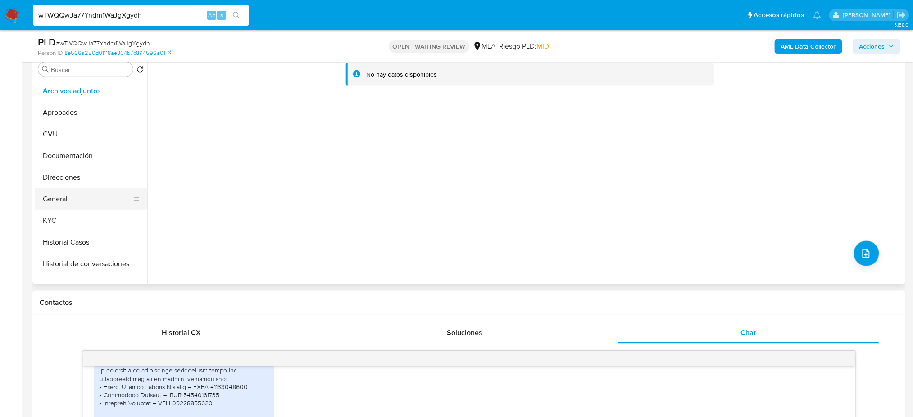
click at [78, 200] on button "General" at bounding box center [87, 199] width 105 height 22
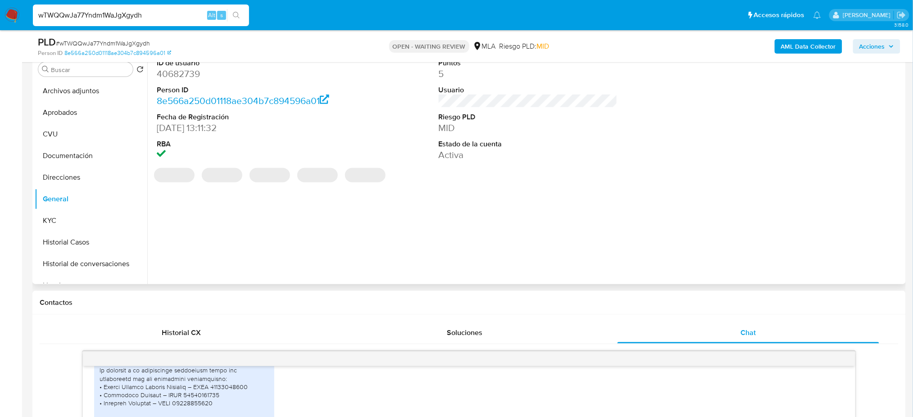
click at [174, 72] on dd "40682739" at bounding box center [246, 74] width 179 height 13
copy dd "40682739"
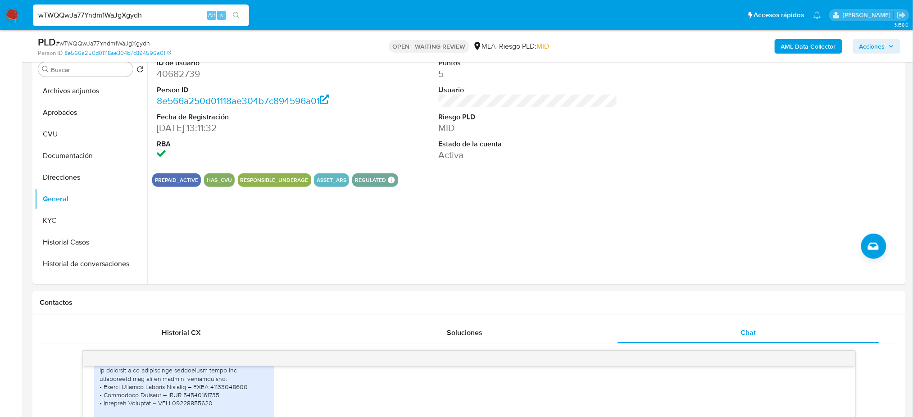
drag, startPoint x: 0, startPoint y: 339, endPoint x: 0, endPoint y: 321, distance: 18.0
drag, startPoint x: 167, startPoint y: 15, endPoint x: 0, endPoint y: 29, distance: 167.6
click at [0, 29] on nav "Pausado Ver notificaciones wTWQQwJa77Yndm1WaJgXgydh Alt s Accesos rápidos Presi…" at bounding box center [456, 15] width 913 height 30
paste input "3oQPnUAEwzcJL4bU06XzUon6"
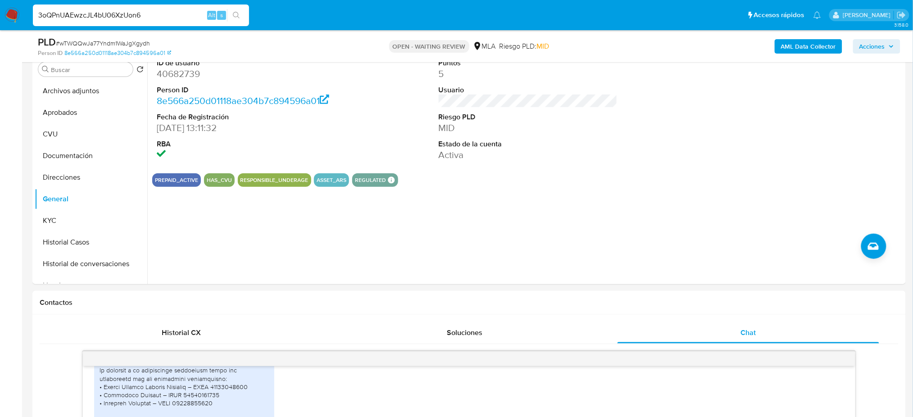
type input "3oQPnUAEwzcJL4bU06XzUon6"
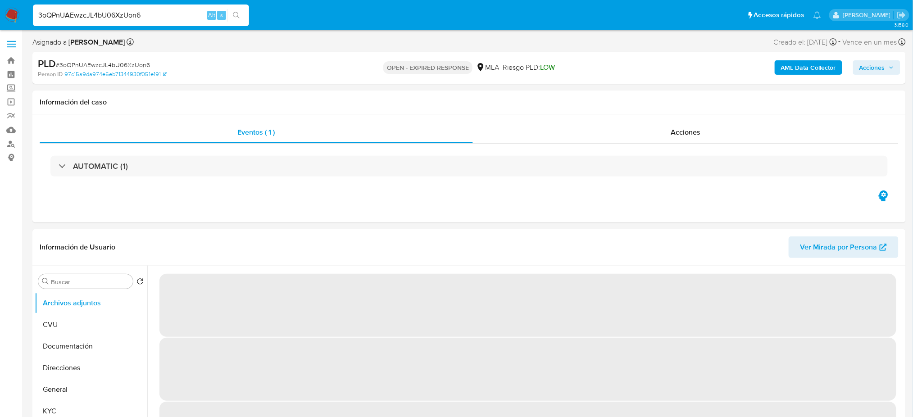
click at [122, 67] on span "# 3oQPnUAEwzcJL4bU06XzUon6" at bounding box center [103, 64] width 94 height 9
copy span "3oQPnUAEwzcJL4bU06XzUon6"
select select "10"
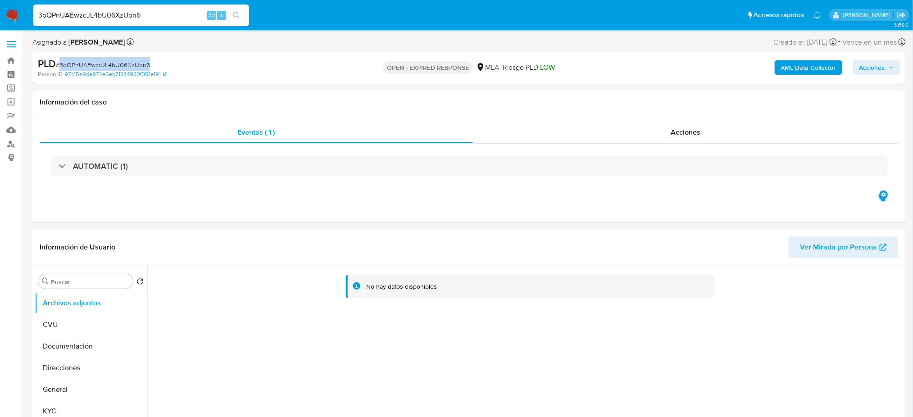
click at [9, 12] on img at bounding box center [12, 15] width 15 height 15
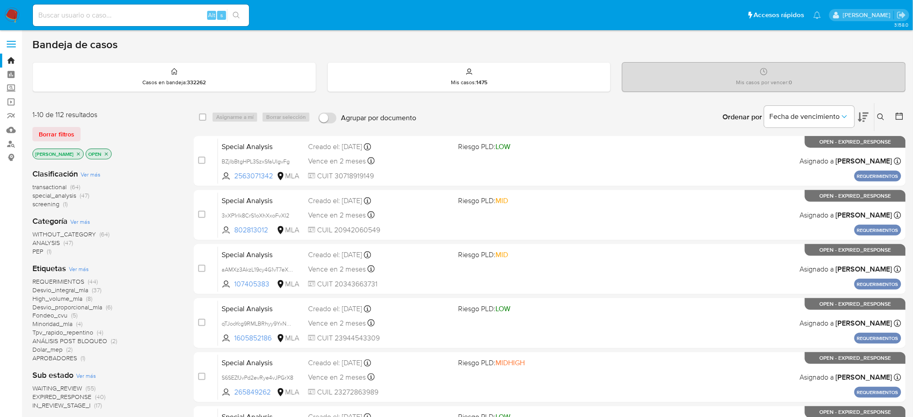
click at [882, 115] on icon at bounding box center [880, 116] width 7 height 7
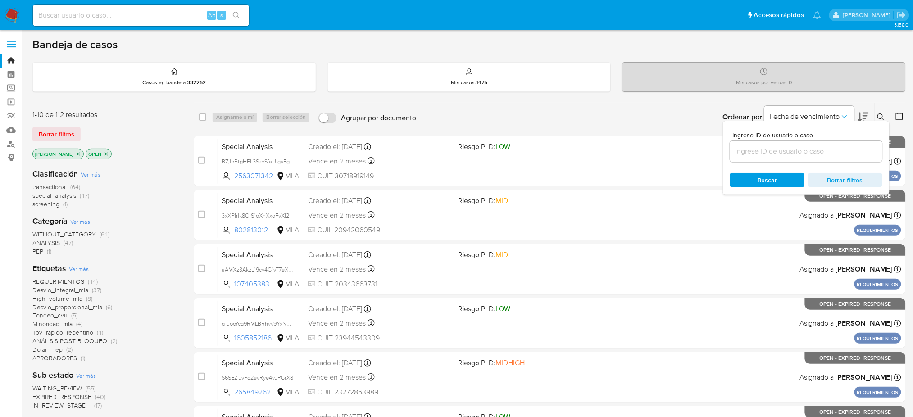
click at [780, 155] on input at bounding box center [806, 151] width 152 height 12
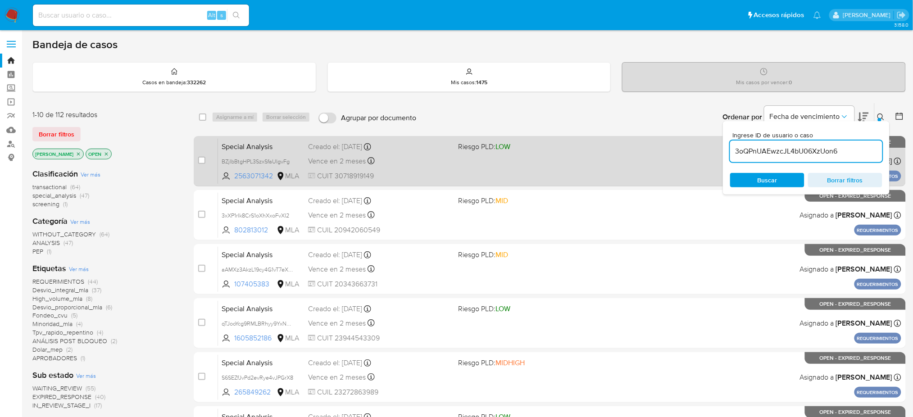
type input "3oQPnUAEwzcJL4bU06XzUon6"
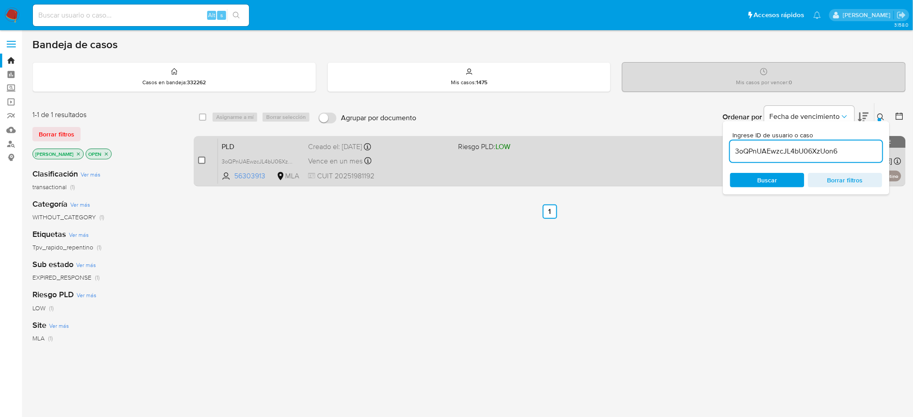
click at [203, 159] on input "checkbox" at bounding box center [201, 160] width 7 height 7
checkbox input "true"
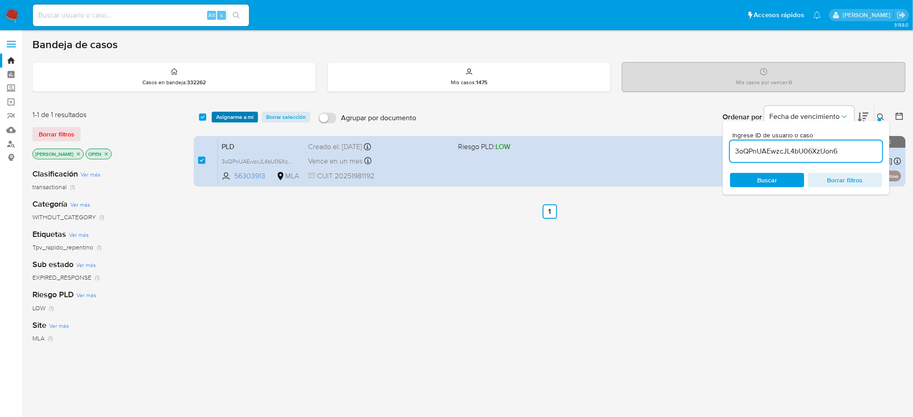
click at [235, 117] on span "Asignarme a mí" at bounding box center [234, 117] width 37 height 9
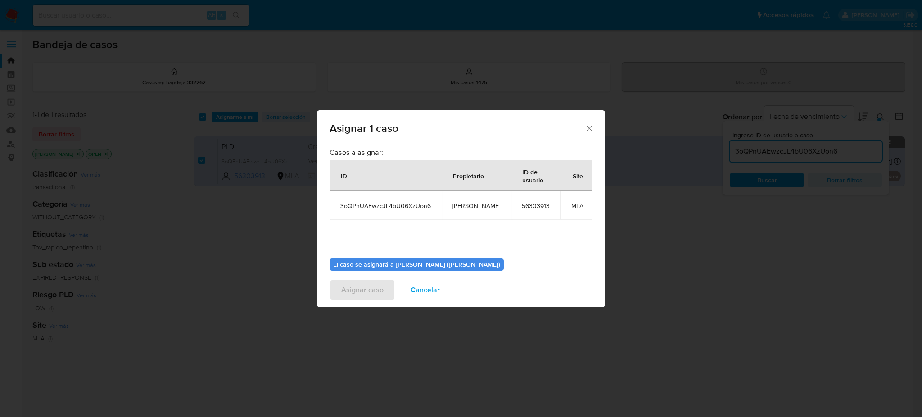
click at [464, 207] on span "[PERSON_NAME]" at bounding box center [477, 206] width 48 height 8
copy span "[PERSON_NAME]"
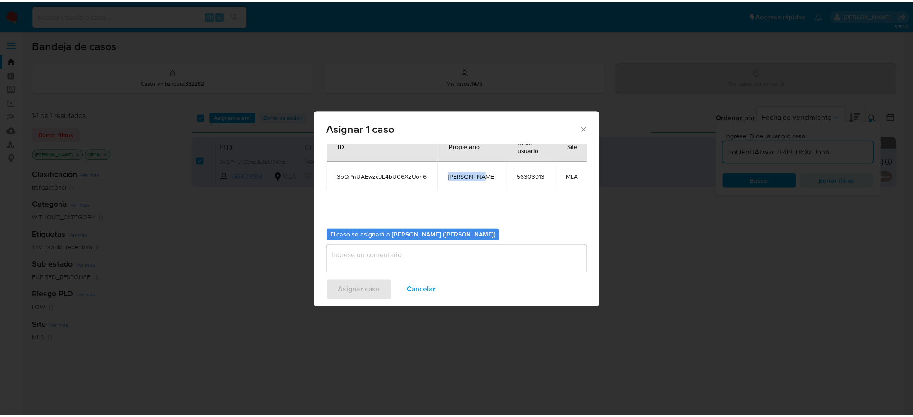
scroll to position [46, 0]
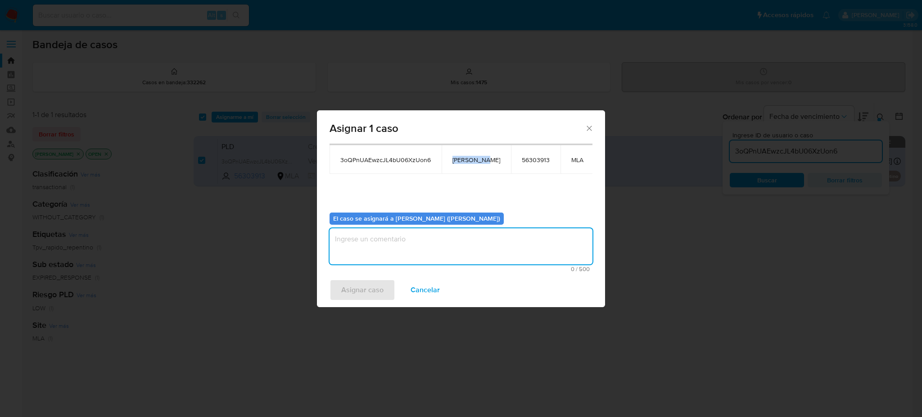
click at [397, 256] on textarea "assign-modal" at bounding box center [461, 246] width 263 height 36
paste textarea "[PERSON_NAME]"
type textarea "[PERSON_NAME]"
click at [378, 294] on span "Asignar caso" at bounding box center [362, 290] width 42 height 20
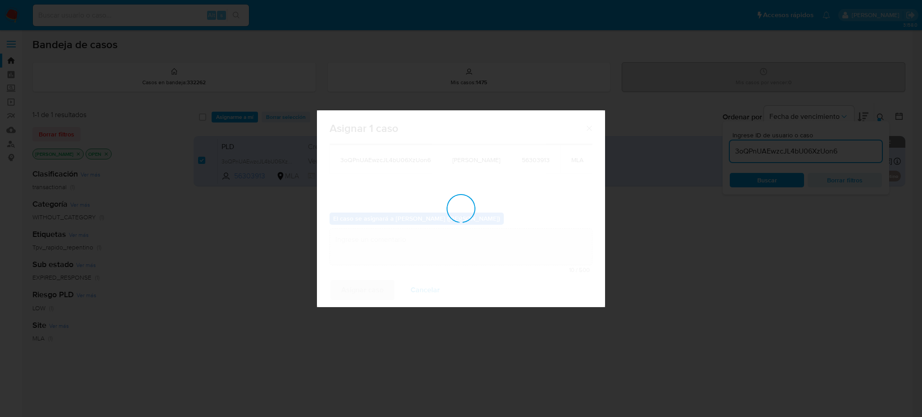
checkbox input "false"
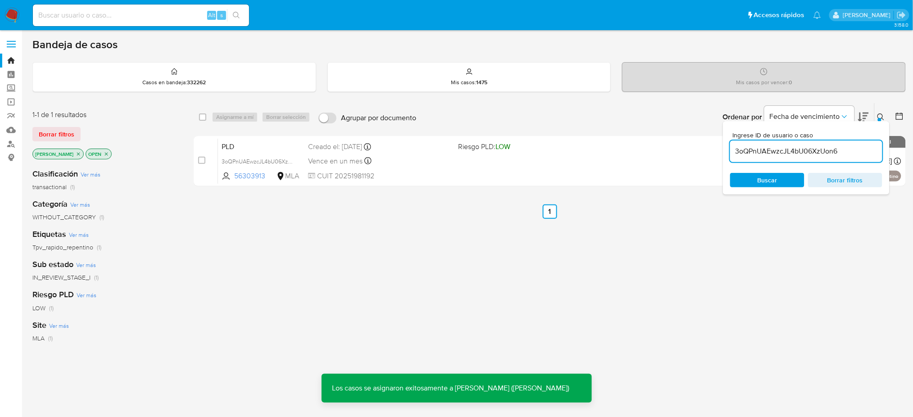
click at [274, 146] on span "PLD" at bounding box center [261, 146] width 79 height 12
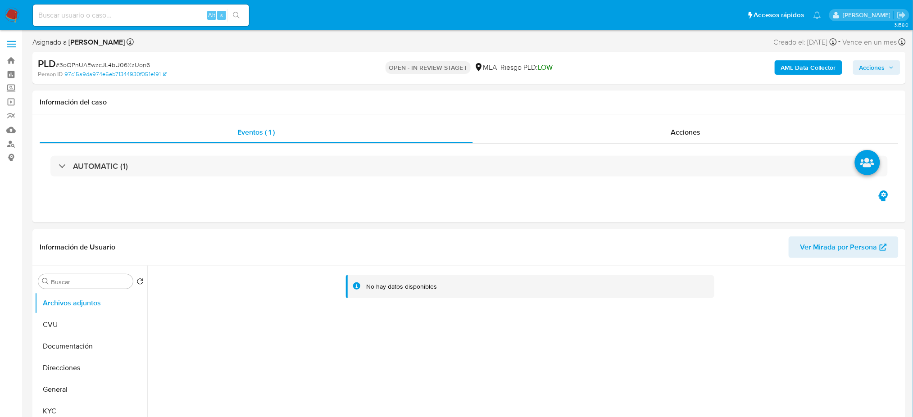
select select "10"
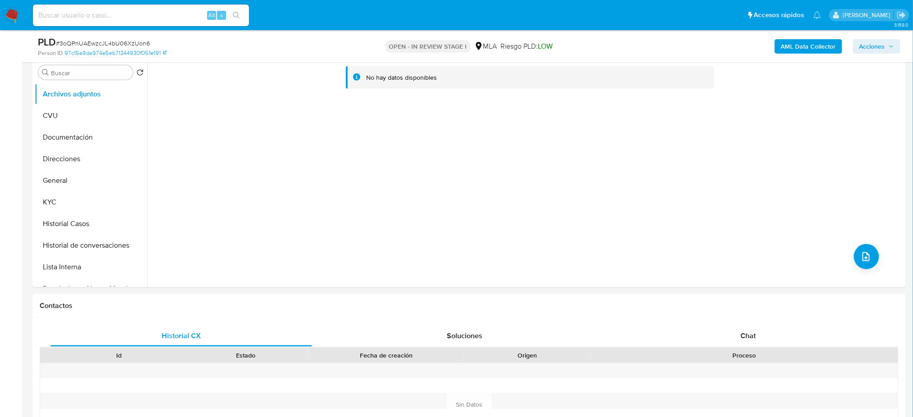
scroll to position [180, 0]
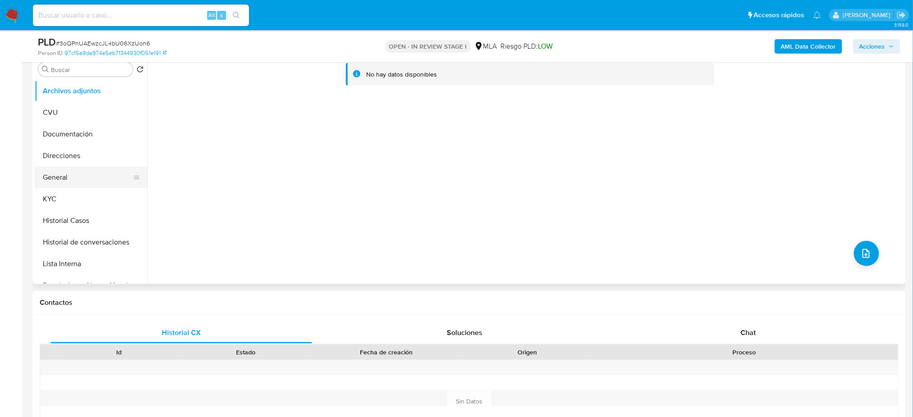
click at [80, 168] on button "General" at bounding box center [87, 178] width 105 height 22
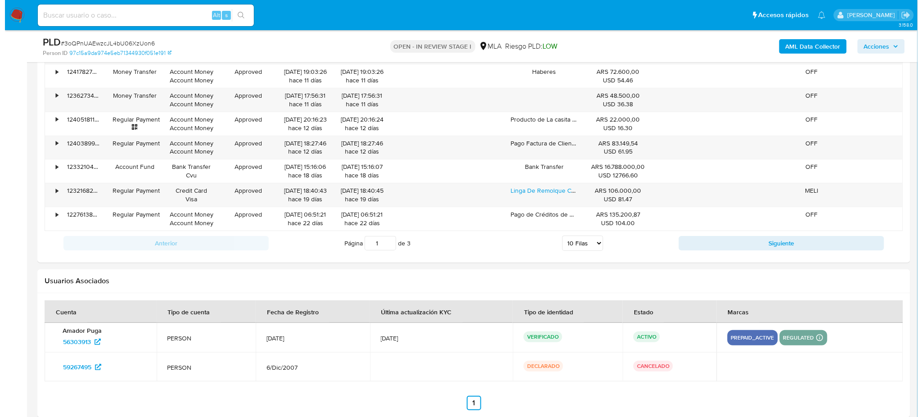
scroll to position [1351, 0]
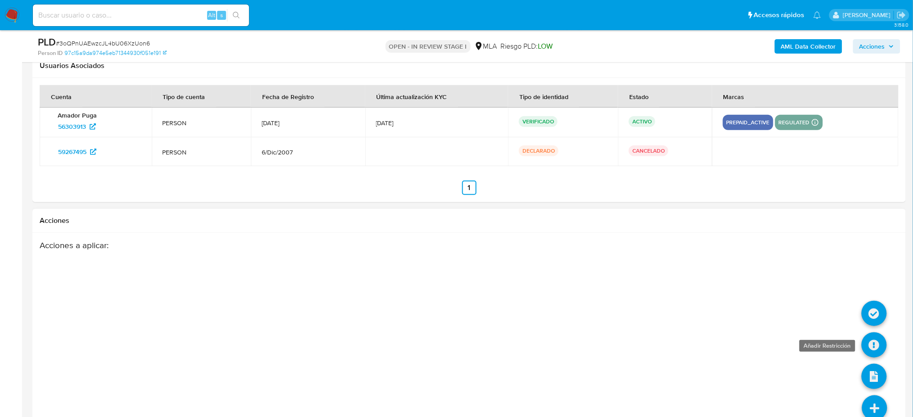
click at [879, 349] on icon at bounding box center [873, 344] width 25 height 25
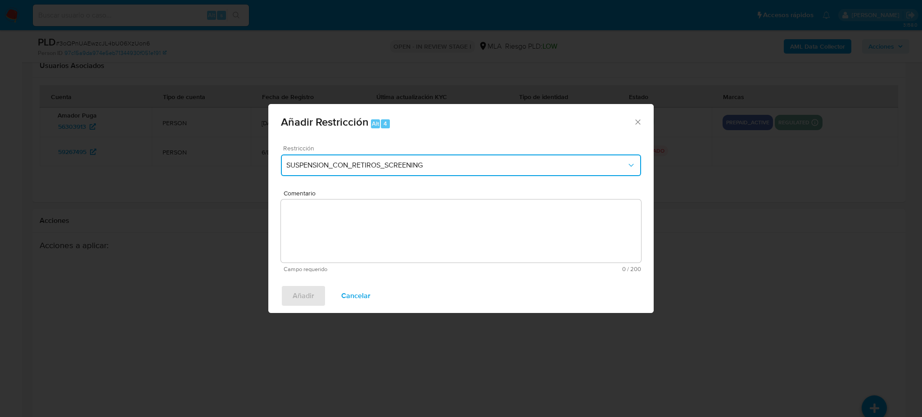
click at [390, 164] on span "SUSPENSION_CON_RETIROS_SCREENING" at bounding box center [456, 165] width 340 height 9
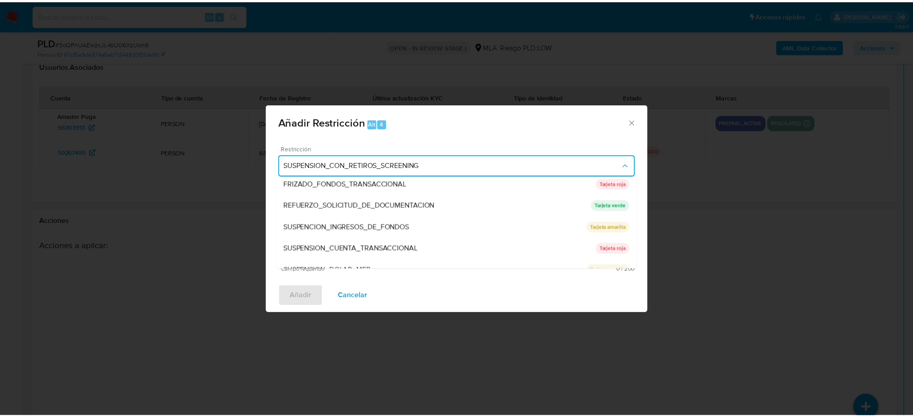
scroll to position [190, 0]
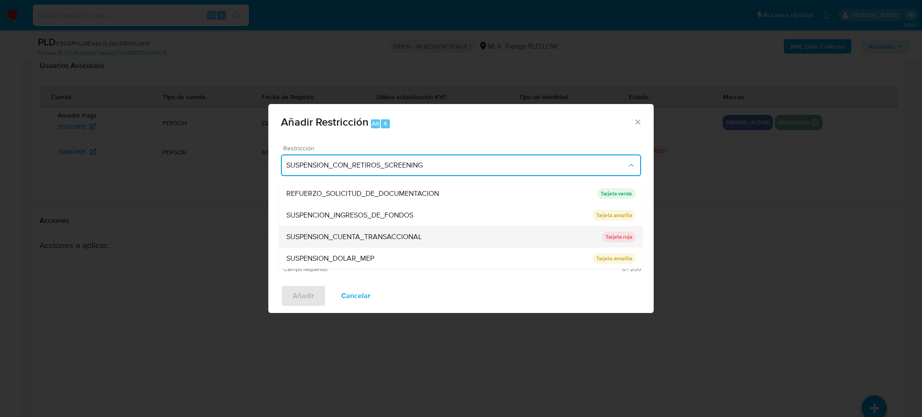
click at [371, 241] on div "SUSPENSION_CUENTA_TRANSACCIONAL" at bounding box center [444, 237] width 316 height 22
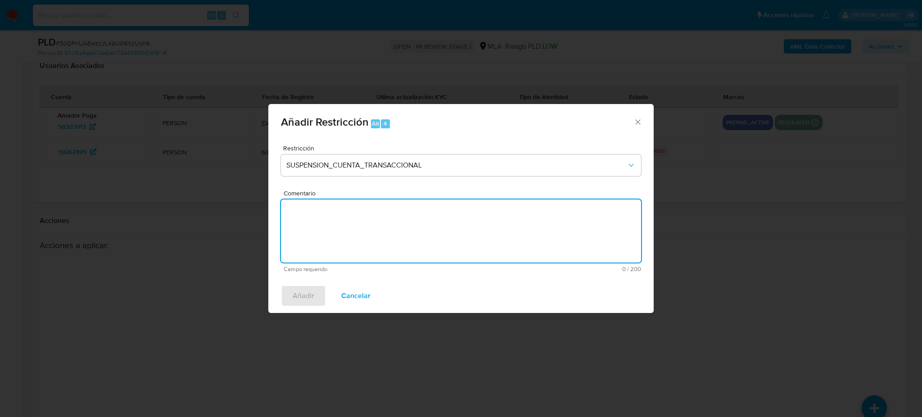
click at [371, 241] on textarea "Comentario" at bounding box center [461, 230] width 360 height 63
type textarea "AML"
click at [297, 298] on span "Añadir" at bounding box center [304, 296] width 22 height 20
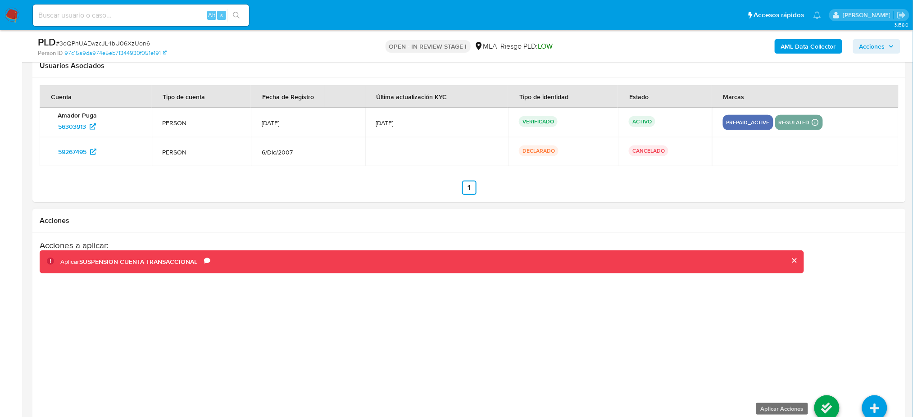
click at [824, 407] on icon at bounding box center [826, 407] width 25 height 25
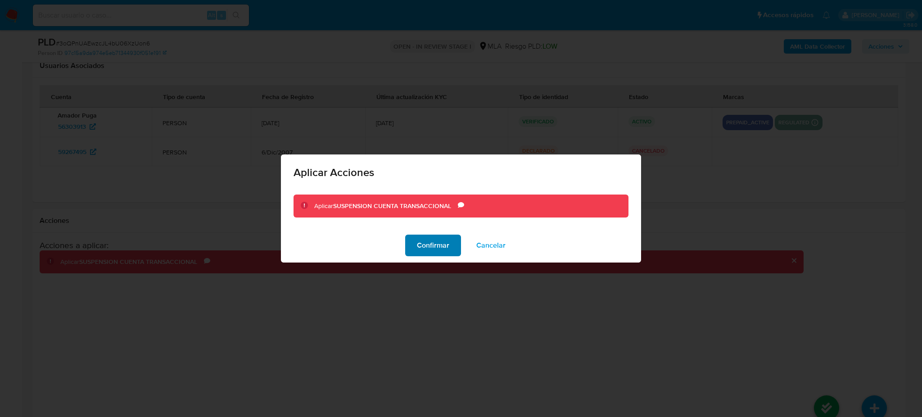
click at [442, 242] on span "Confirmar" at bounding box center [433, 246] width 32 height 20
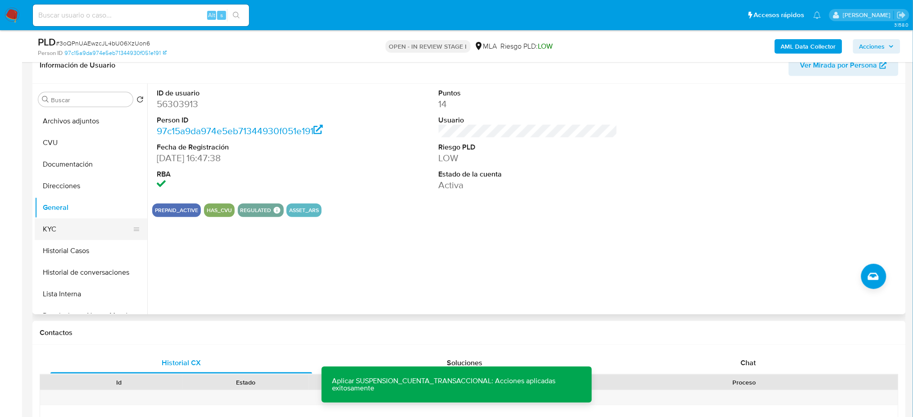
scroll to position [60, 0]
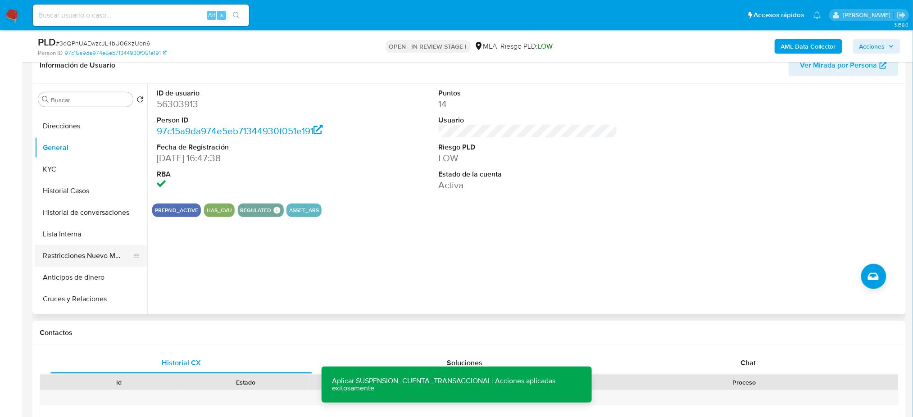
click at [82, 256] on button "Restricciones Nuevo Mundo" at bounding box center [87, 256] width 105 height 22
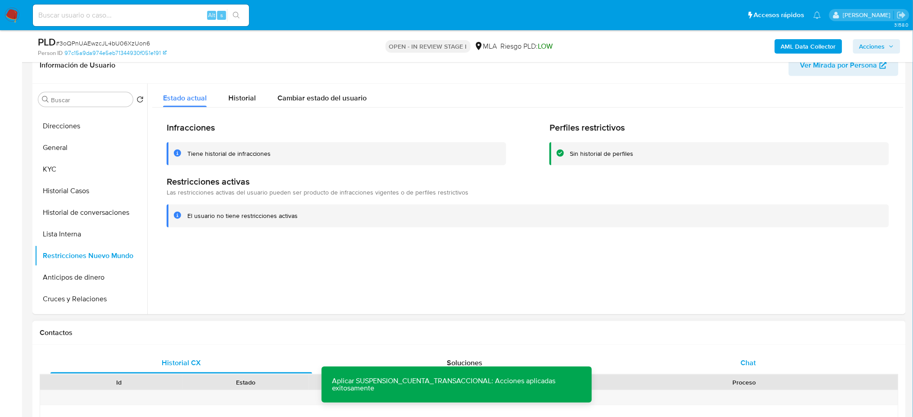
click at [734, 367] on div "Chat" at bounding box center [748, 363] width 262 height 22
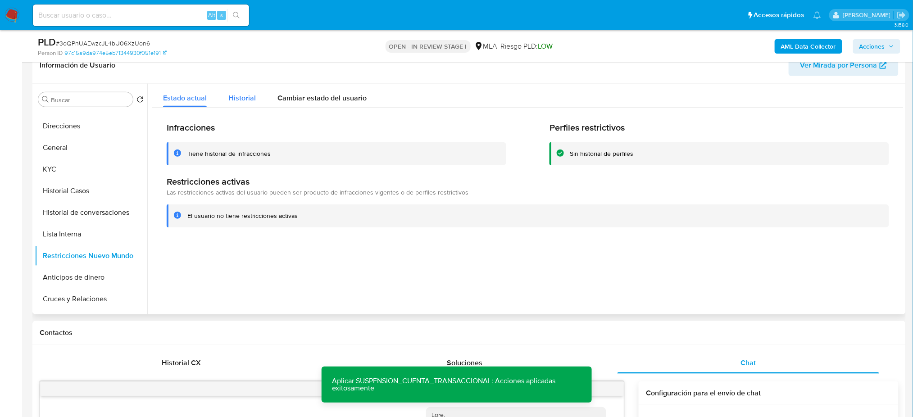
scroll to position [695, 0]
click at [248, 99] on span "Historial" at bounding box center [241, 98] width 27 height 10
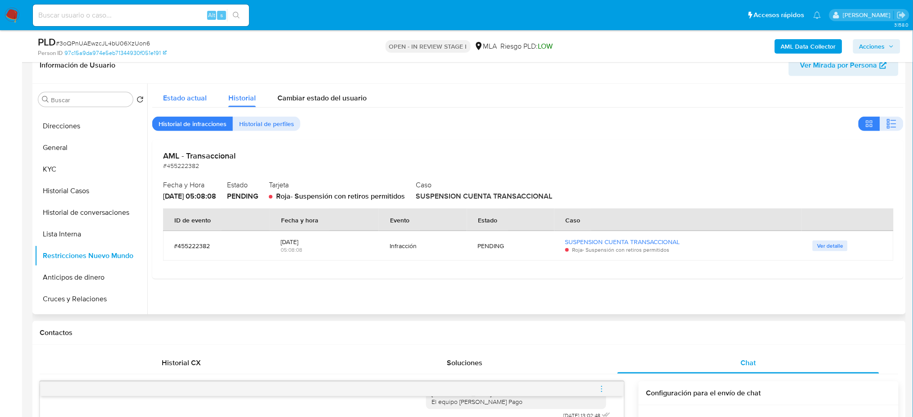
click at [182, 93] on span "Estado actual" at bounding box center [185, 98] width 44 height 10
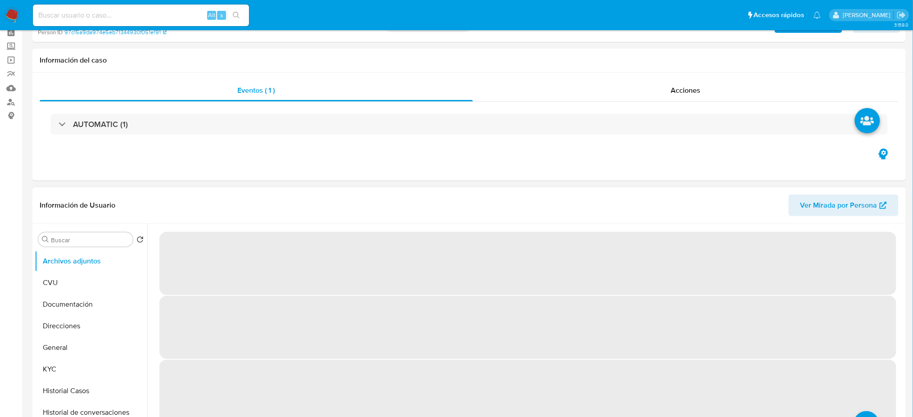
select select "10"
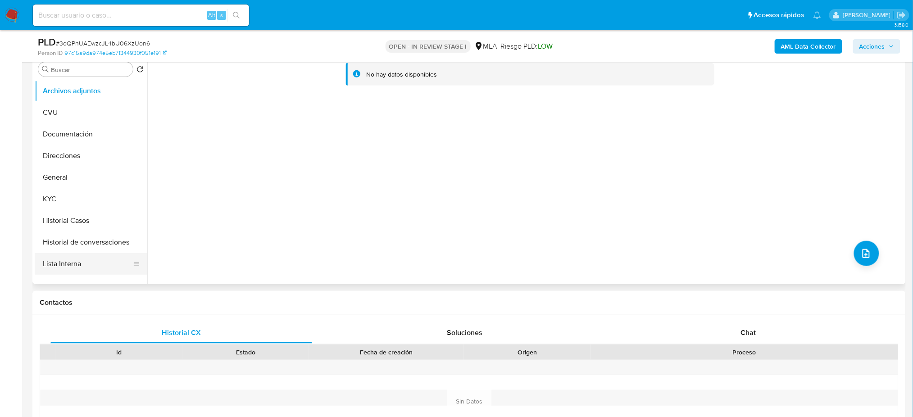
scroll to position [120, 0]
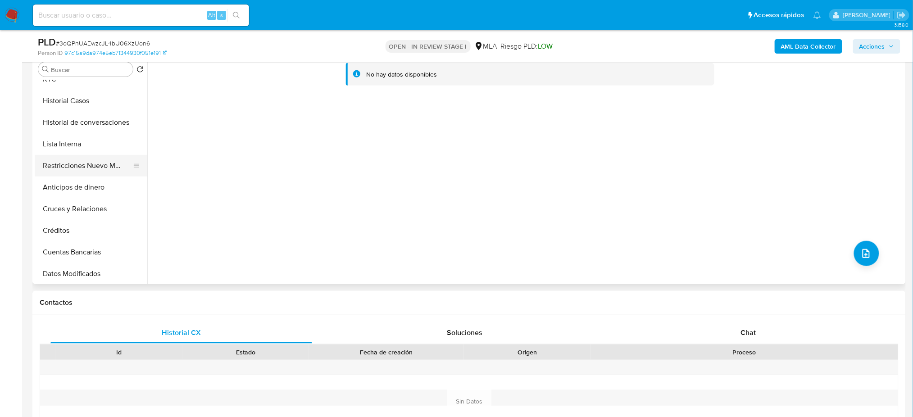
click at [70, 163] on button "Restricciones Nuevo Mundo" at bounding box center [87, 166] width 105 height 22
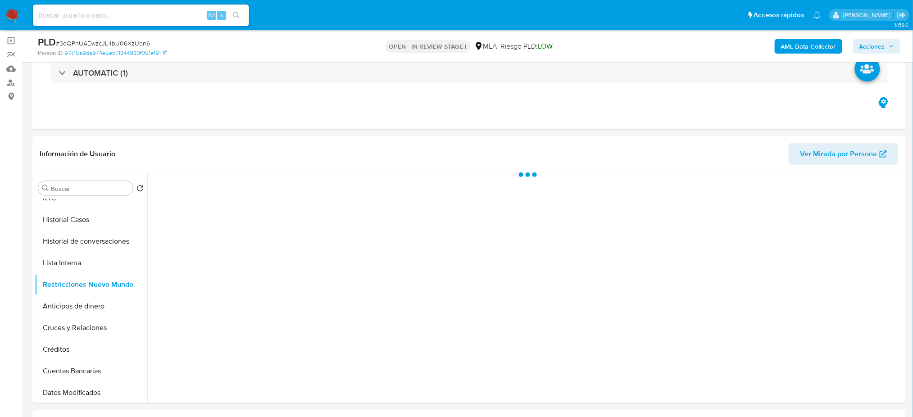
scroll to position [60, 0]
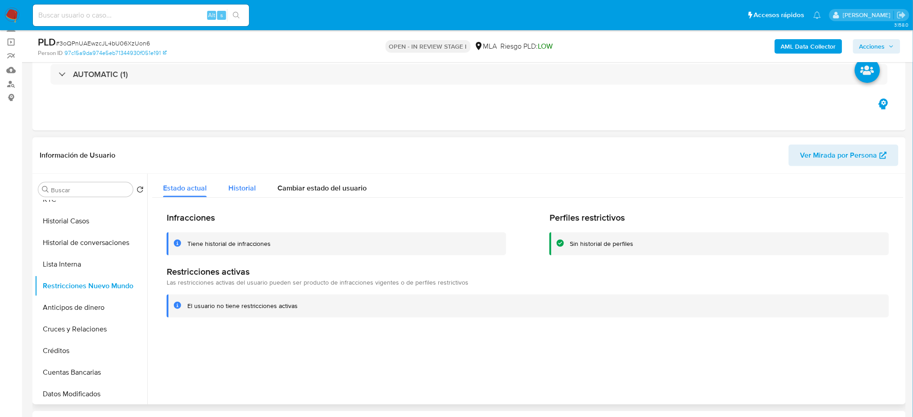
click at [246, 191] on span "Historial" at bounding box center [241, 188] width 27 height 10
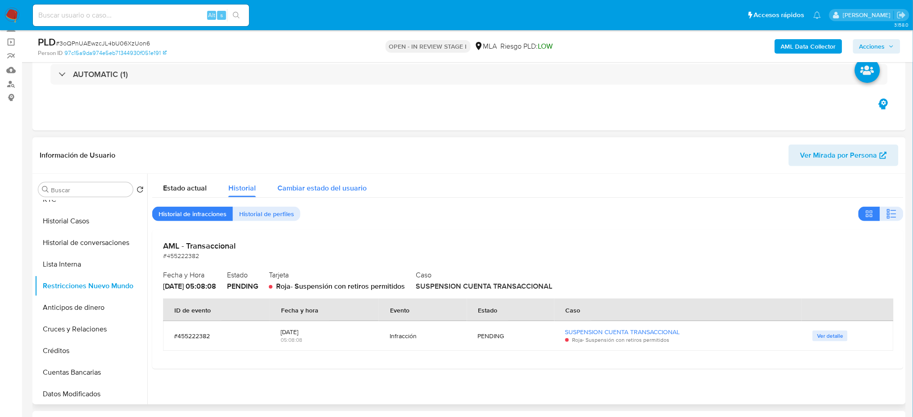
click at [307, 191] on span "Cambiar estado del usuario" at bounding box center [321, 188] width 89 height 10
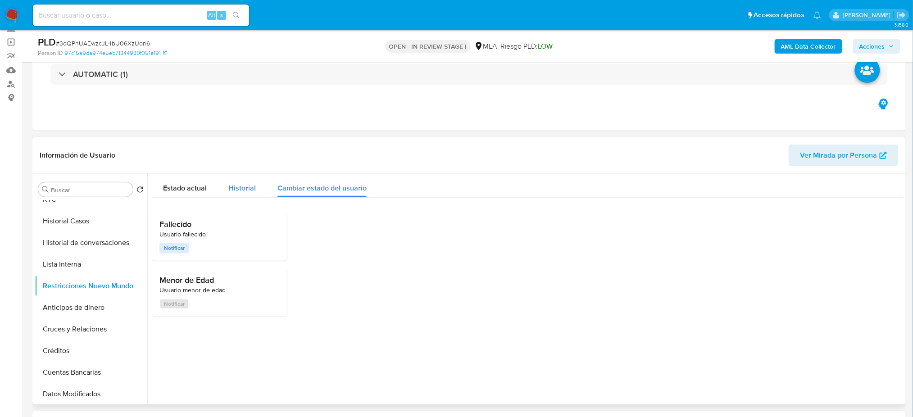
click at [243, 186] on span "Historial" at bounding box center [241, 188] width 27 height 10
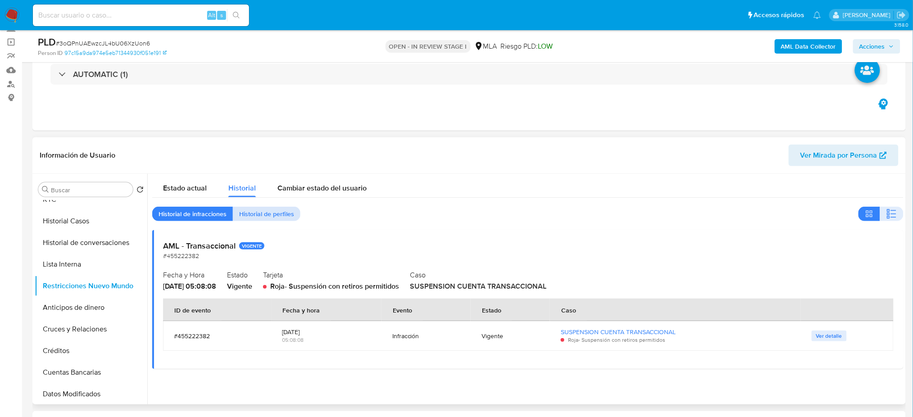
click at [265, 214] on span "Historial de perfiles" at bounding box center [266, 214] width 55 height 13
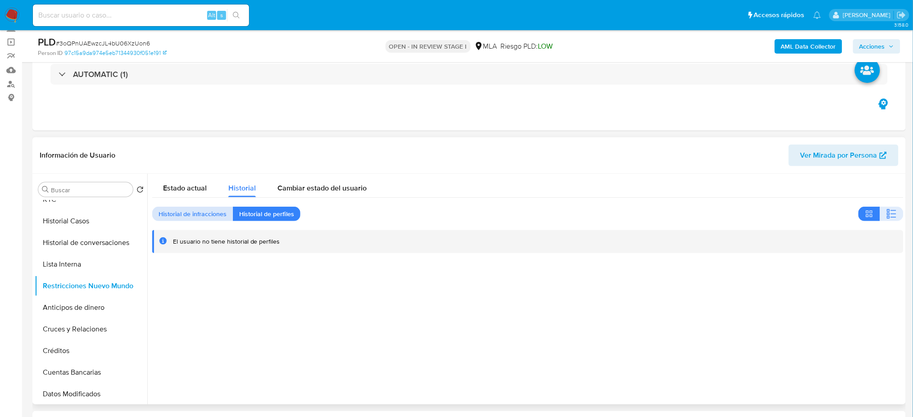
click at [184, 216] on span "Historial de infracciones" at bounding box center [193, 214] width 68 height 13
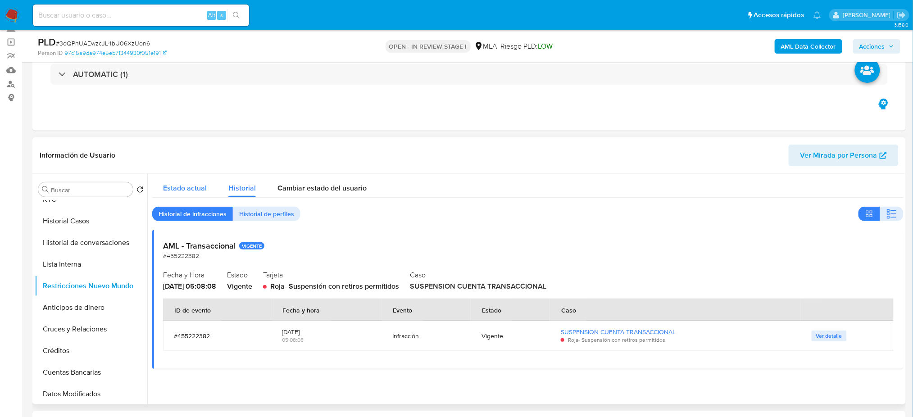
click at [185, 193] on div "Estado actual" at bounding box center [185, 186] width 44 height 24
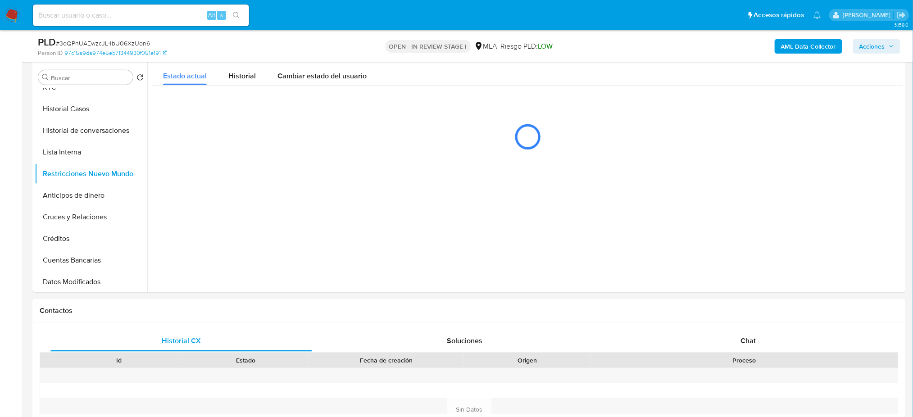
scroll to position [180, 0]
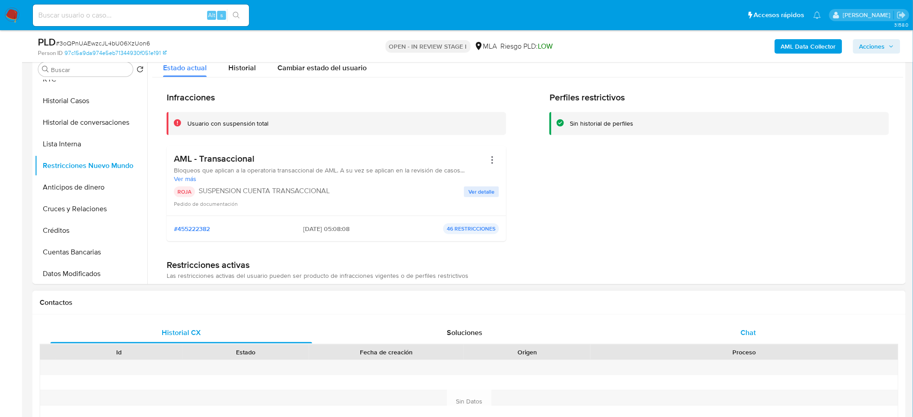
click at [761, 323] on div "Chat" at bounding box center [748, 333] width 262 height 22
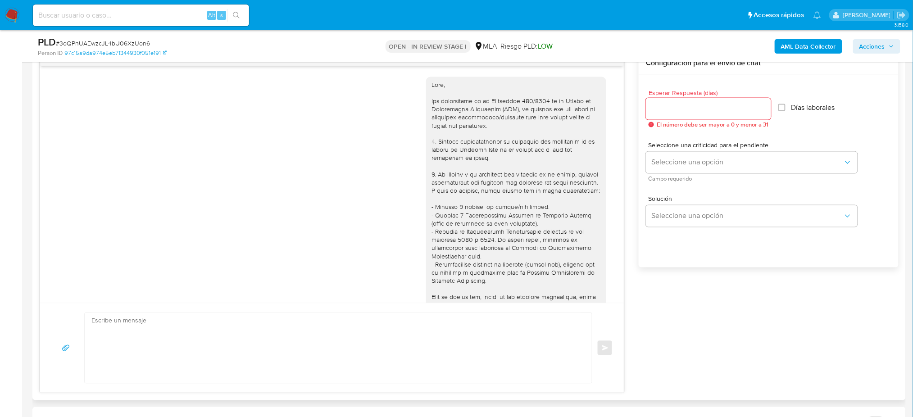
scroll to position [695, 0]
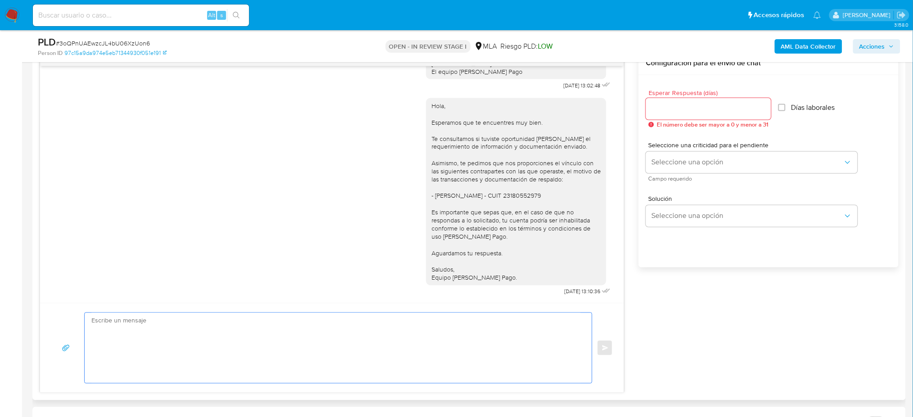
click at [226, 349] on textarea at bounding box center [335, 348] width 489 height 70
paste textarea "Hola, Esperamos que te encuentres muy bien. Te consultamos si tuviste oportunid…"
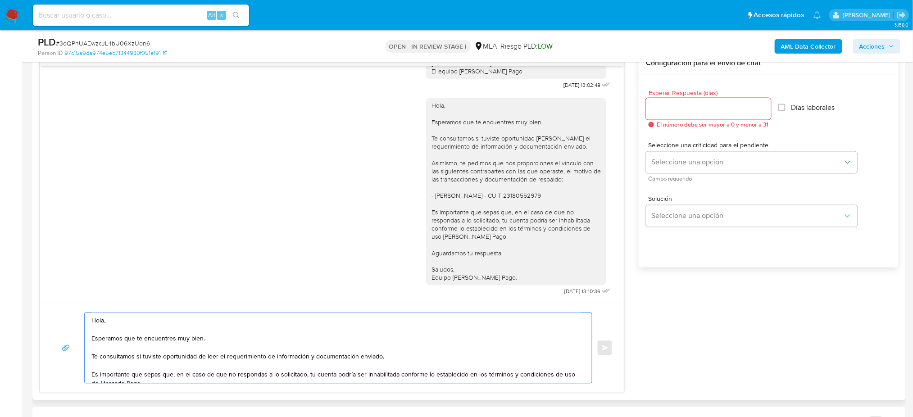
scroll to position [50, 0]
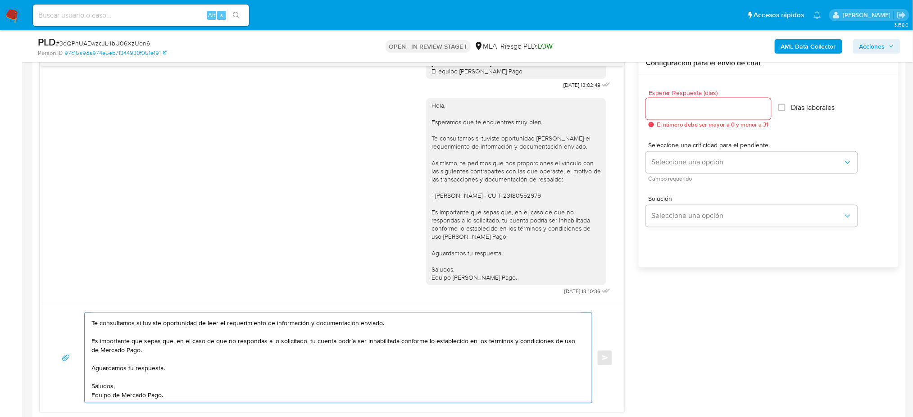
type textarea "Hola, Esperamos que te encuentres muy bien. Te consultamos si tuviste oportunid…"
click at [656, 109] on input "Esperar Respuesta (días)" at bounding box center [708, 109] width 125 height 12
drag, startPoint x: 660, startPoint y: 111, endPoint x: 640, endPoint y: 109, distance: 19.9
click at [640, 109] on div "Esperar Respuesta (días) 2 El número debe ser mayor a 0 y menor a 31 Días labor…" at bounding box center [769, 183] width 260 height 216
type input "1"
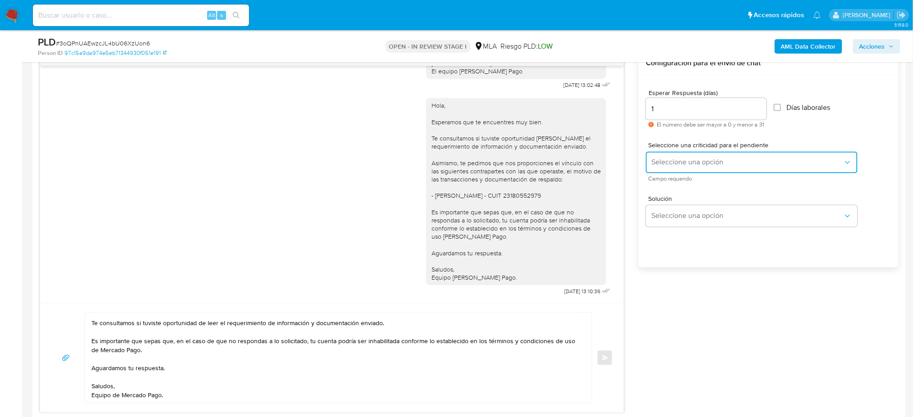
click at [665, 165] on span "Seleccione una opción" at bounding box center [747, 162] width 192 height 9
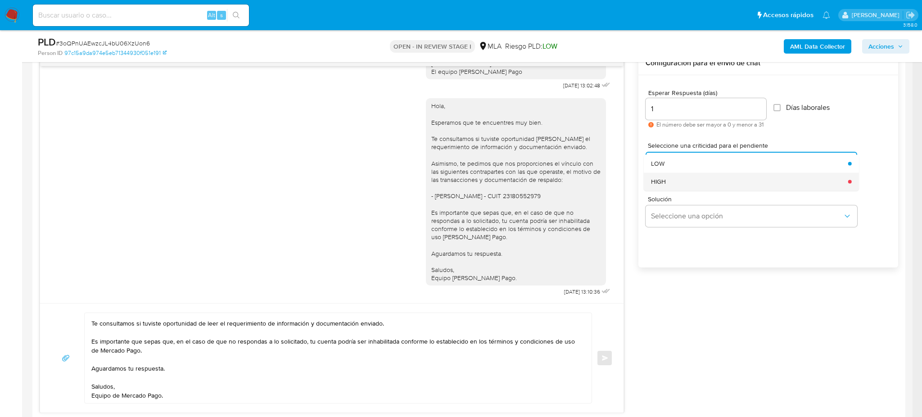
click at [669, 183] on div "HIGH" at bounding box center [747, 181] width 192 height 18
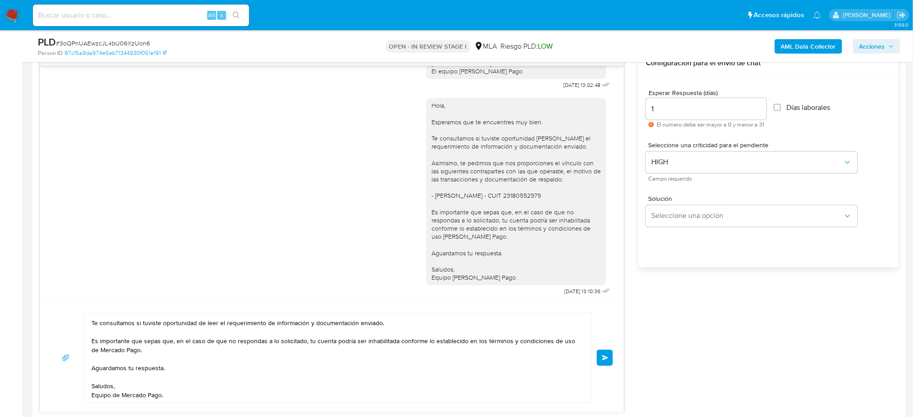
click at [605, 361] on span "Enviar" at bounding box center [605, 357] width 6 height 5
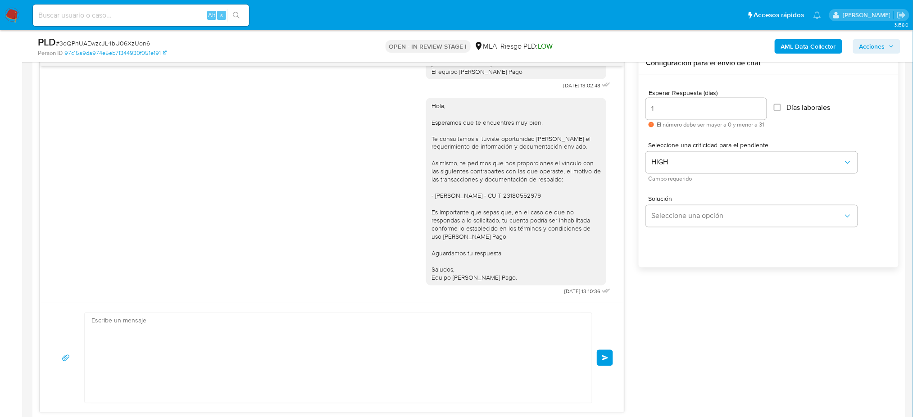
scroll to position [861, 0]
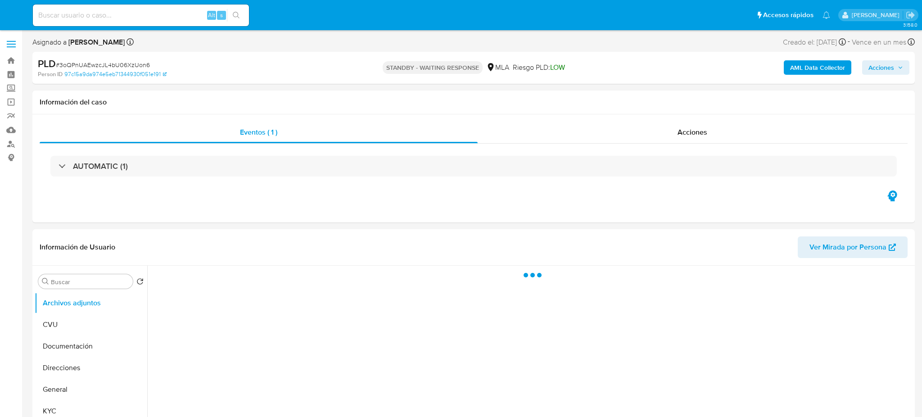
select select "10"
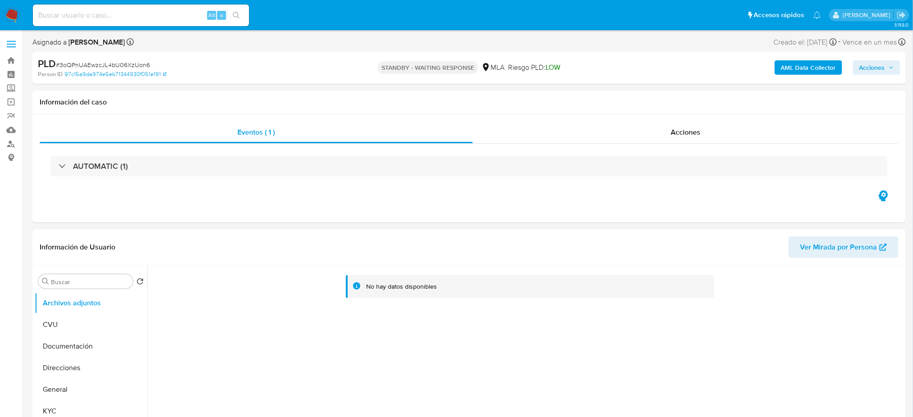
click at [125, 20] on input at bounding box center [141, 15] width 216 height 12
paste input "zjm8lOZXdtrAdE4WI1WksDHf"
type input "zjm8lOZXdtrAdE4WI1WksDHf"
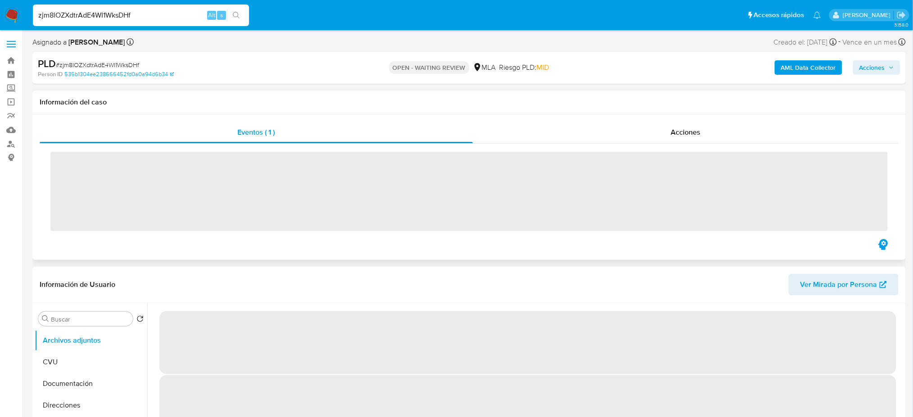
select select "10"
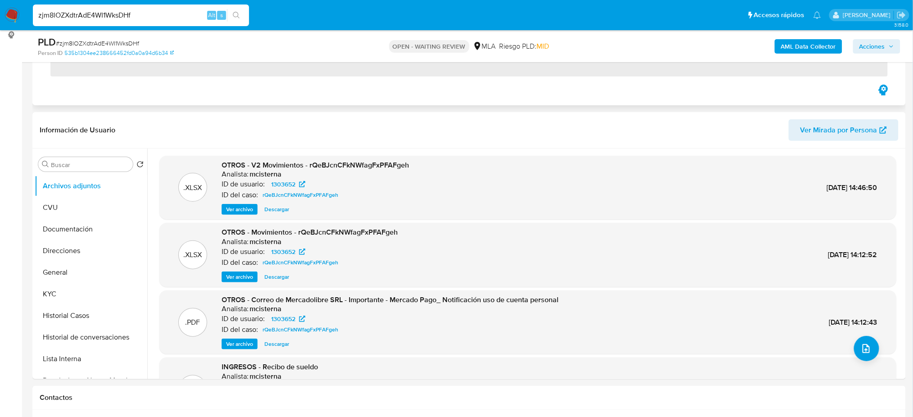
scroll to position [180, 0]
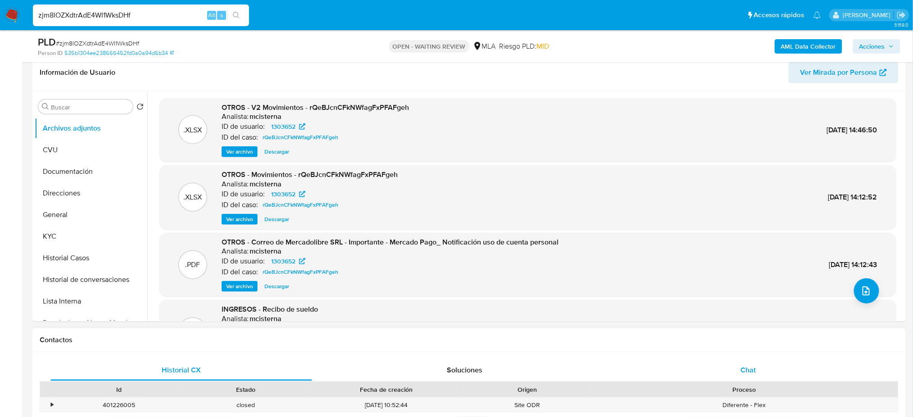
click at [767, 363] on div "Chat" at bounding box center [748, 370] width 262 height 22
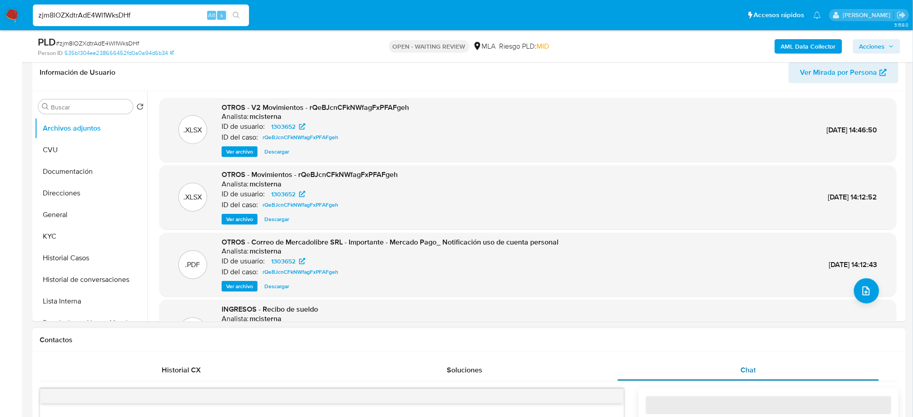
click at [767, 366] on div "Chat" at bounding box center [748, 370] width 262 height 22
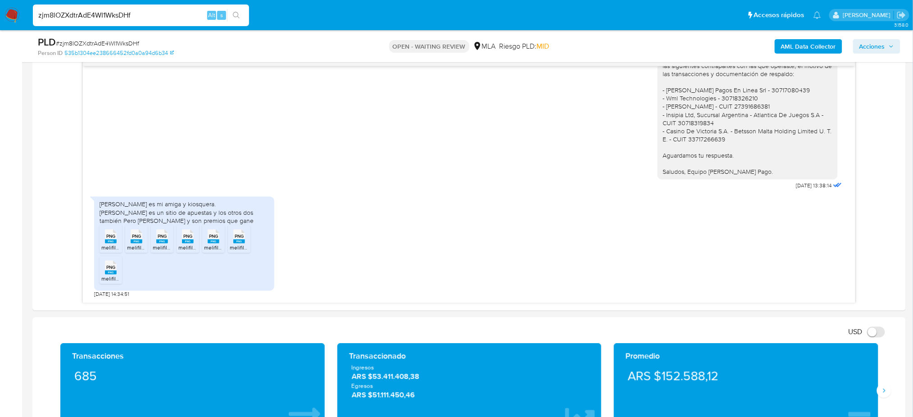
scroll to position [420, 0]
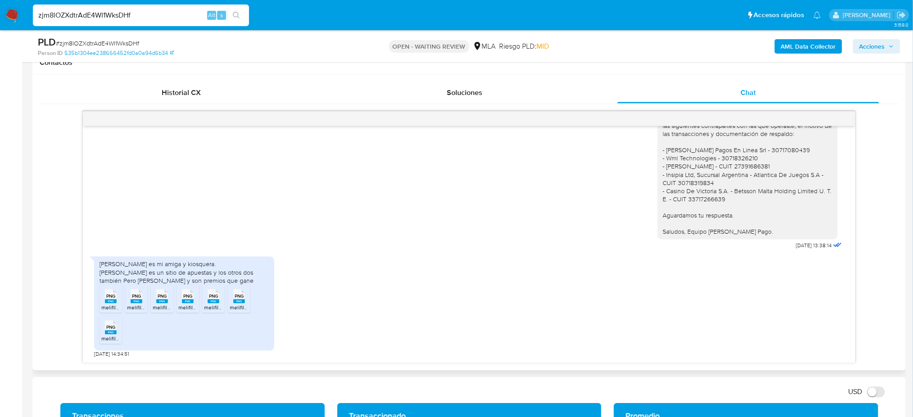
click at [111, 303] on rect at bounding box center [111, 301] width 12 height 4
click at [168, 303] on rect at bounding box center [162, 301] width 12 height 4
drag, startPoint x: 148, startPoint y: 26, endPoint x: 141, endPoint y: 8, distance: 19.2
click at [142, 17] on div "zjm8lOZXdtrAdE4WI1WksDHf Alt s" at bounding box center [141, 16] width 216 height 22
drag, startPoint x: 141, startPoint y: 8, endPoint x: 0, endPoint y: 28, distance: 142.8
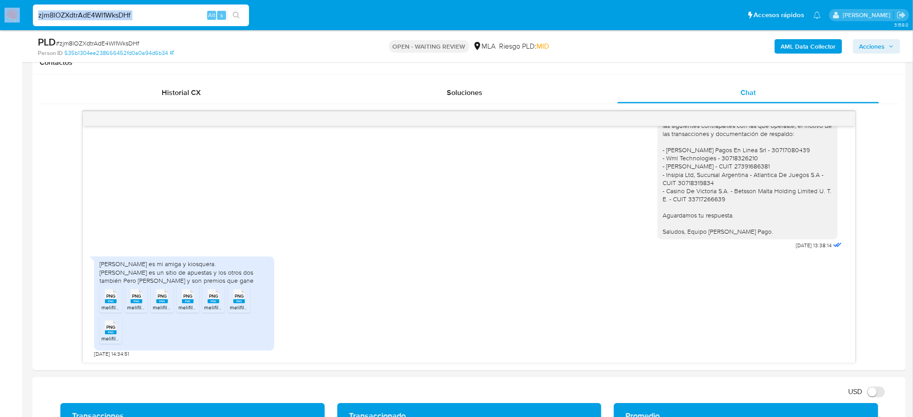
click at [0, 28] on nav "Pausado Ver notificaciones zjm8lOZXdtrAdE4WI1WksDHf Alt s Accesos rápidos Presi…" at bounding box center [456, 15] width 913 height 30
click at [136, 17] on input "zjm8lOZXdtrAdE4WI1WksDHf" at bounding box center [141, 15] width 216 height 12
drag, startPoint x: 139, startPoint y: 18, endPoint x: 3, endPoint y: 24, distance: 136.6
click at [3, 24] on nav "Pausado Ver notificaciones zjm8lOZXdtrAdE4WI1WksDHf Alt s Accesos rápidos Presi…" at bounding box center [456, 15] width 913 height 30
paste input "Xfoz5SeJqSkxNvjqEV2pYiSi"
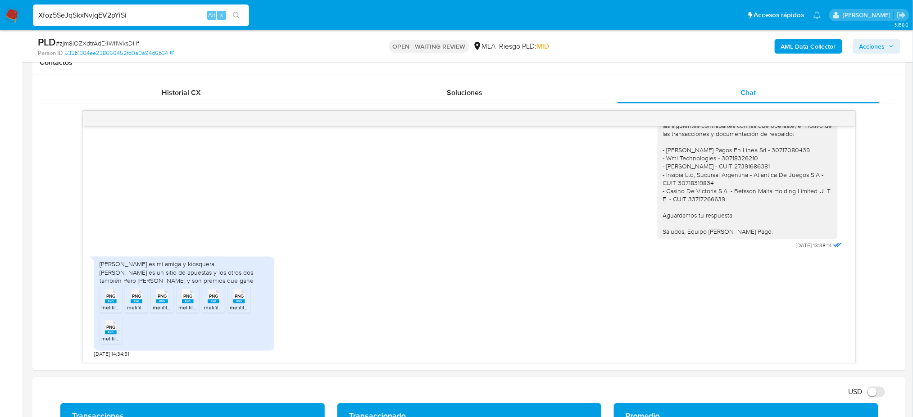
type input "Xfoz5SeJqSkxNvjqEV2pYiSi"
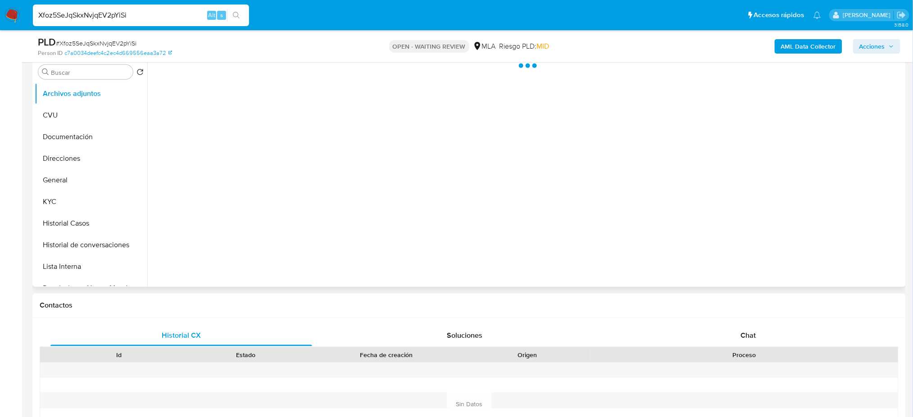
scroll to position [180, 0]
click at [765, 327] on div "Chat" at bounding box center [748, 333] width 262 height 22
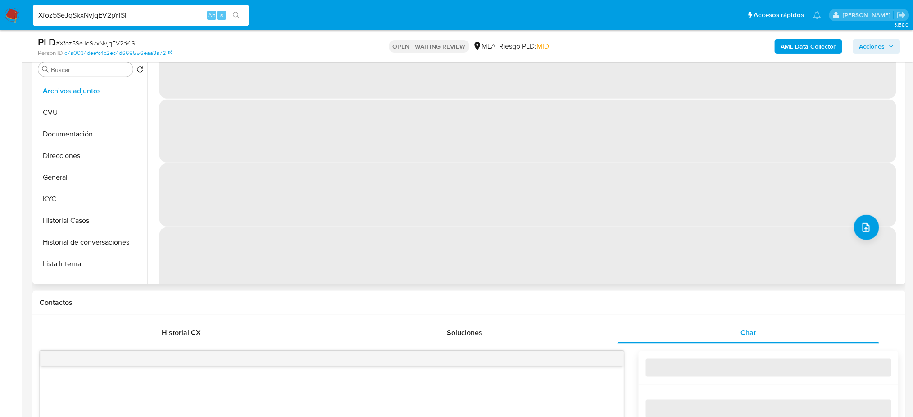
scroll to position [0, 0]
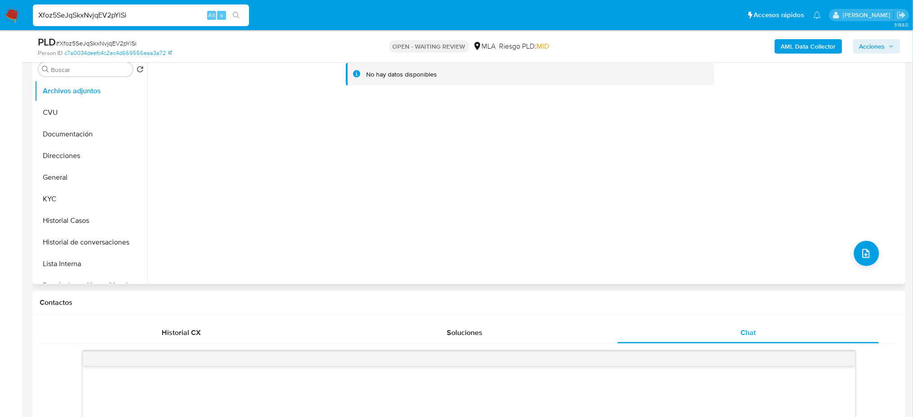
select select "10"
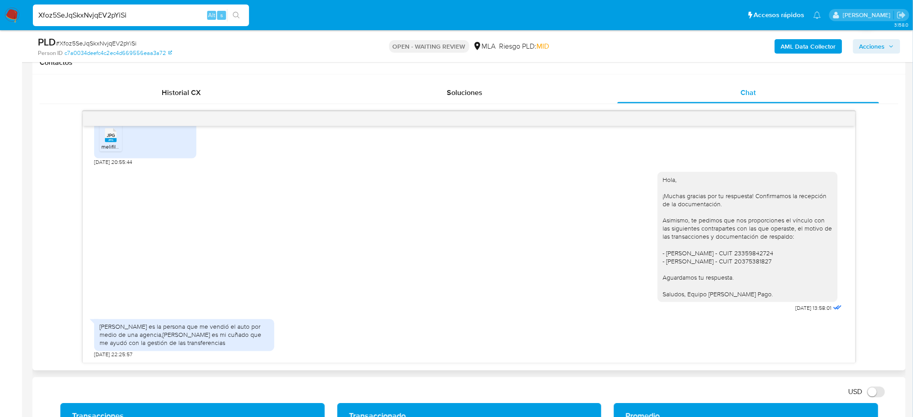
scroll to position [1085, 0]
click at [123, 14] on div "Xfoz5SeJqSkxNvjqEV2pYiSi Alt s" at bounding box center [141, 16] width 216 height 22
paste input "gzKovlXtZANpf2G9jJYXnPTN"
click at [147, 14] on input "Xfoz5SeJqSkxNvjqEV2pYiSgzKovlXtZANpf2G9jJYXnPTN" at bounding box center [141, 15] width 216 height 12
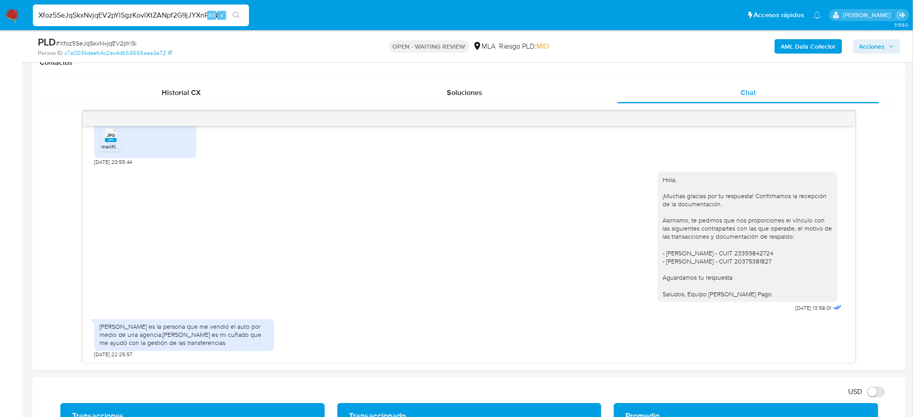
click at [147, 14] on input "Xfoz5SeJqSkxNvjqEV2pYiSgzKovlXtZANpf2G9jJYXnPTN" at bounding box center [141, 15] width 216 height 12
paste input
type input "gzKovlXtZANpf2G9jJYXnPTN"
click at [243, 12] on button "search-icon" at bounding box center [236, 15] width 18 height 13
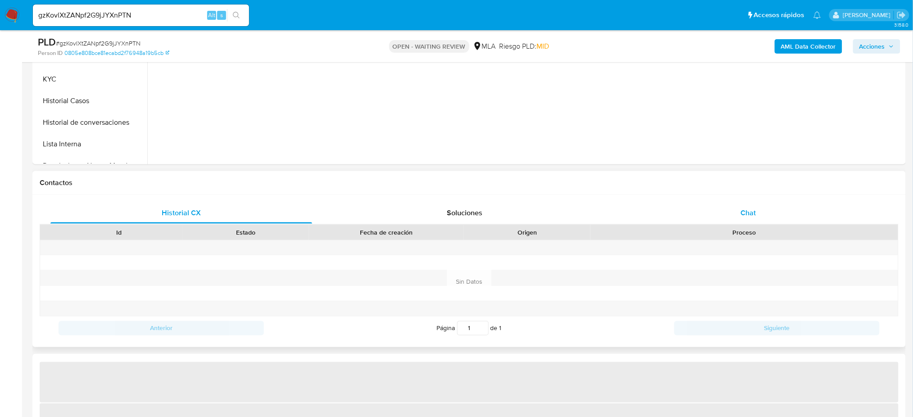
click at [771, 216] on div "Chat" at bounding box center [748, 213] width 262 height 22
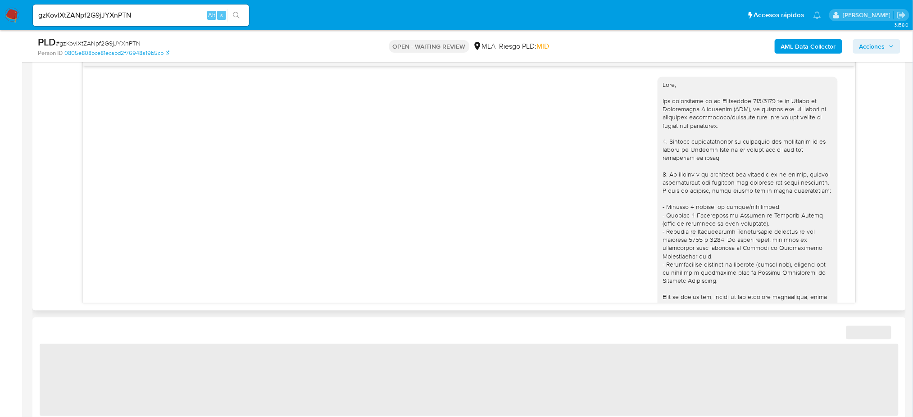
scroll to position [611, 0]
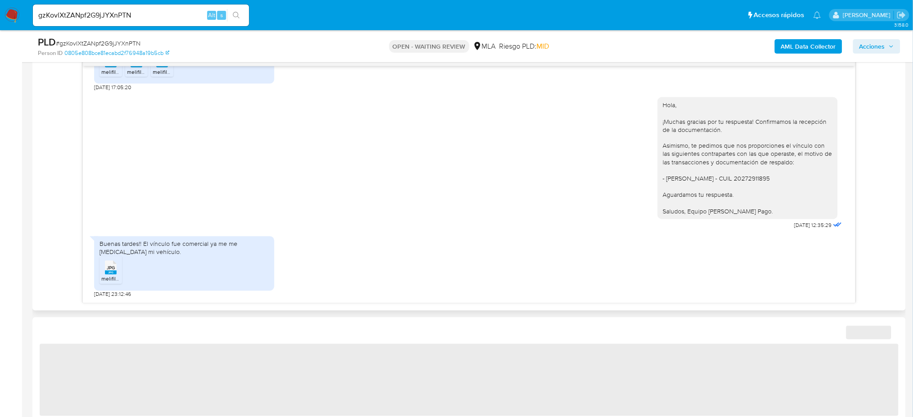
select select "10"
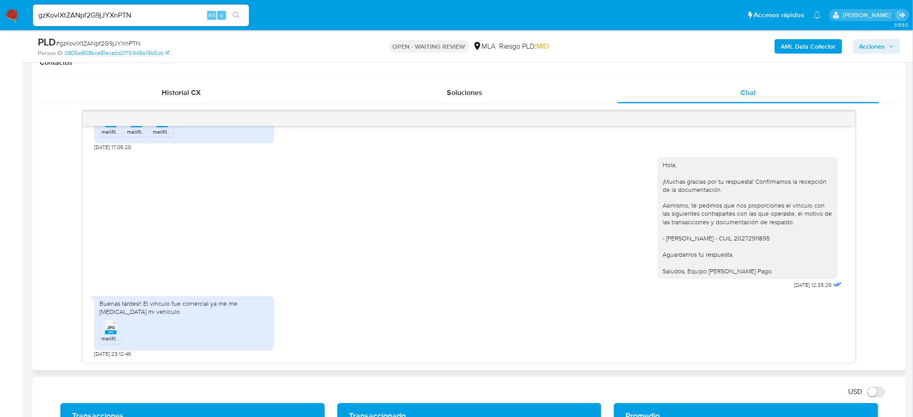
click at [114, 338] on span "melifile42640014124662638.jpg" at bounding box center [139, 339] width 77 height 8
click at [112, 40] on span "# gzKovlXtZANpf2G9jJYXnPTN" at bounding box center [98, 43] width 85 height 9
copy span "gzKovlXtZANpf2G9jJYXnPTN"
click at [10, 13] on img at bounding box center [12, 15] width 15 height 15
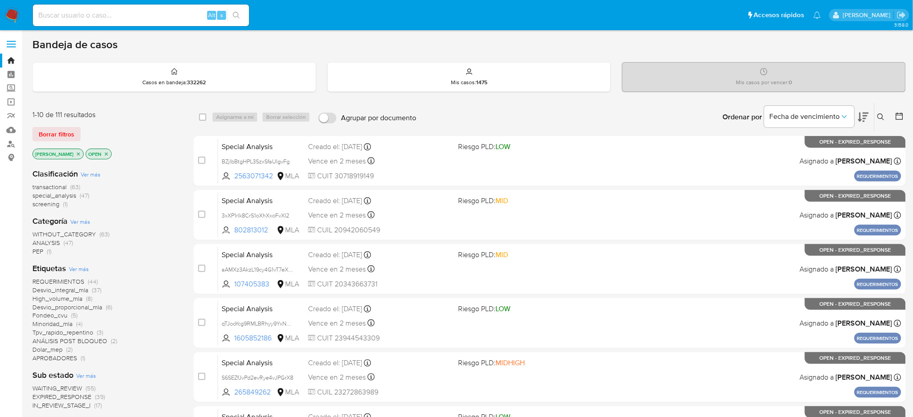
click at [882, 118] on icon at bounding box center [880, 116] width 7 height 7
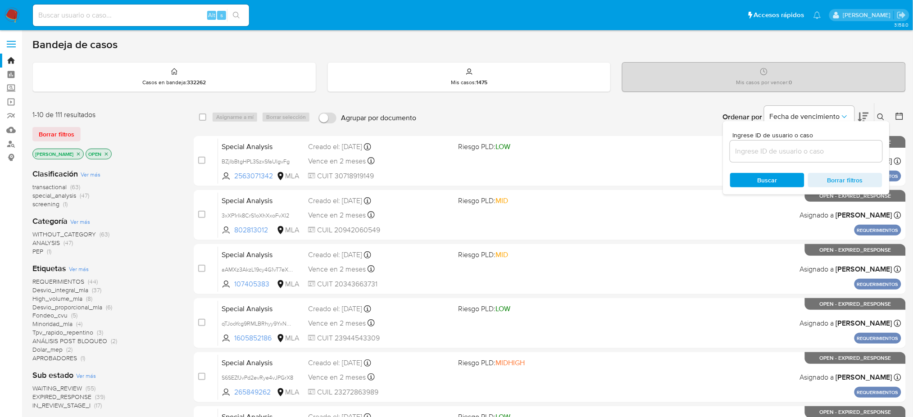
click at [829, 151] on input at bounding box center [806, 151] width 152 height 12
type input "gzKovlXtZANpf2G9jJYXnPTN"
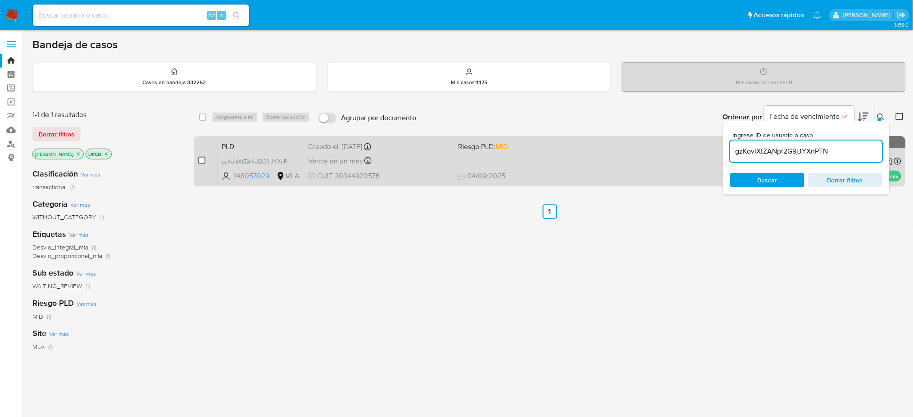
click at [204, 159] on input "checkbox" at bounding box center [201, 160] width 7 height 7
checkbox input "true"
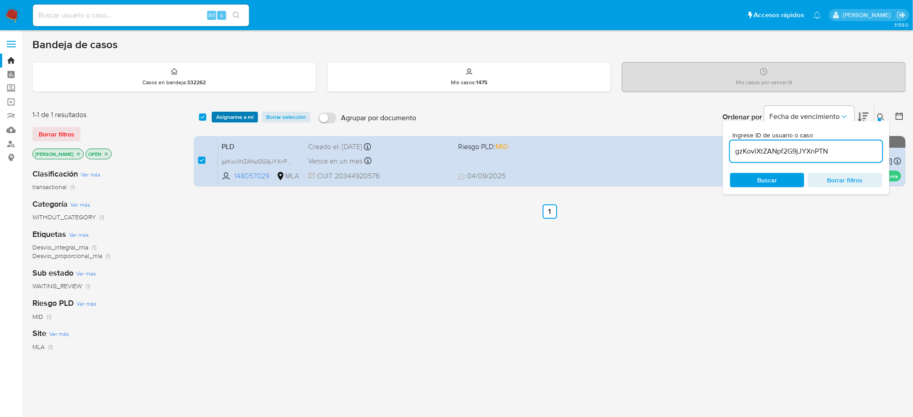
click at [239, 113] on span "Asignarme a mí" at bounding box center [234, 117] width 37 height 9
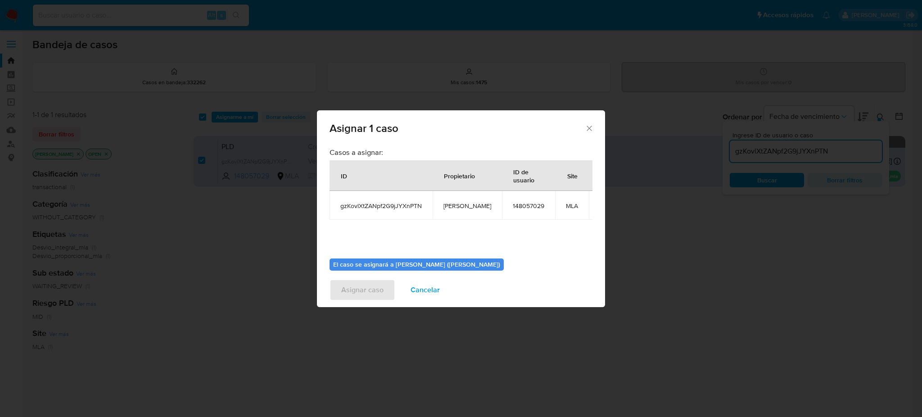
click at [459, 207] on span "[PERSON_NAME]" at bounding box center [468, 206] width 48 height 8
copy span "[PERSON_NAME]"
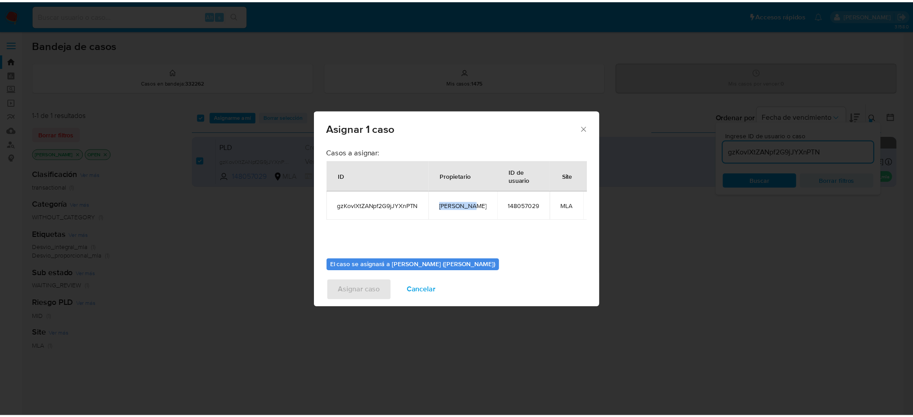
scroll to position [46, 0]
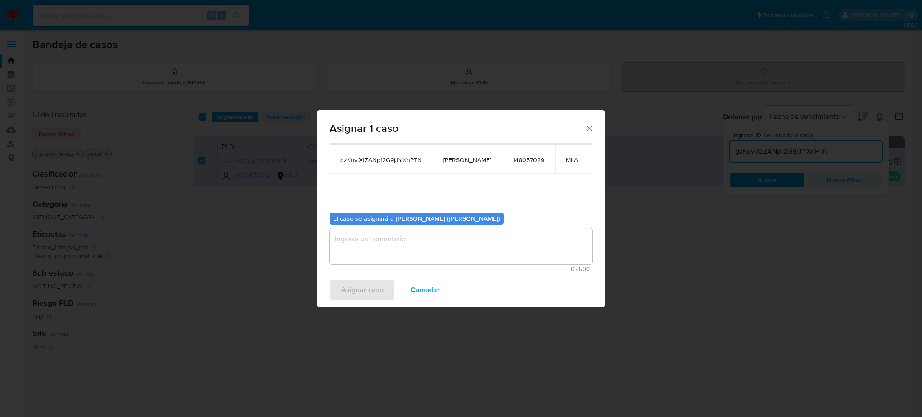
click at [405, 236] on textarea "assign-modal" at bounding box center [461, 246] width 263 height 36
paste textarea "[PERSON_NAME]"
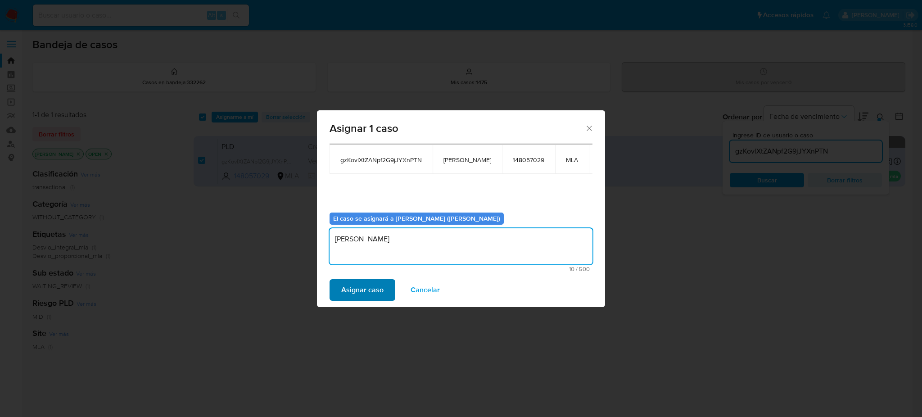
type textarea "[PERSON_NAME]"
click at [370, 290] on span "Asignar caso" at bounding box center [362, 290] width 42 height 20
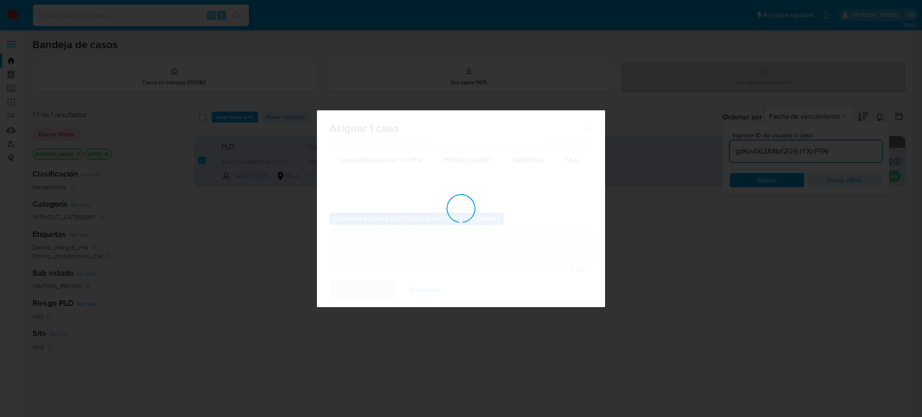
checkbox input "false"
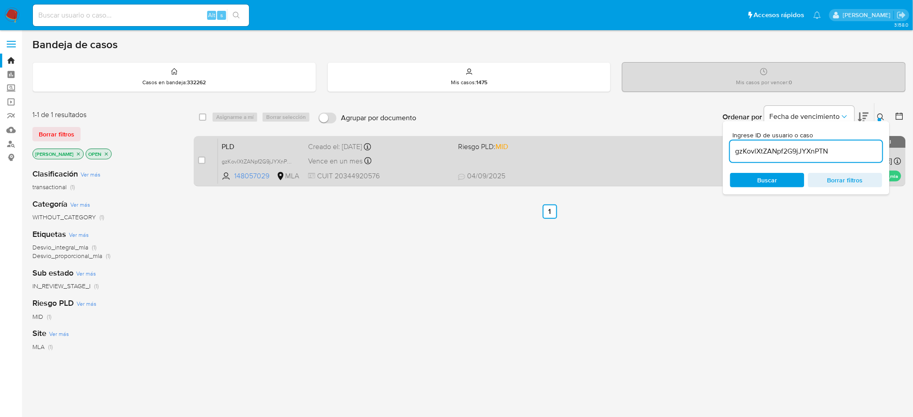
click at [404, 172] on span "CUIT 20344920576" at bounding box center [379, 176] width 143 height 10
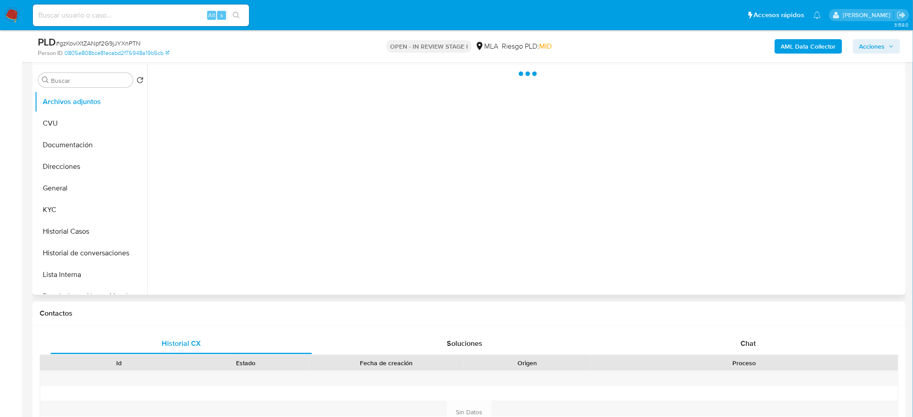
scroll to position [180, 0]
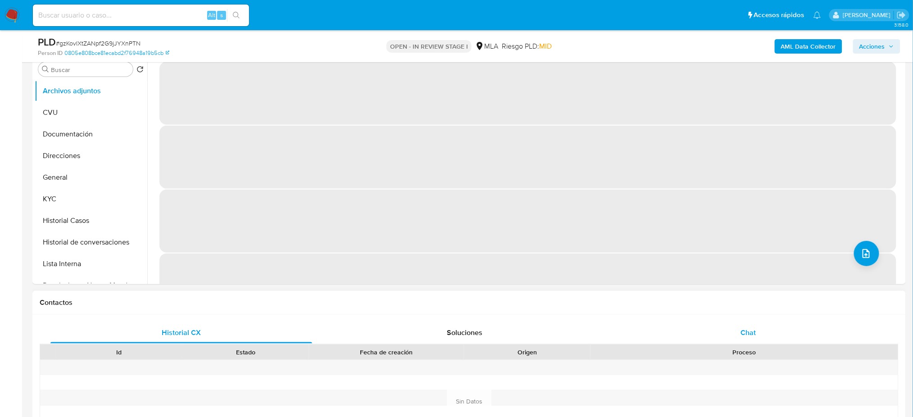
select select "10"
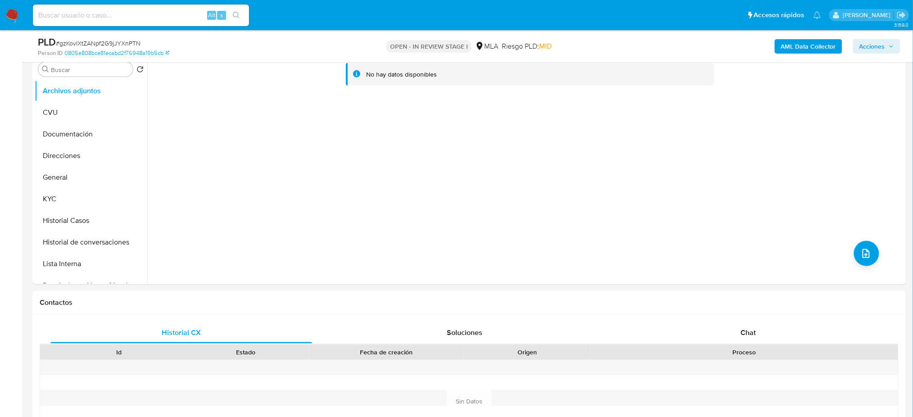
drag, startPoint x: 0, startPoint y: 219, endPoint x: 7, endPoint y: 214, distance: 8.5
click at [84, 170] on button "General" at bounding box center [87, 178] width 105 height 22
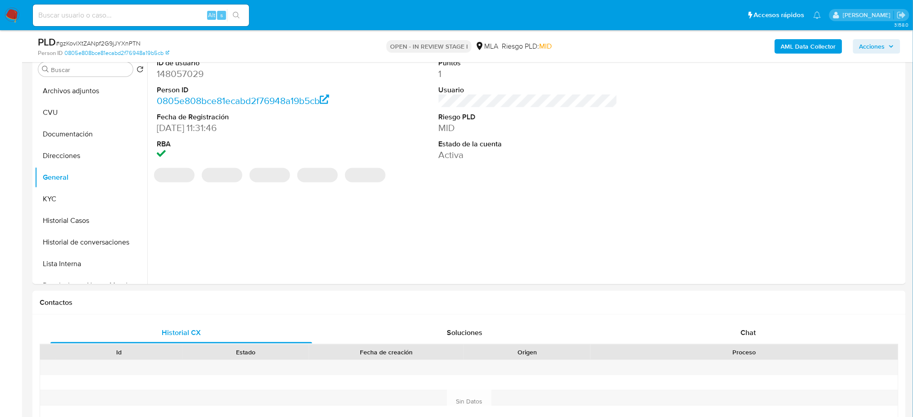
click at [166, 80] on dd "148057029" at bounding box center [246, 74] width 179 height 13
copy dd "148057029"
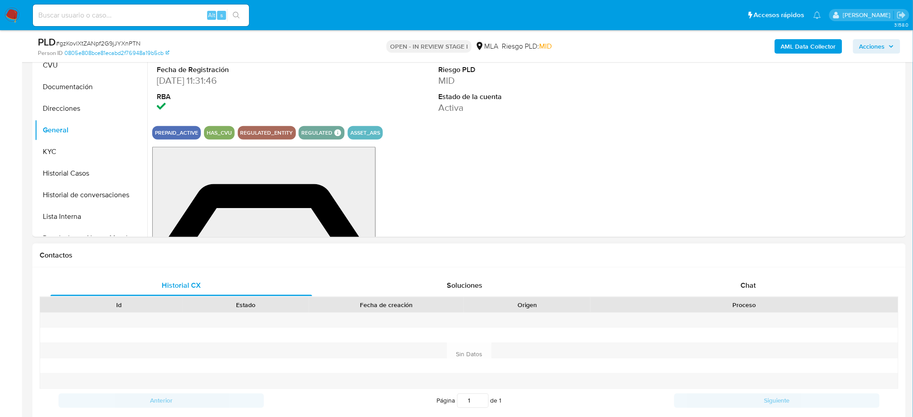
scroll to position [420, 0]
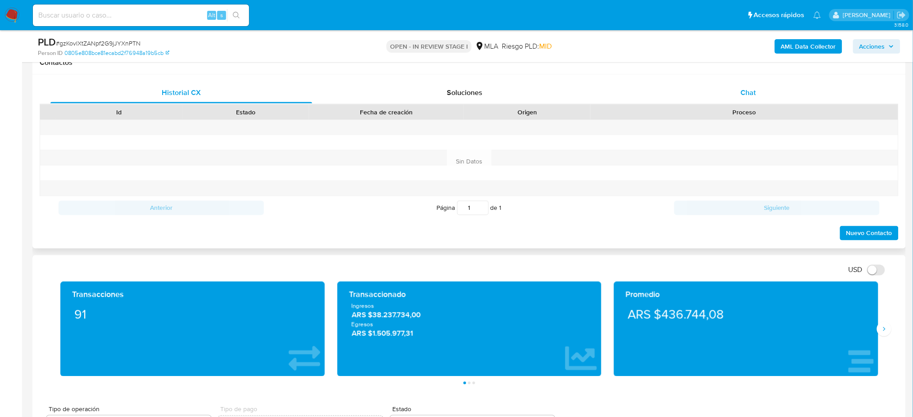
click at [739, 97] on div "Chat" at bounding box center [748, 93] width 262 height 22
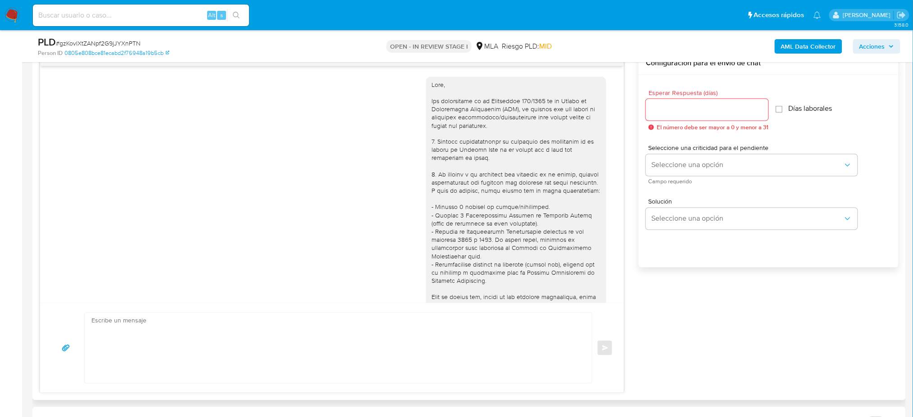
scroll to position [611, 0]
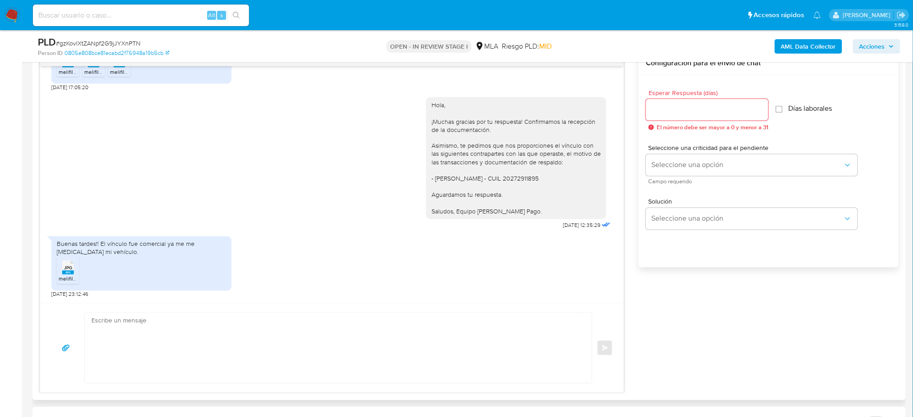
click at [105, 348] on textarea at bounding box center [335, 348] width 489 height 70
paste textarea "Hola, ¡Muchas gracias por tu respuesta! Asimismo, visualizamos que la documenta…"
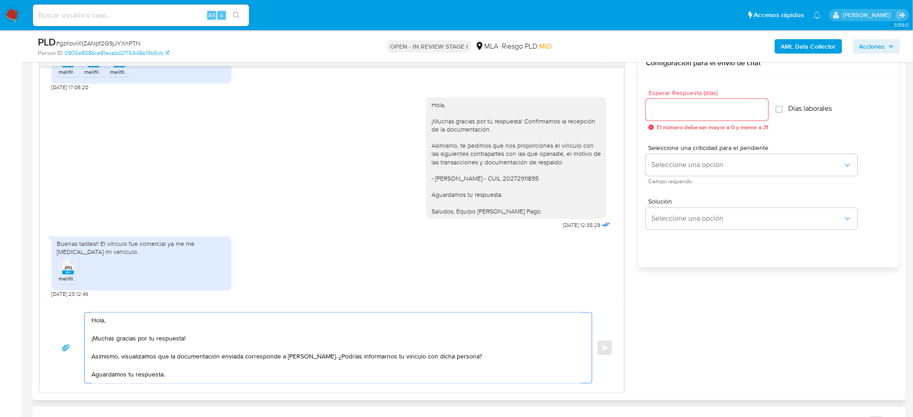
scroll to position [14, 0]
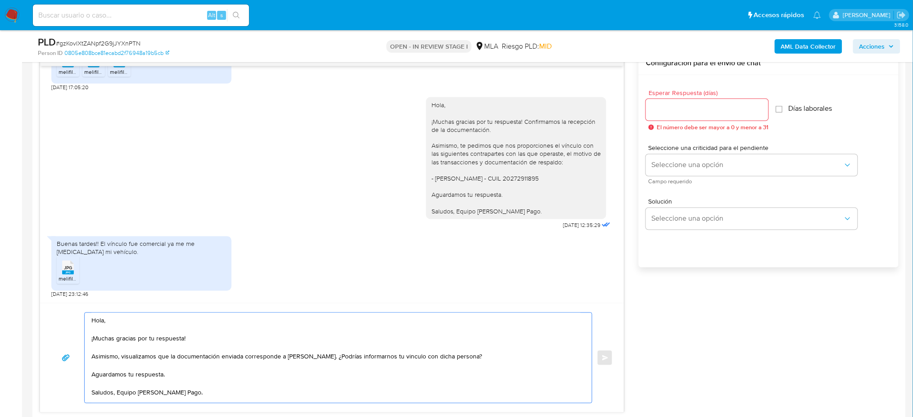
type textarea "Hola, ¡Muchas gracias por tu respuesta! Asimismo, visualizamos que la documenta…"
click at [661, 113] on input "Esperar Respuesta (días)" at bounding box center [707, 110] width 122 height 12
type input "2"
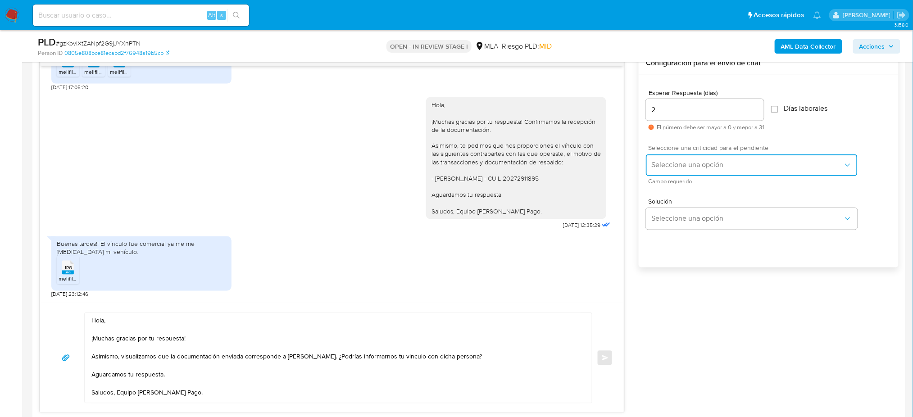
click at [657, 171] on button "Seleccione una opción" at bounding box center [752, 165] width 212 height 22
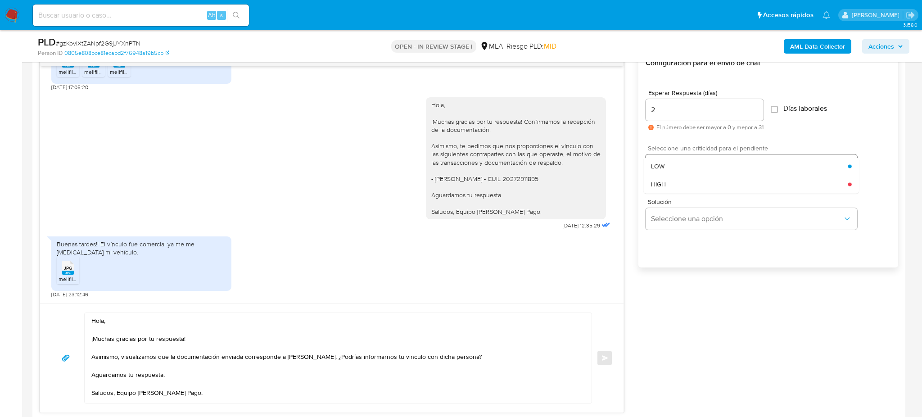
click at [656, 187] on span "HIGH" at bounding box center [658, 184] width 15 height 8
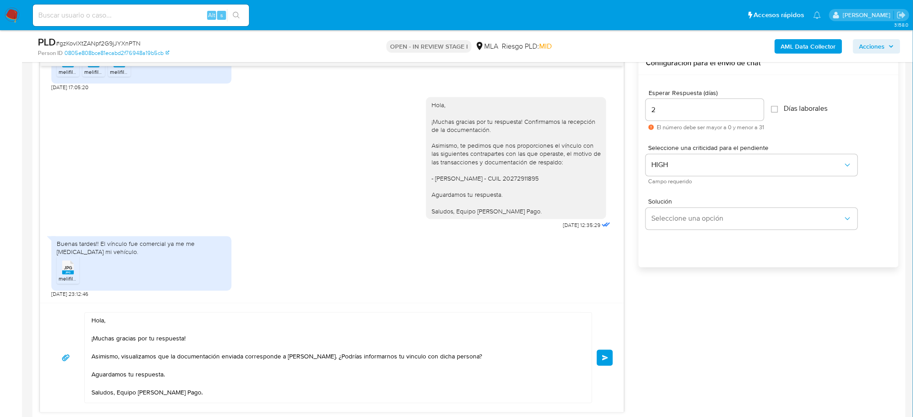
click at [602, 351] on button "Enviar" at bounding box center [605, 358] width 16 height 16
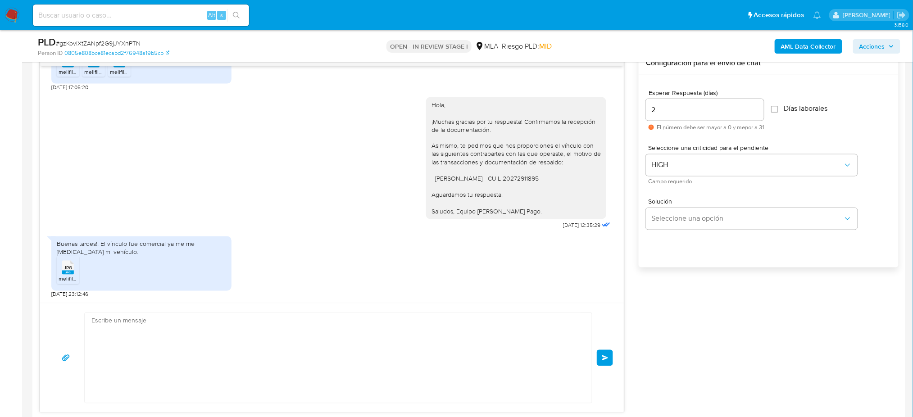
scroll to position [736, 0]
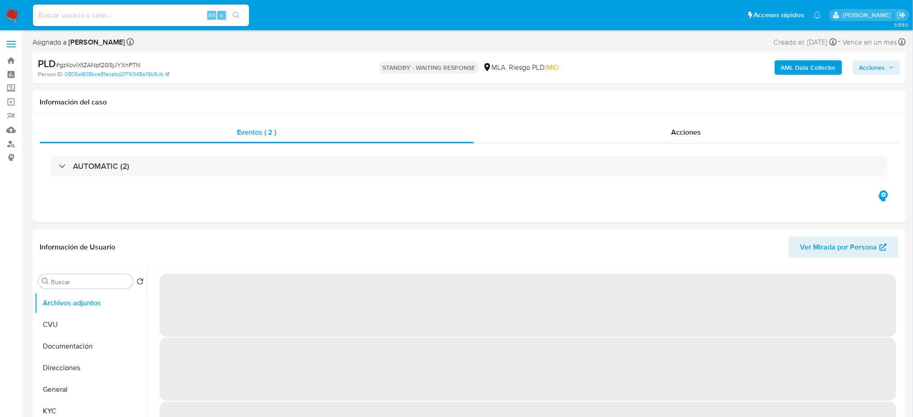
click at [116, 20] on input at bounding box center [141, 15] width 216 height 12
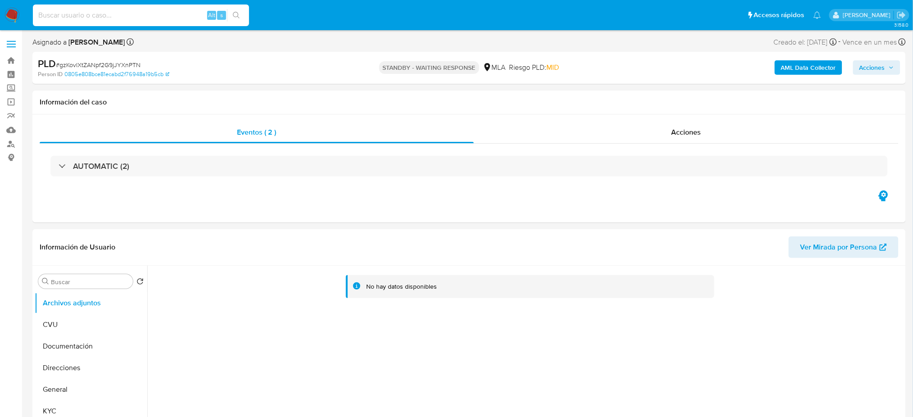
paste input "MqZQfhGqeyGxwJGyGEb4QMSv"
type input "MqZQfhGqeyGxwJGyGEb4QMSv"
select select "10"
type input "MqZQfhGqeyGxwJGyGEb4QMSv"
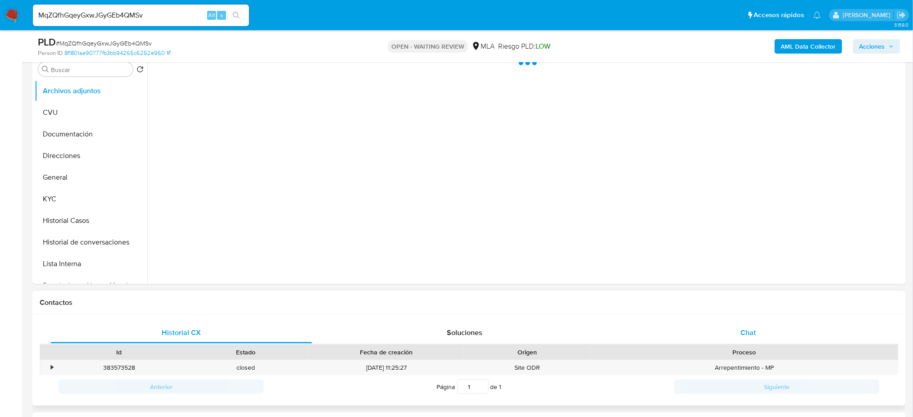
click at [741, 332] on span "Chat" at bounding box center [747, 332] width 15 height 10
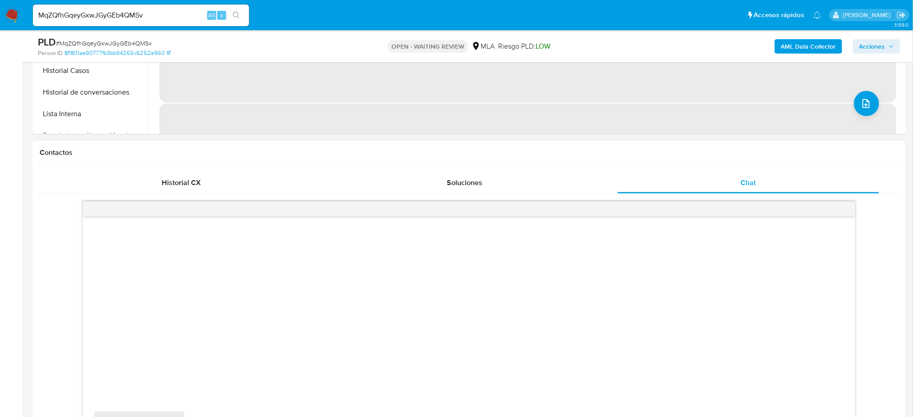
scroll to position [420, 0]
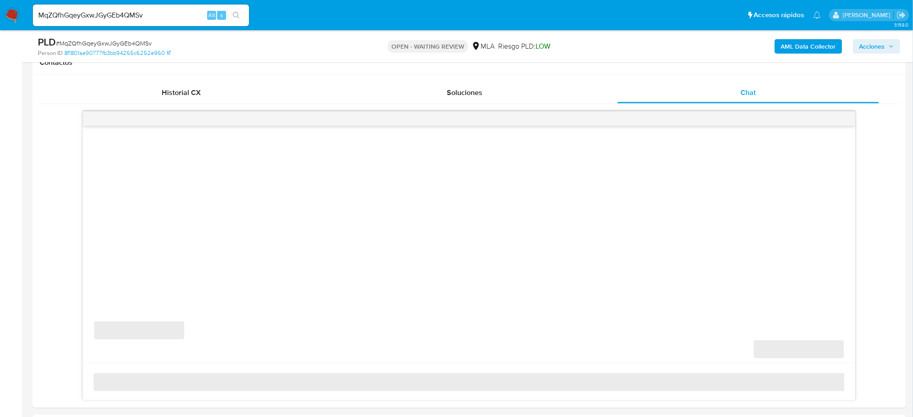
select select "10"
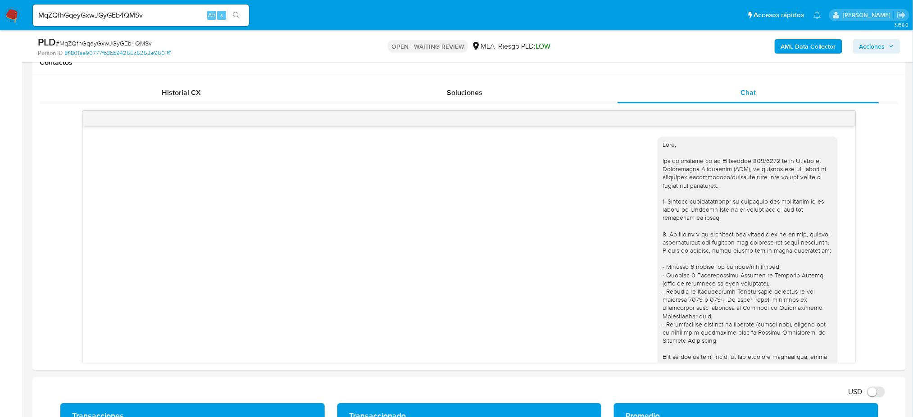
scroll to position [603, 0]
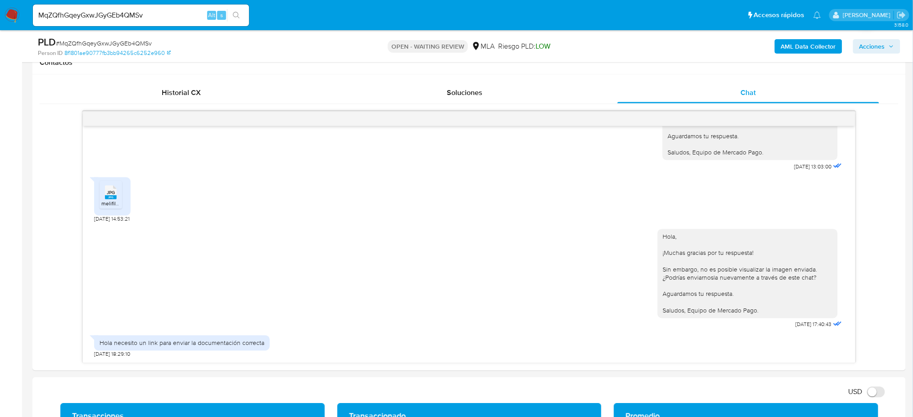
click at [94, 41] on span "# MqZQfhGqeyGxwJGyGEb4QMSv" at bounding box center [104, 43] width 96 height 9
copy span "MqZQfhGqeyGxwJGyGEb4QMSv"
click at [15, 14] on img at bounding box center [12, 15] width 15 height 15
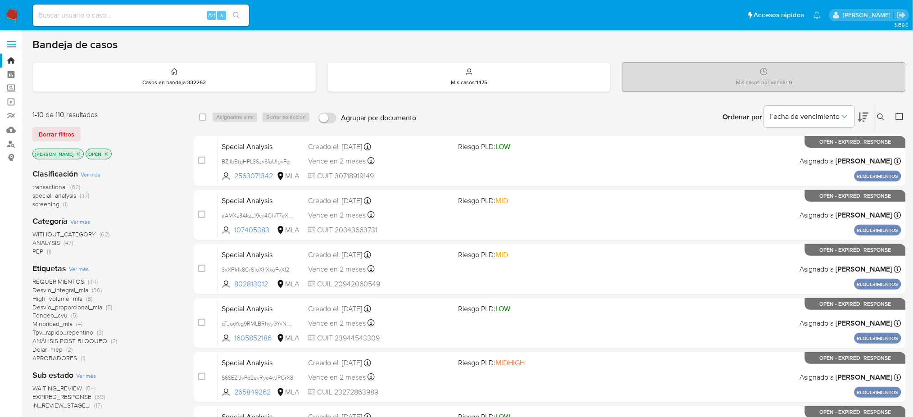
click at [878, 118] on icon at bounding box center [880, 116] width 7 height 7
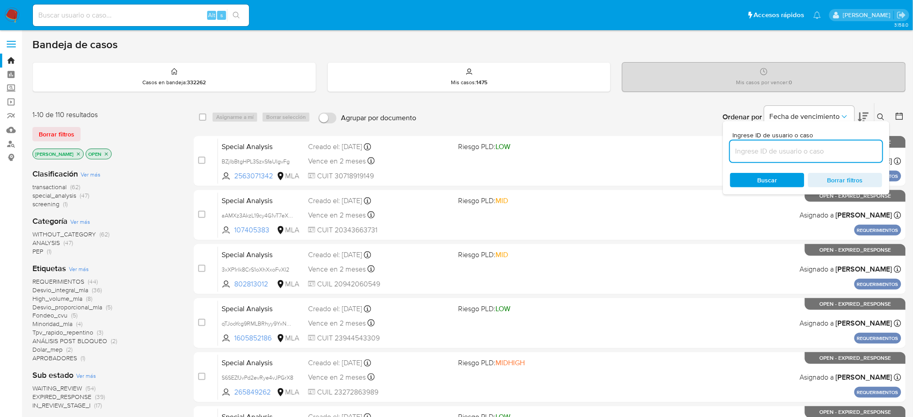
click at [845, 148] on input at bounding box center [806, 151] width 152 height 12
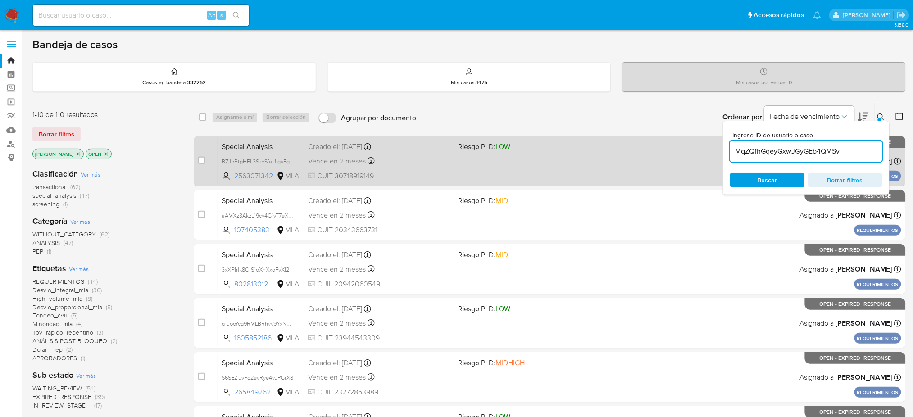
type input "MqZQfhGqeyGxwJGyGEb4QMSv"
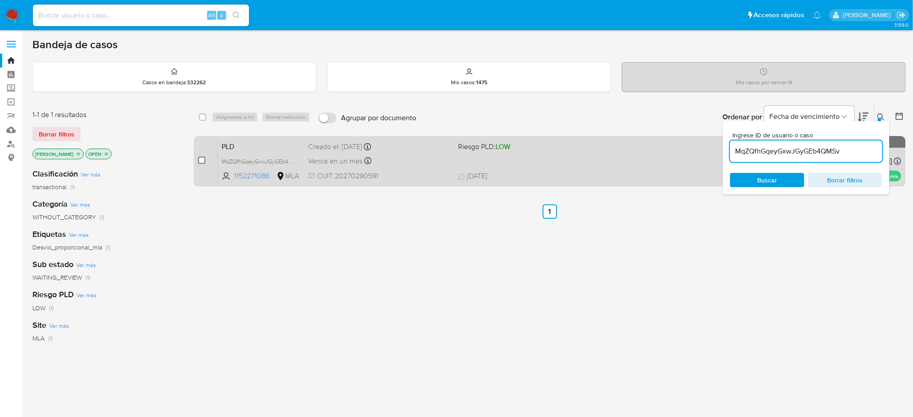
click at [205, 159] on input "checkbox" at bounding box center [201, 160] width 7 height 7
checkbox input "true"
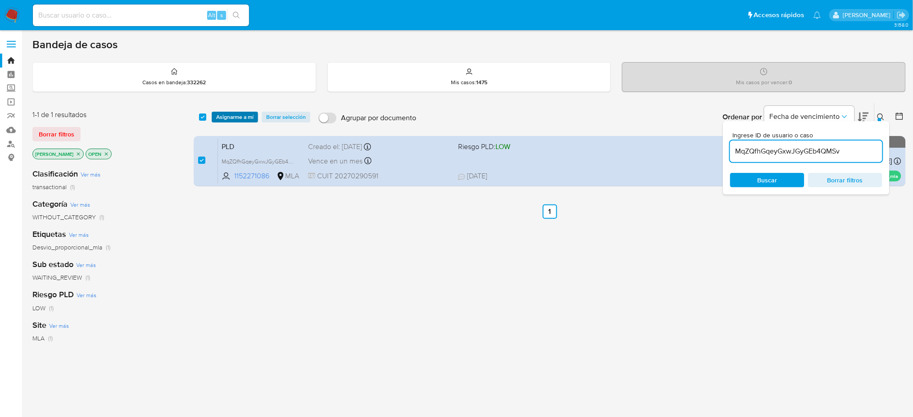
click at [231, 114] on span "Asignarme a mí" at bounding box center [234, 117] width 37 height 9
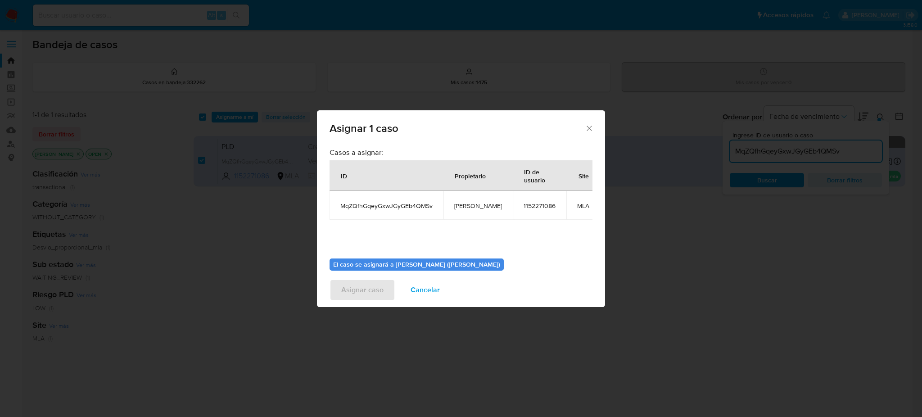
click at [469, 207] on span "[PERSON_NAME]" at bounding box center [478, 206] width 48 height 8
copy span "[PERSON_NAME]"
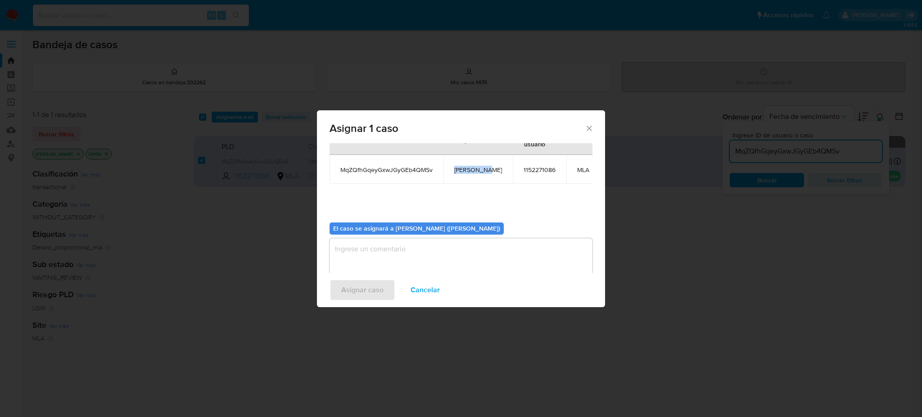
scroll to position [55, 0]
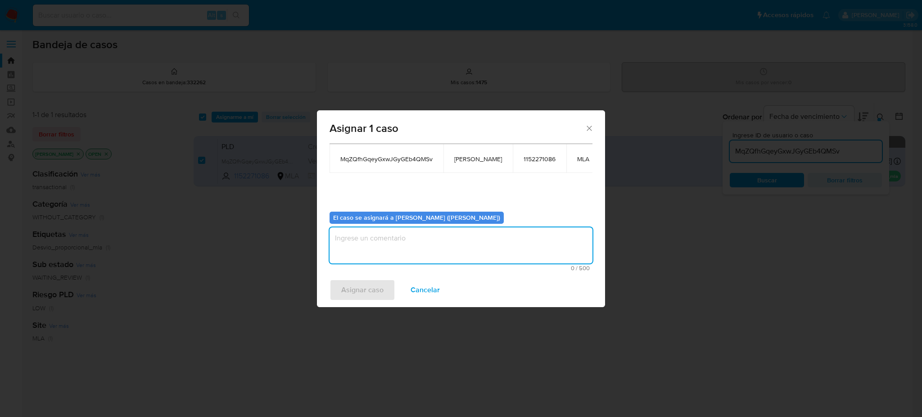
click at [383, 255] on div "0 / 500 500 caracteres restantes" at bounding box center [461, 249] width 263 height 44
paste textarea "[PERSON_NAME]"
type textarea "[PERSON_NAME]"
click at [374, 286] on span "Asignar caso" at bounding box center [362, 290] width 42 height 20
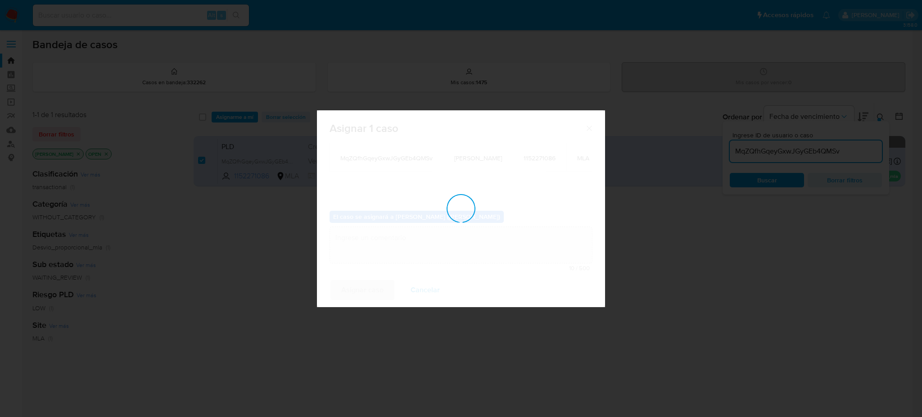
checkbox input "false"
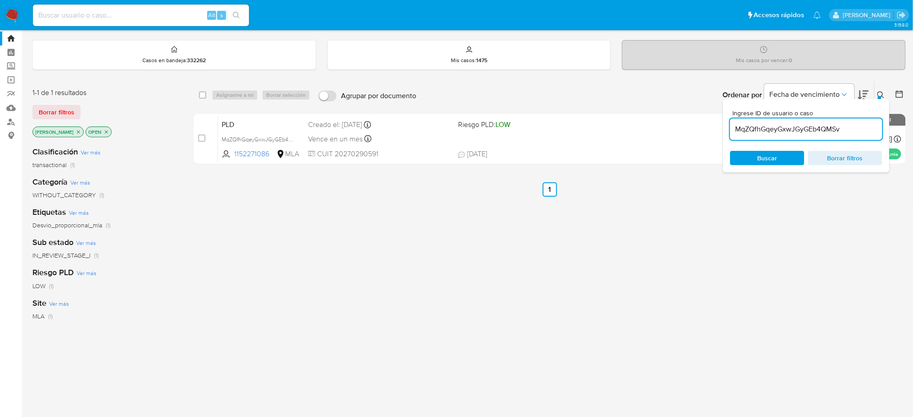
scroll to position [60, 0]
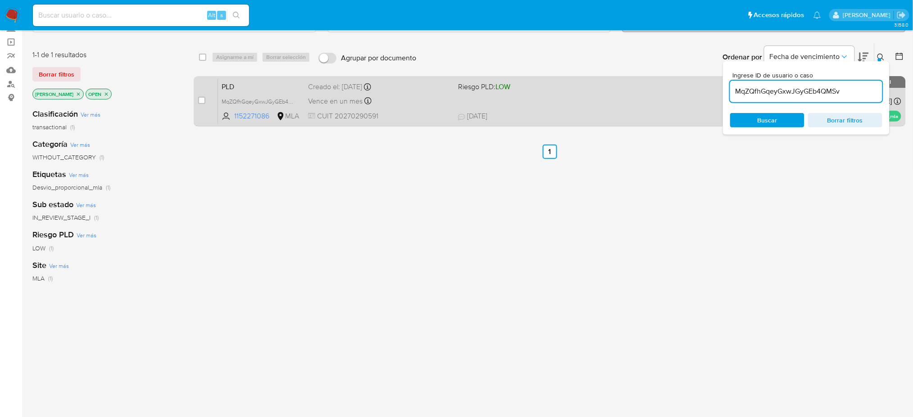
click at [404, 100] on div "Vence en un mes Vence el [DATE] 12:41:56" at bounding box center [379, 101] width 143 height 12
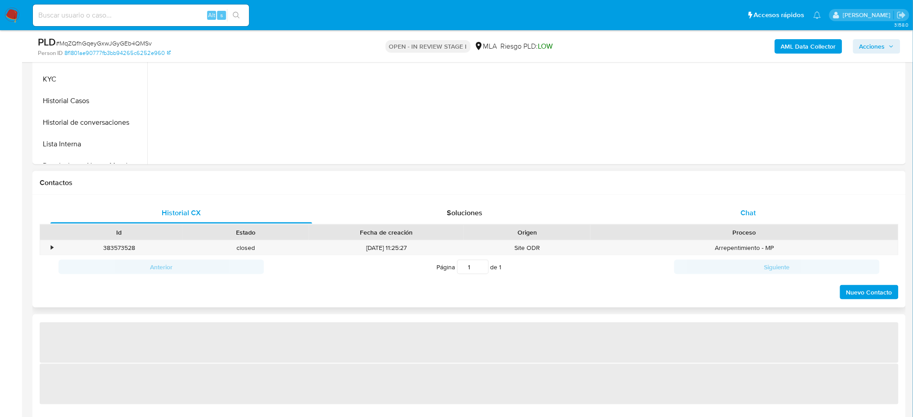
click at [776, 209] on div "Chat" at bounding box center [748, 213] width 262 height 22
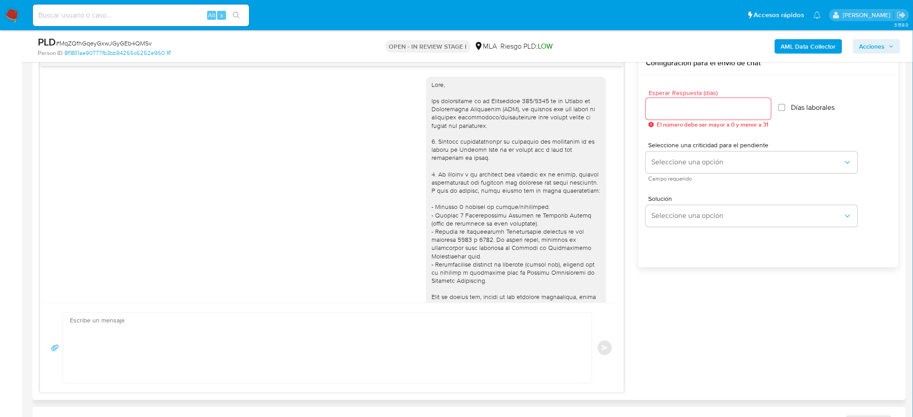
scroll to position [603, 0]
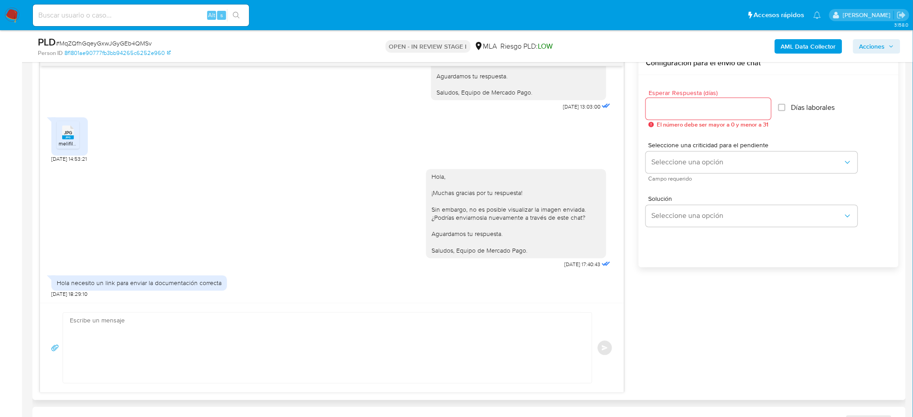
click at [99, 338] on textarea at bounding box center [325, 348] width 511 height 70
select select "10"
paste textarea "Hola, ¡Muchas gracias por tu respuesta! La documentación debe ser enviada a tra…"
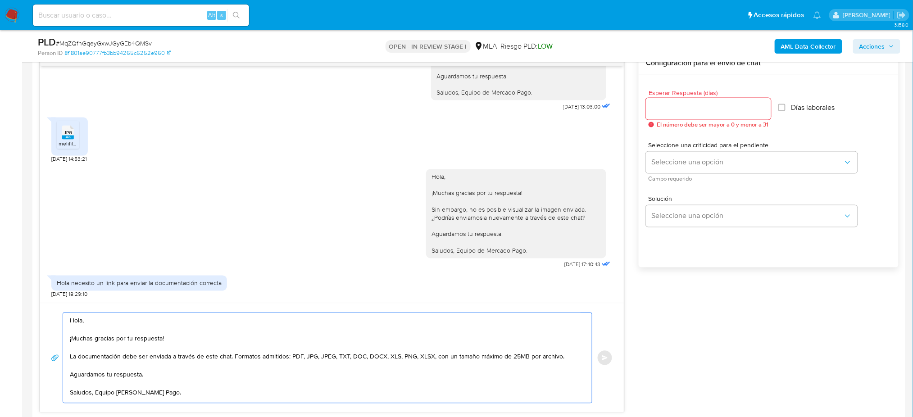
scroll to position [14, 0]
type textarea "Hola, ¡Muchas gracias por tu respuesta! La documentación debe ser enviada a tra…"
click at [661, 112] on input "Esperar Respuesta (días)" at bounding box center [708, 109] width 125 height 12
type input "2"
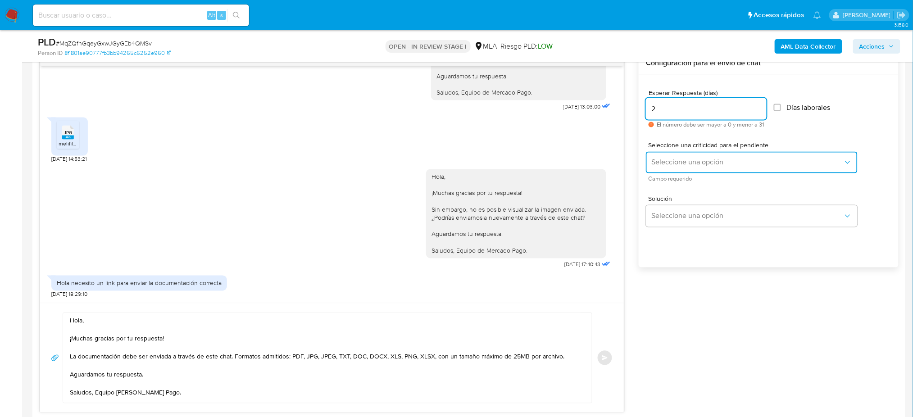
click at [658, 163] on span "Seleccione una opción" at bounding box center [747, 162] width 192 height 9
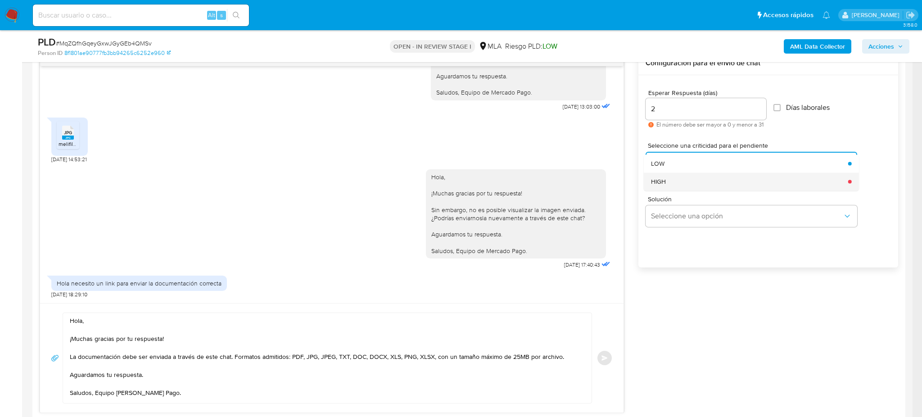
click at [659, 180] on span "HIGH" at bounding box center [658, 181] width 15 height 8
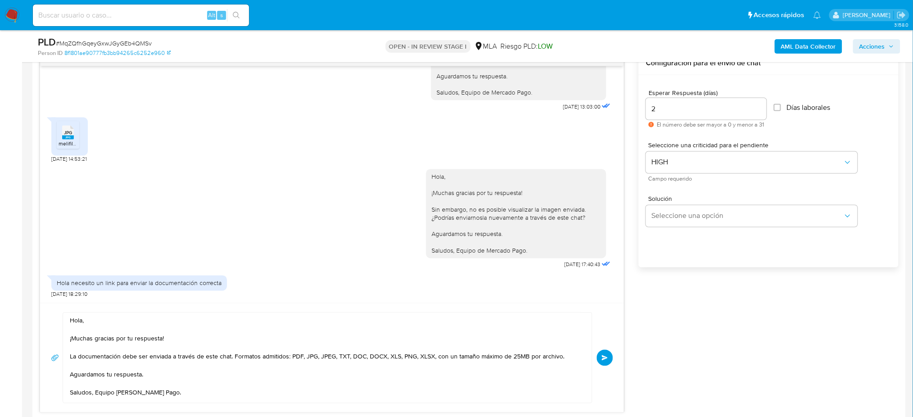
click at [611, 353] on button "Enviar" at bounding box center [605, 358] width 16 height 16
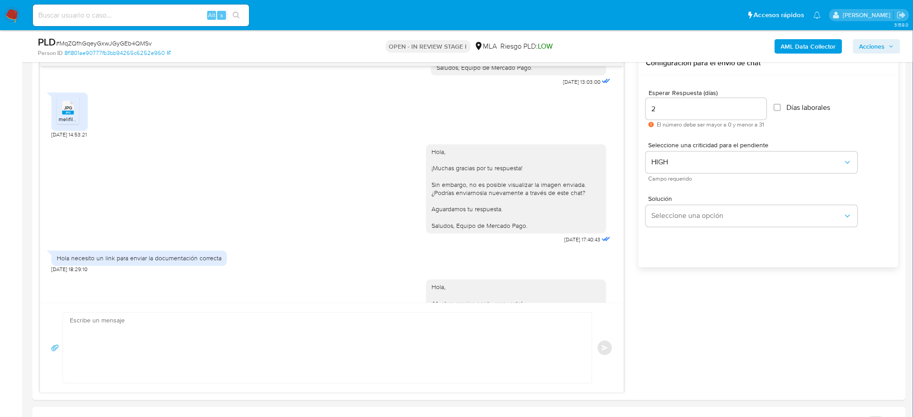
scroll to position [727, 0]
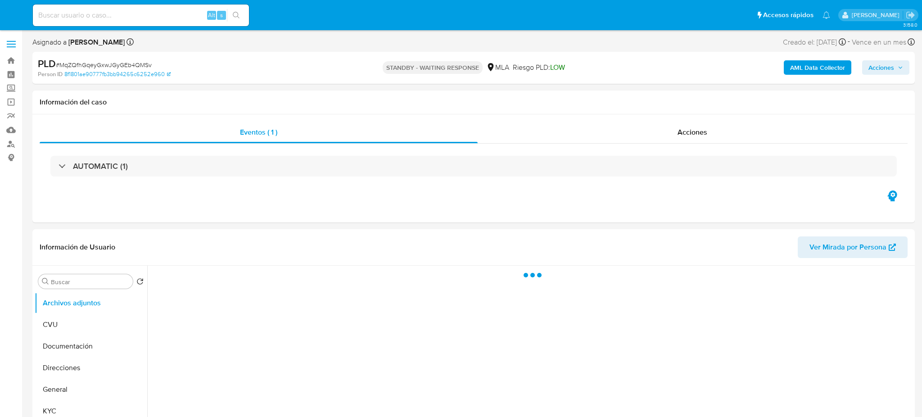
select select "10"
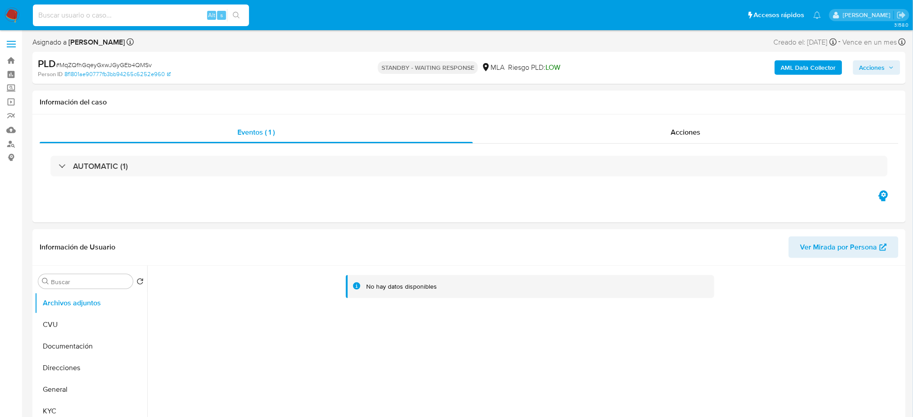
click at [145, 14] on input at bounding box center [141, 15] width 216 height 12
paste input "YQ0V2Xj1SKceUCMU9K2taFIW"
type input "YQ0V2Xj1SKceUCMU9K2taFIW"
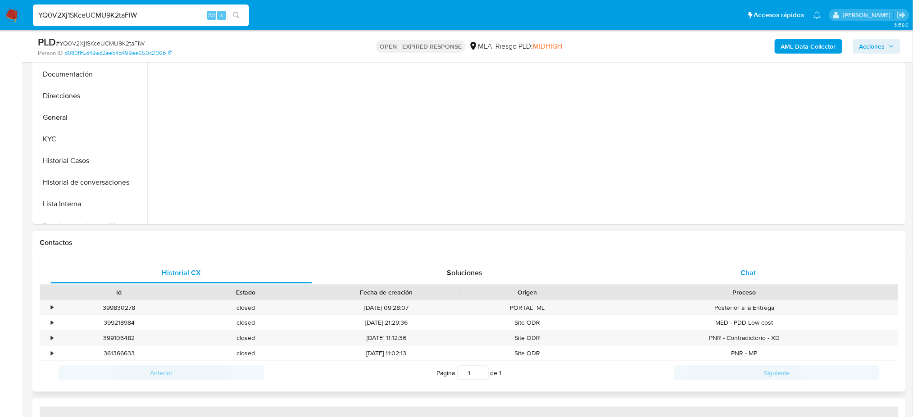
click at [738, 281] on div "Chat" at bounding box center [748, 273] width 262 height 22
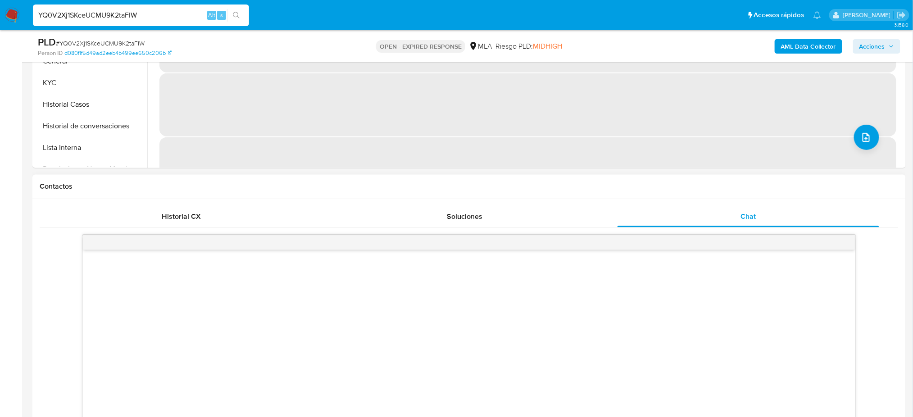
scroll to position [360, 0]
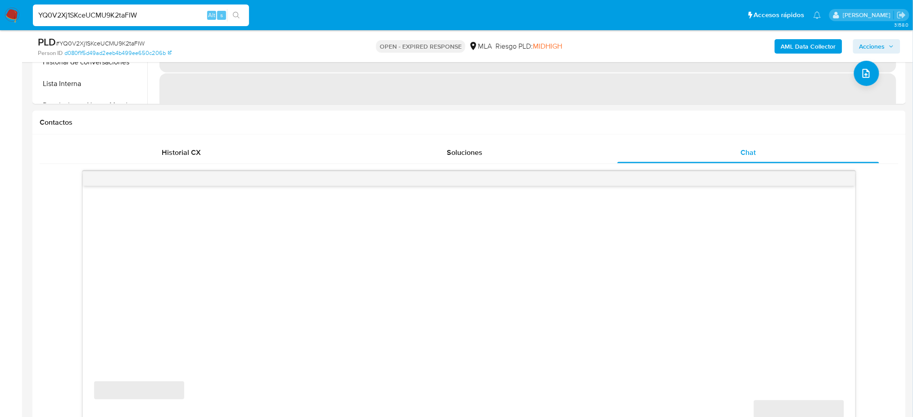
select select "10"
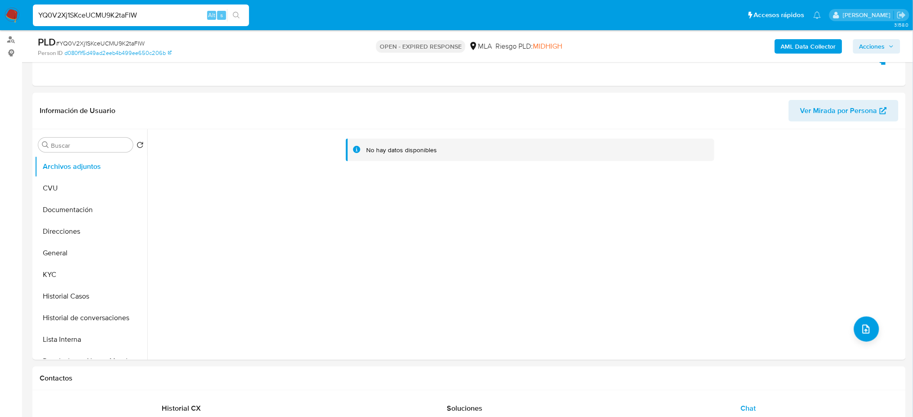
scroll to position [60, 0]
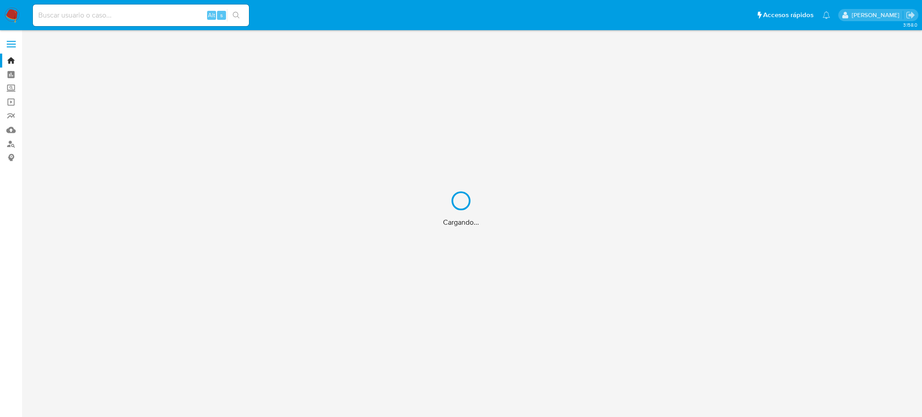
click at [123, 17] on div "Cargando..." at bounding box center [461, 208] width 922 height 417
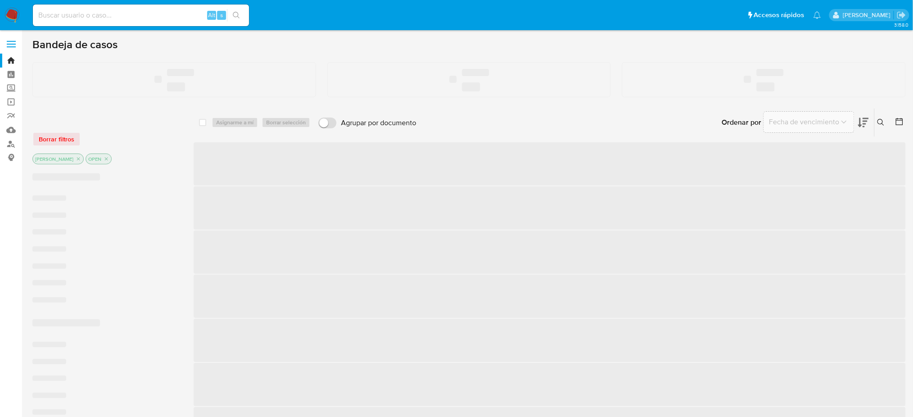
click at [112, 12] on input at bounding box center [141, 15] width 216 height 12
paste input "juPjLipzUirfNqA3SUQZS3BQ"
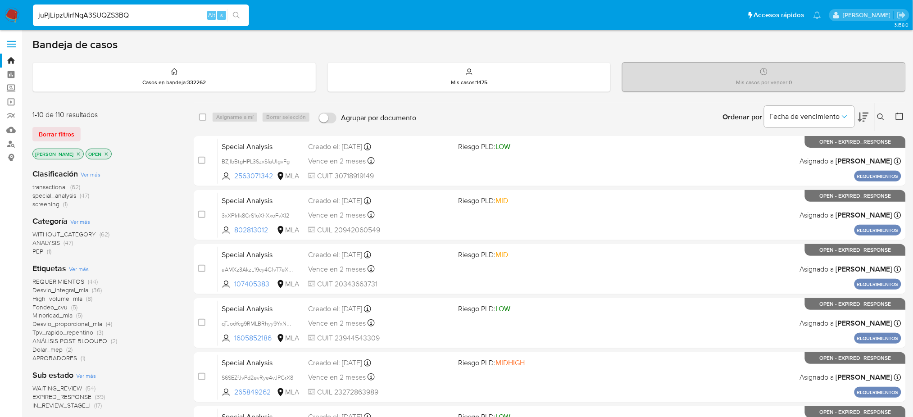
type input "juPjLipzUirfNqA3SUQZS3BQ"
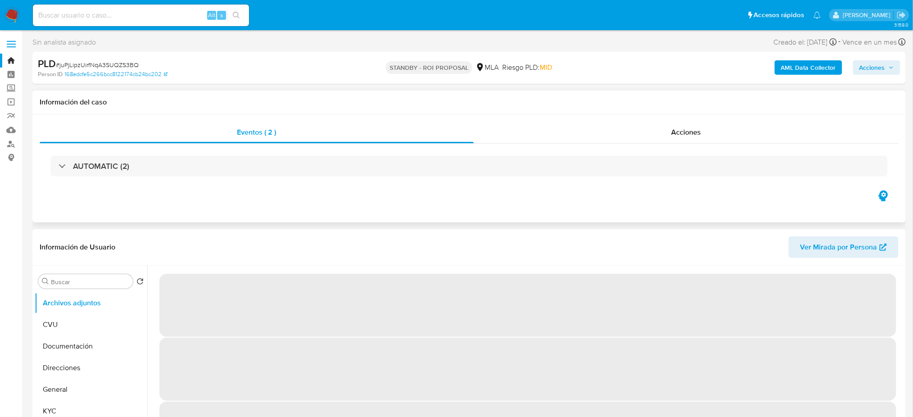
select select "10"
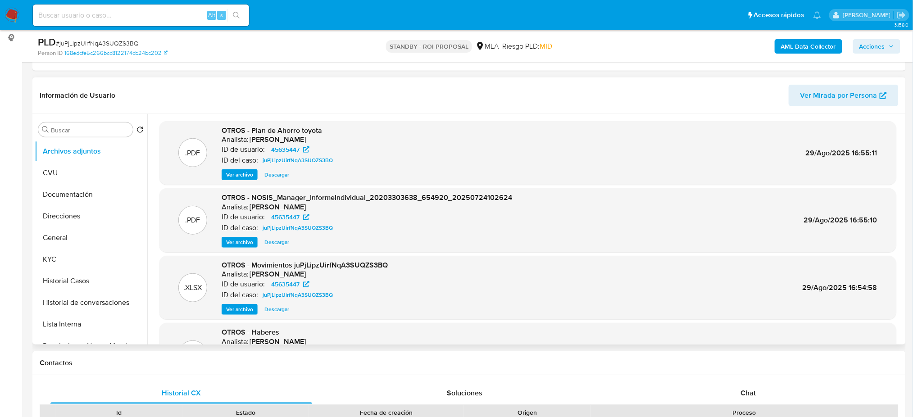
scroll to position [76, 0]
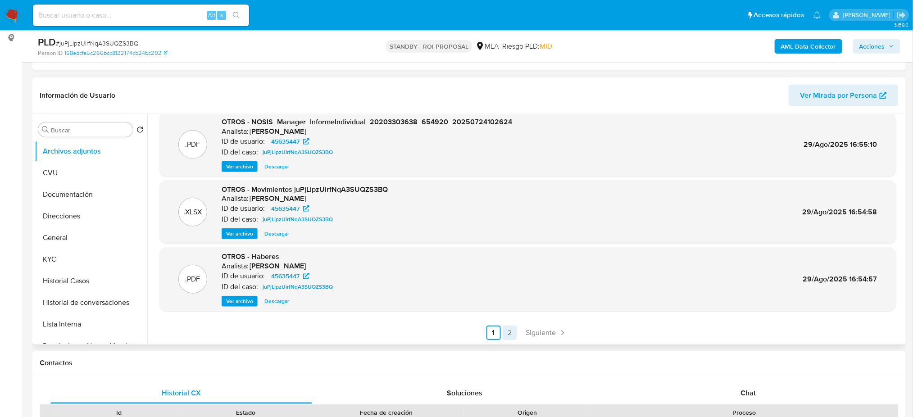
click at [504, 326] on link "2" at bounding box center [510, 333] width 14 height 14
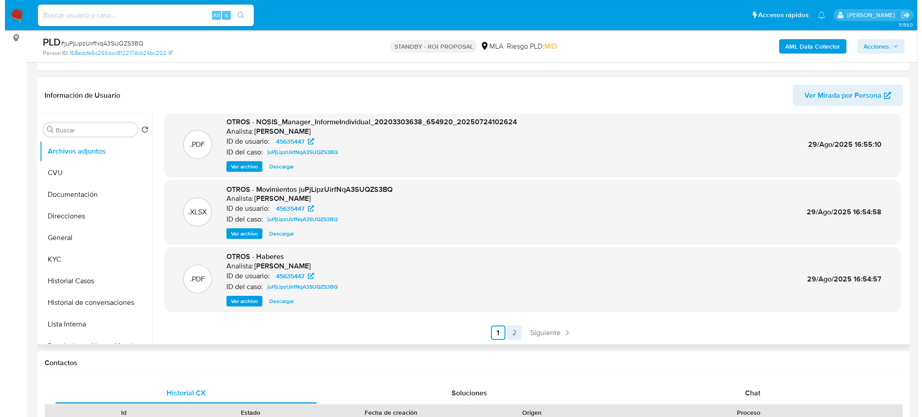
scroll to position [0, 0]
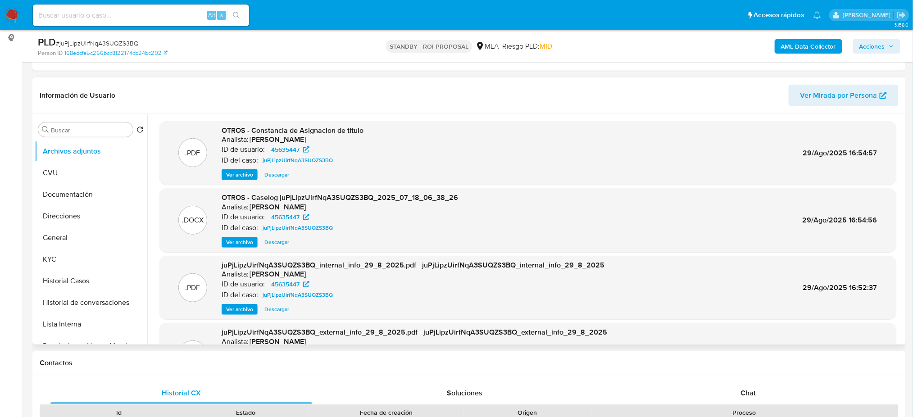
click at [236, 238] on span "Ver archivo" at bounding box center [239, 242] width 27 height 9
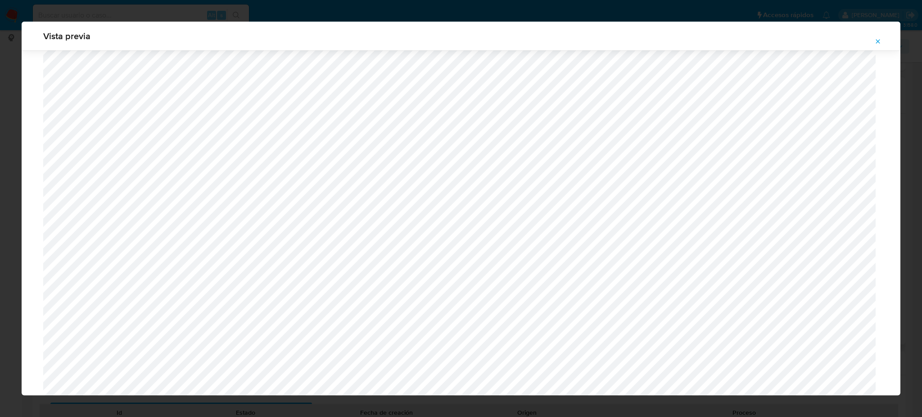
scroll to position [402, 0]
